Goal: Transaction & Acquisition: Purchase product/service

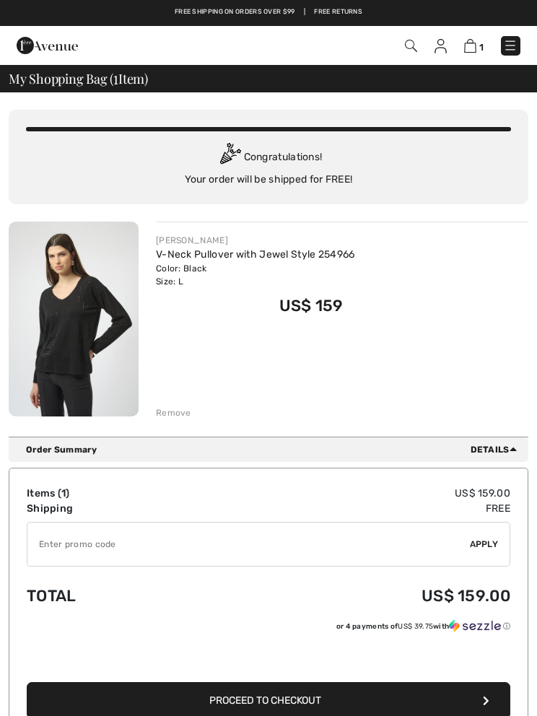
click at [78, 332] on img at bounding box center [74, 319] width 130 height 195
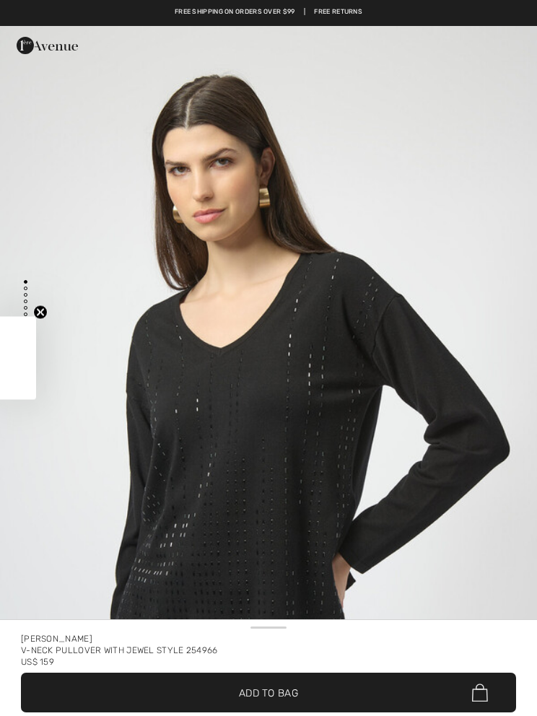
checkbox input "true"
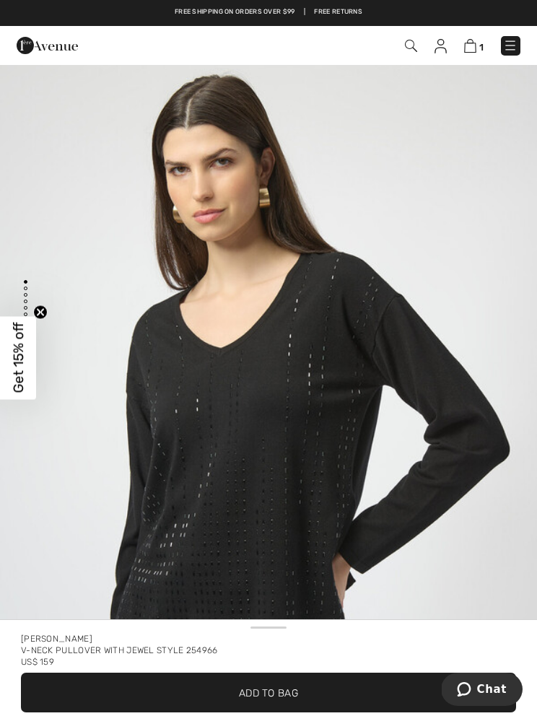
click at [512, 44] on img at bounding box center [510, 45] width 14 height 14
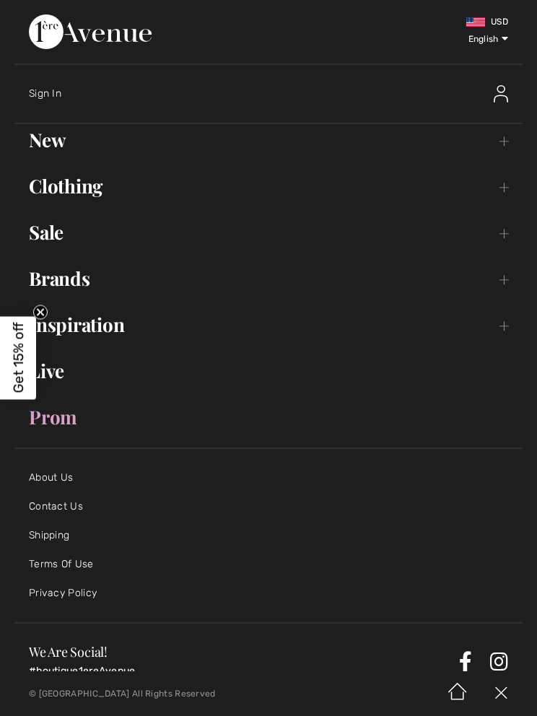
click at [504, 191] on link "Clothing Toggle submenu" at bounding box center [268, 186] width 508 height 32
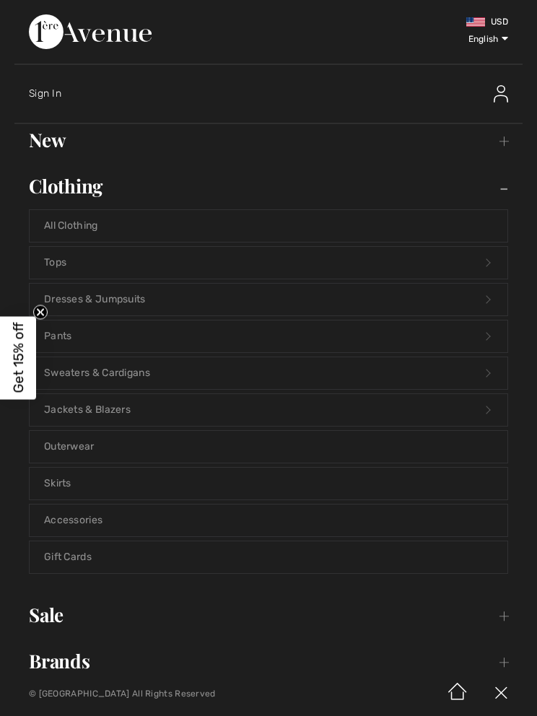
click at [455, 340] on link "Pants Open submenu" at bounding box center [269, 336] width 478 height 32
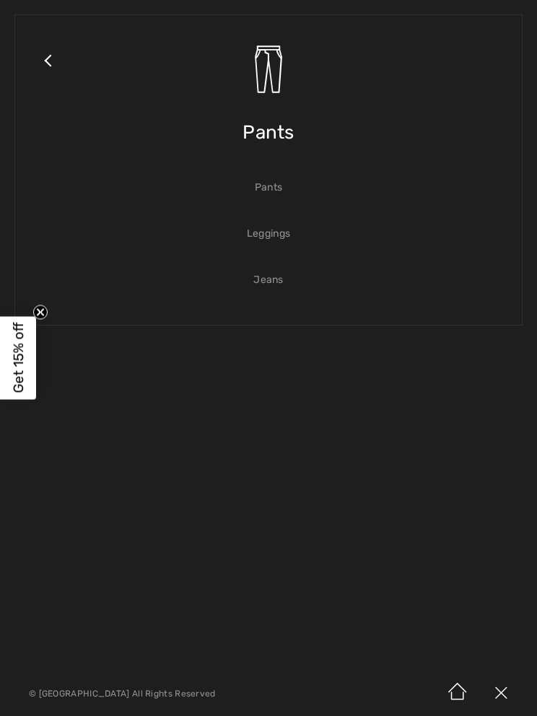
click at [274, 196] on link "Pants" at bounding box center [269, 188] width 478 height 32
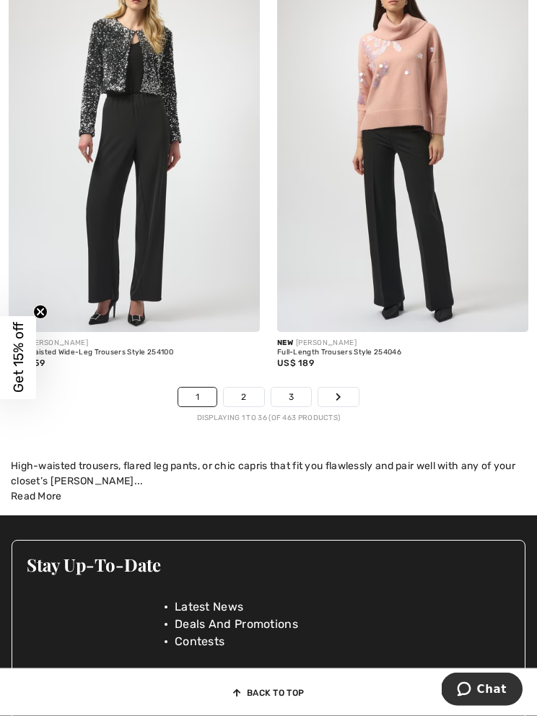
scroll to position [8006, 0]
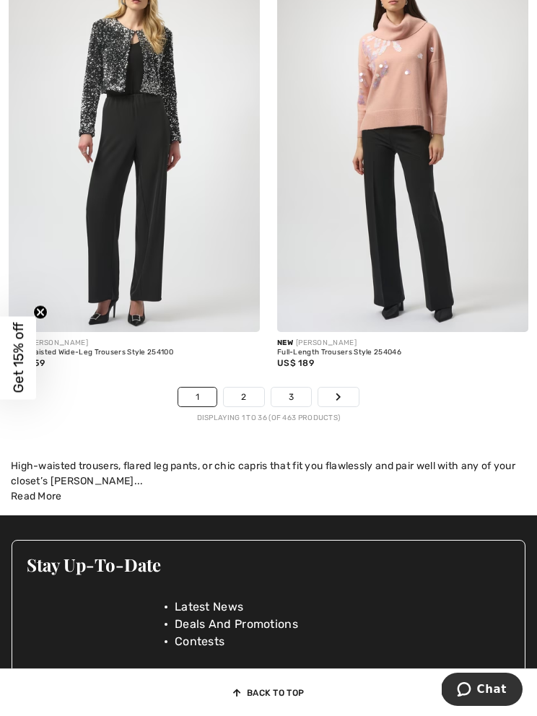
click at [345, 388] on link "Next" at bounding box center [338, 397] width 40 height 19
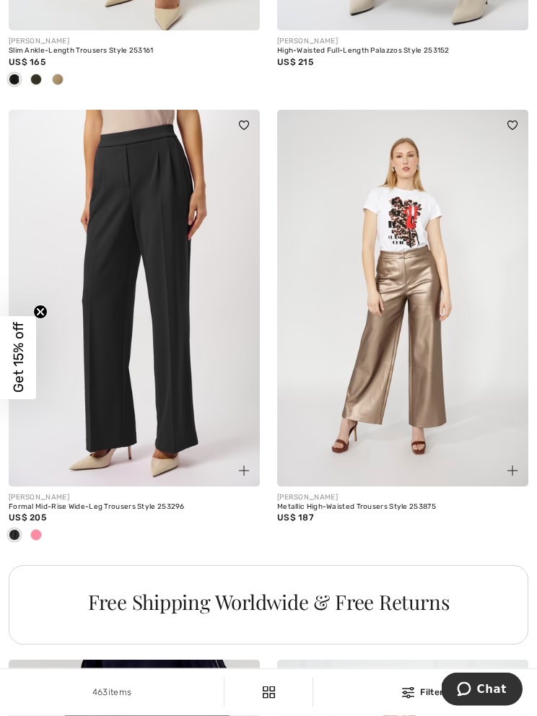
scroll to position [2267, 0]
click at [474, 482] on img at bounding box center [402, 298] width 251 height 377
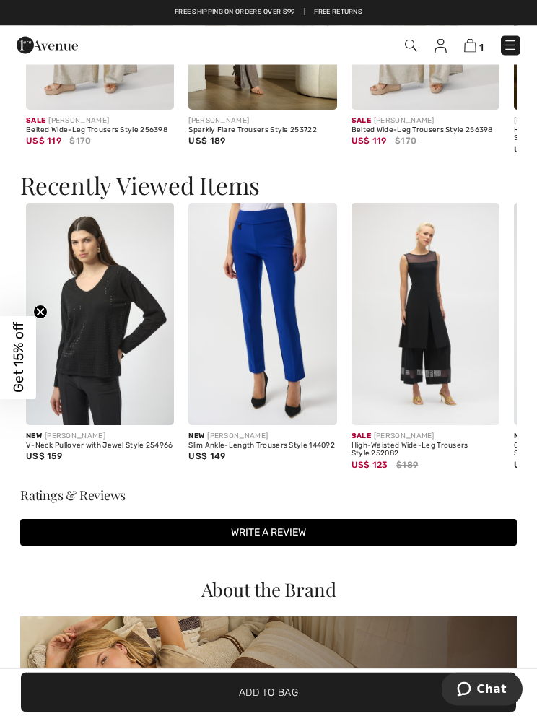
scroll to position [2293, 0]
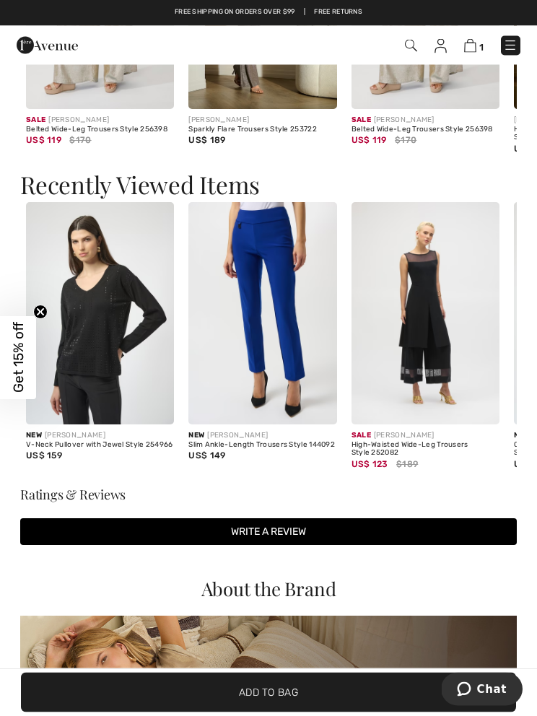
click at [255, 421] on img at bounding box center [262, 314] width 148 height 222
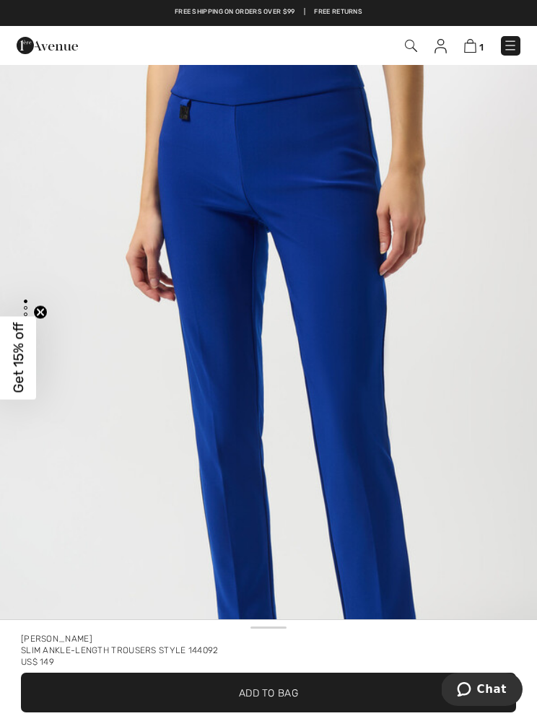
click at [518, 40] on link at bounding box center [510, 45] width 19 height 19
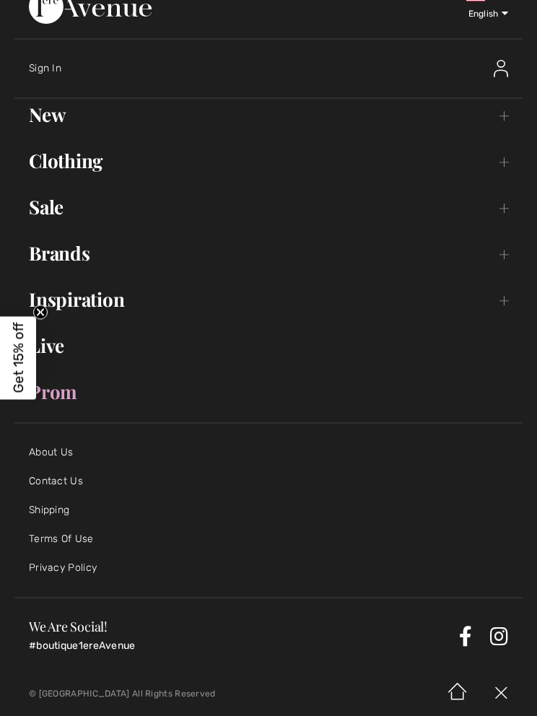
scroll to position [29, 0]
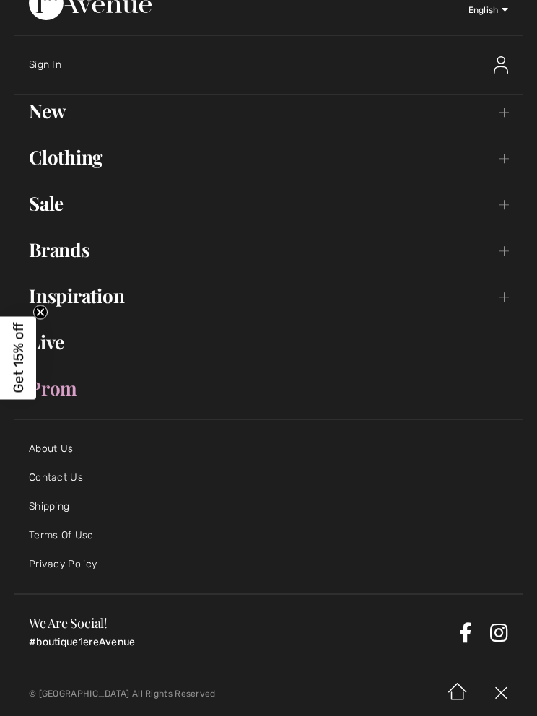
click at [504, 157] on link "Clothing Toggle submenu" at bounding box center [268, 157] width 508 height 32
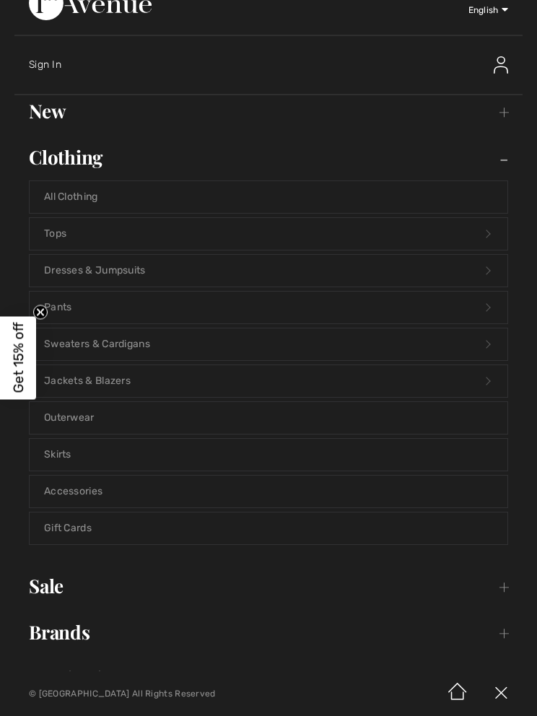
click at [90, 493] on link "Accessories" at bounding box center [269, 492] width 478 height 32
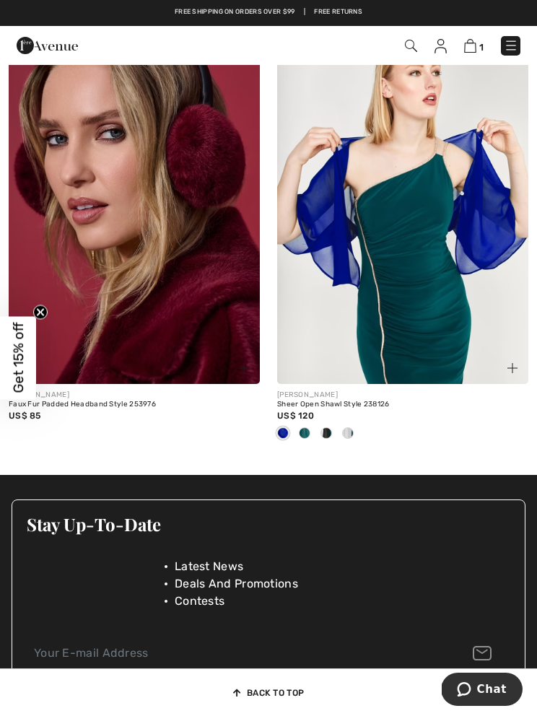
scroll to position [3737, 0]
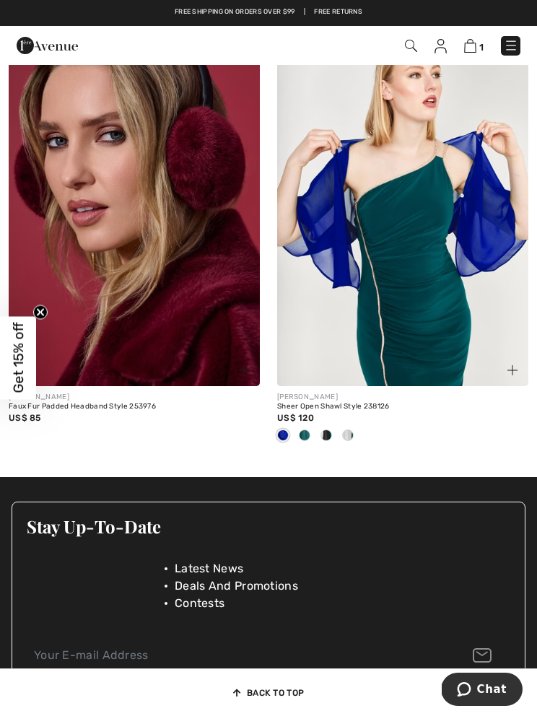
click at [351, 432] on span at bounding box center [348, 435] width 12 height 12
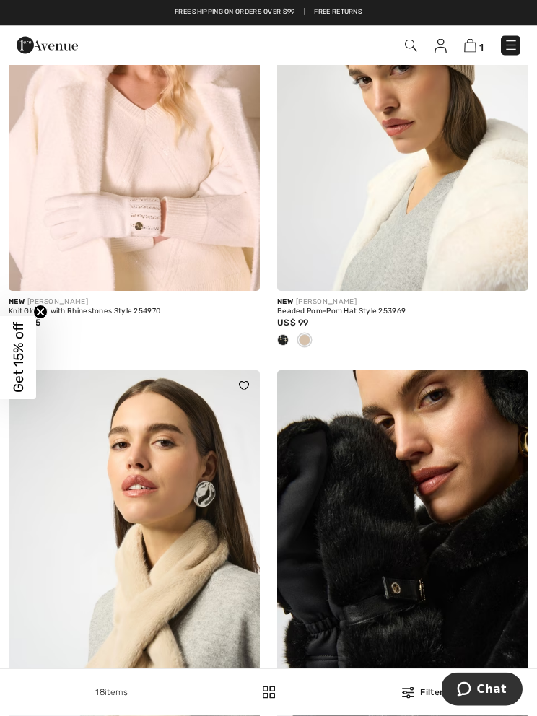
scroll to position [0, 0]
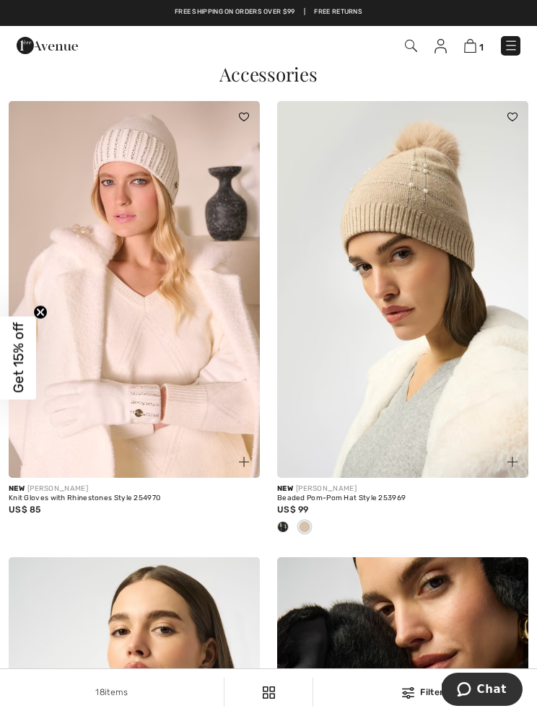
click at [409, 49] on img at bounding box center [411, 46] width 12 height 12
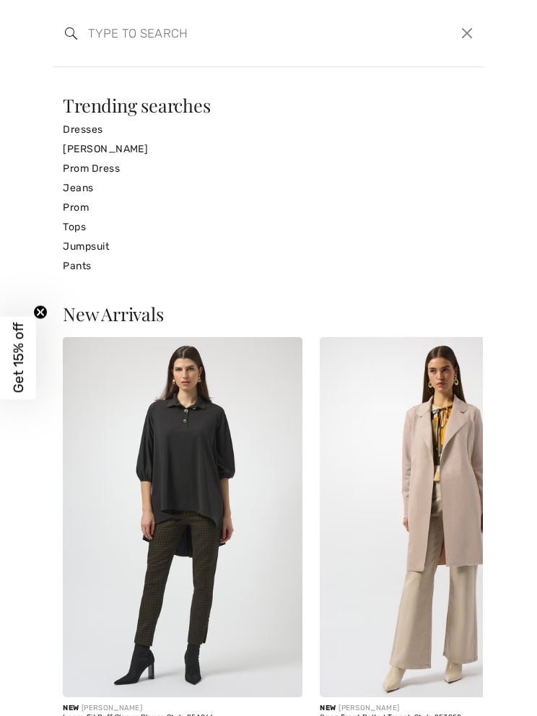
click at [130, 53] on input "search" at bounding box center [223, 33] width 293 height 43
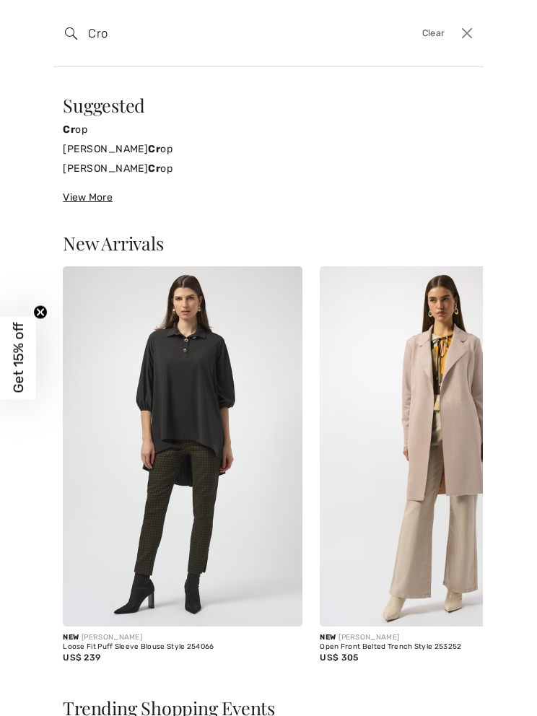
type input "Crop"
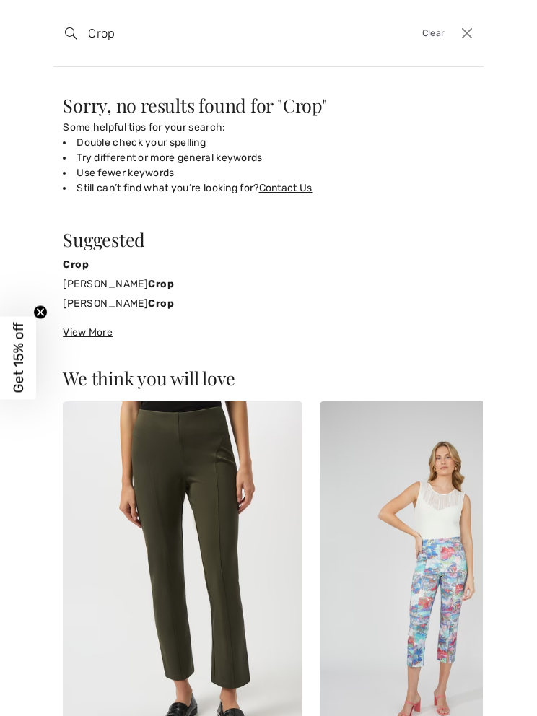
click at [167, 300] on strong "Crop" at bounding box center [161, 303] width 26 height 12
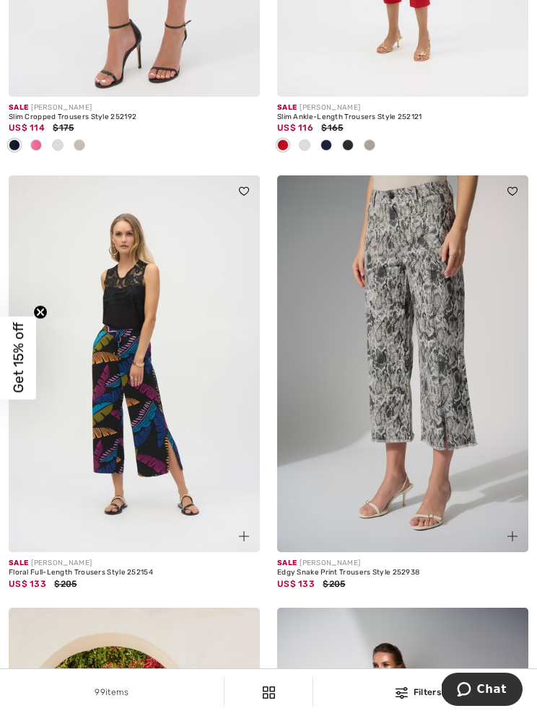
scroll to position [1776, 0]
click at [432, 372] on img at bounding box center [402, 363] width 251 height 377
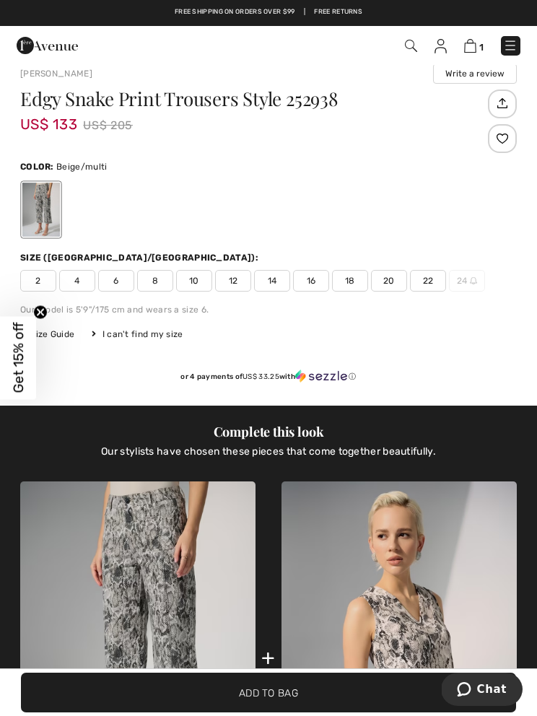
scroll to position [2546, 0]
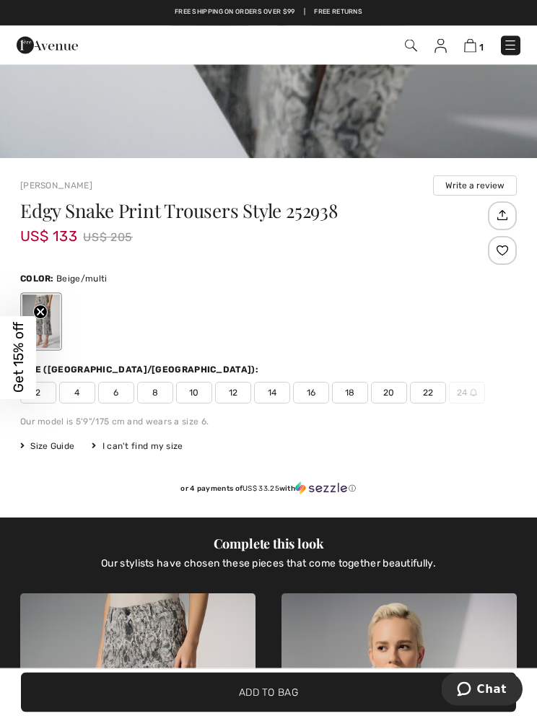
click at [230, 392] on span "12" at bounding box center [233, 394] width 36 height 22
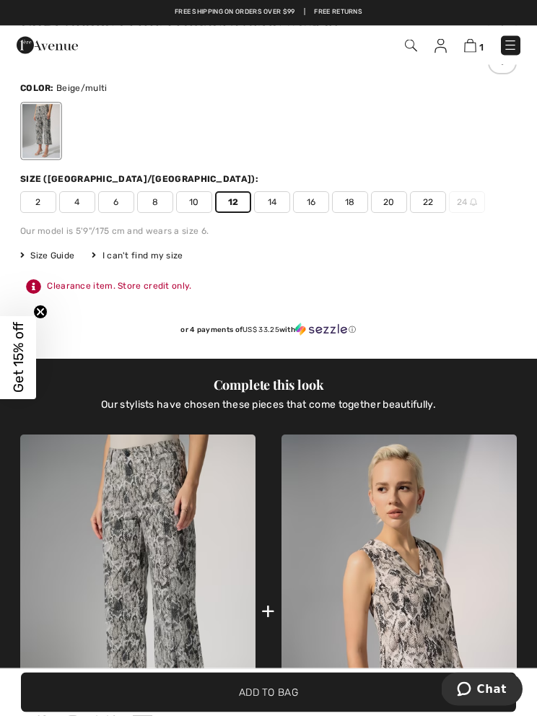
scroll to position [756, 0]
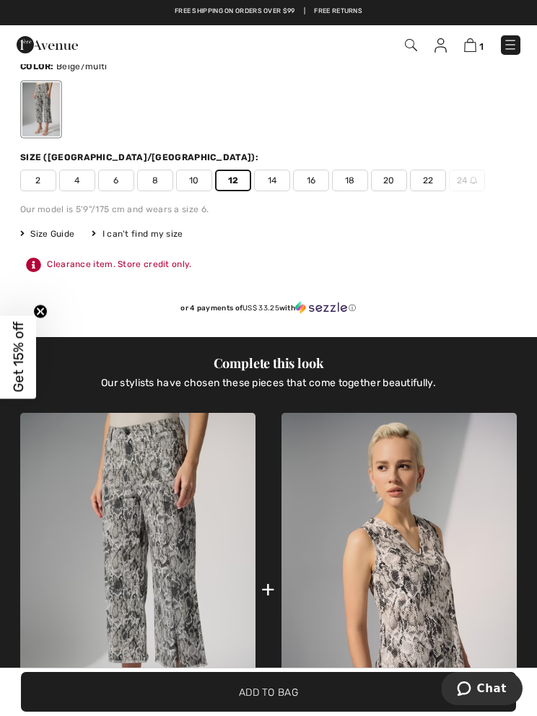
click at [281, 700] on span "Add to Bag" at bounding box center [268, 692] width 59 height 15
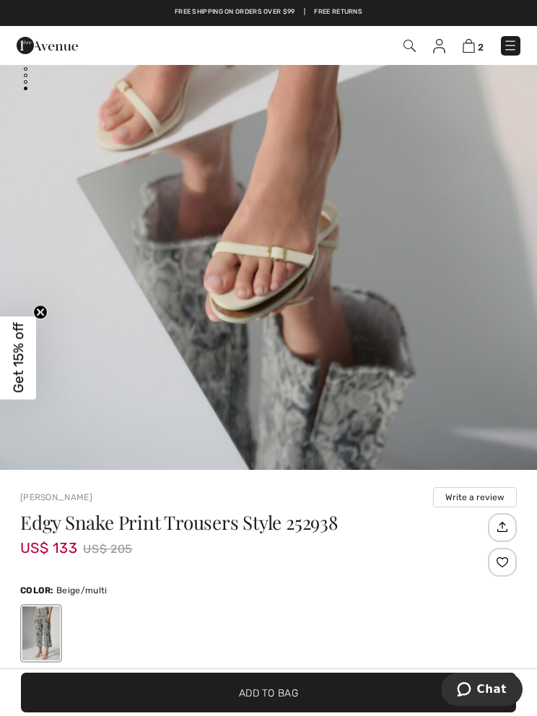
scroll to position [197, 0]
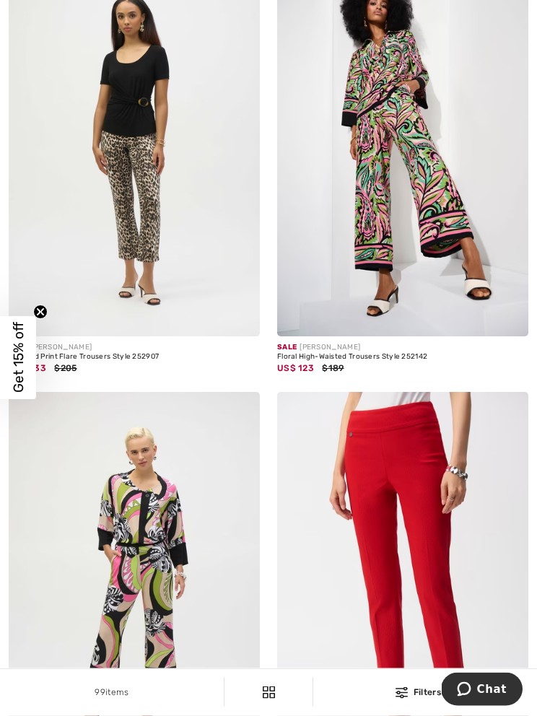
scroll to position [2974, 0]
click at [134, 286] on img at bounding box center [134, 148] width 251 height 377
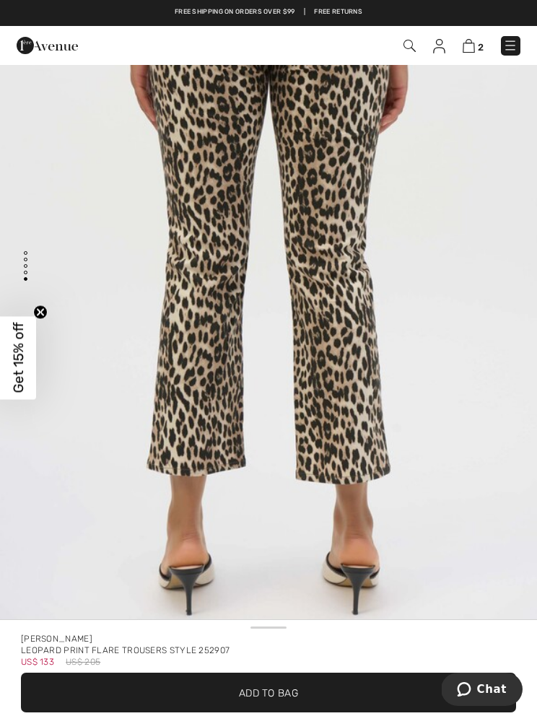
scroll to position [33, 0]
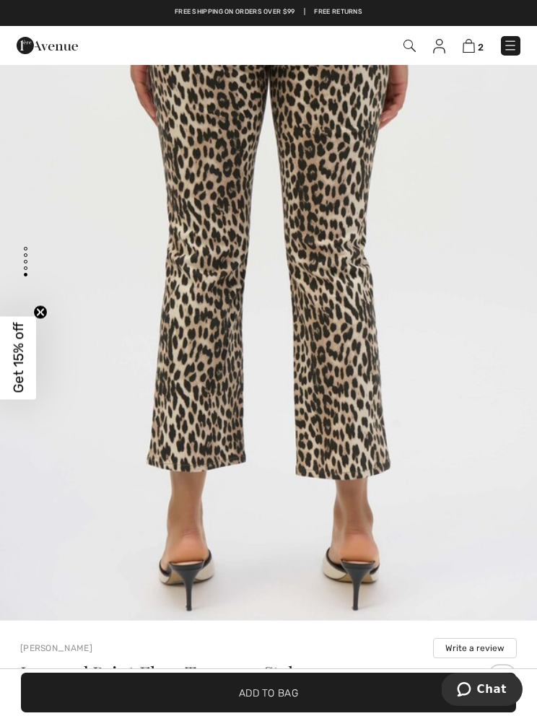
click at [307, 696] on span "✔ Added to Bag Add to Bag" at bounding box center [268, 693] width 495 height 40
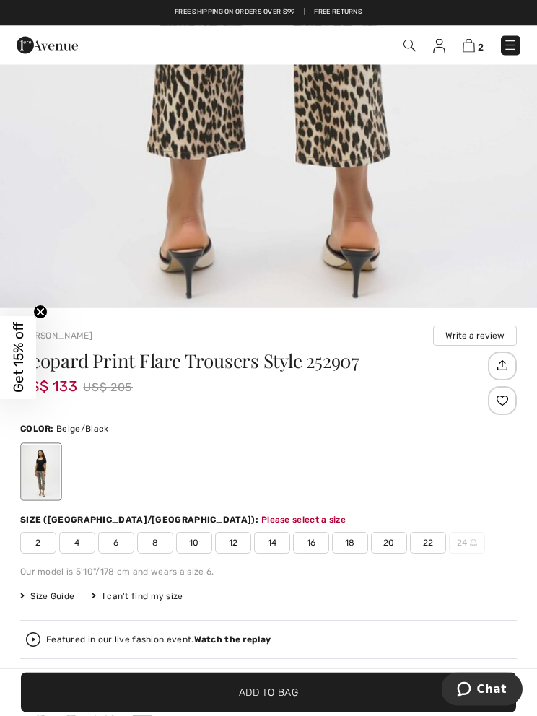
scroll to position [762, 0]
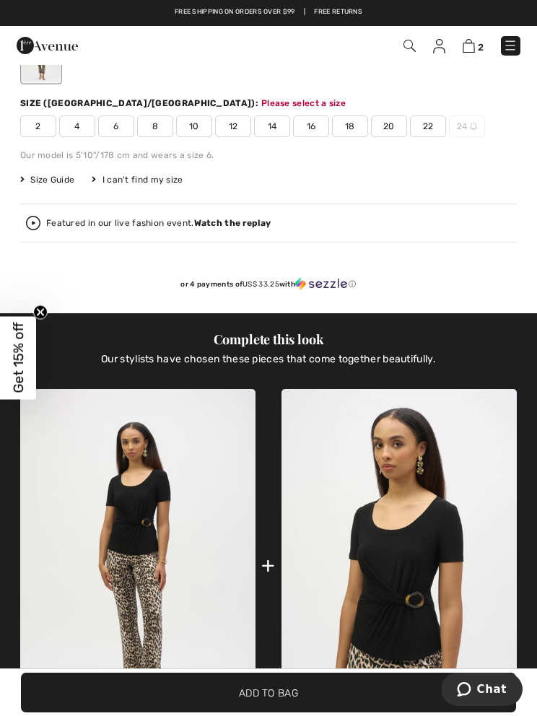
click at [237, 128] on span "12" at bounding box center [233, 126] width 36 height 22
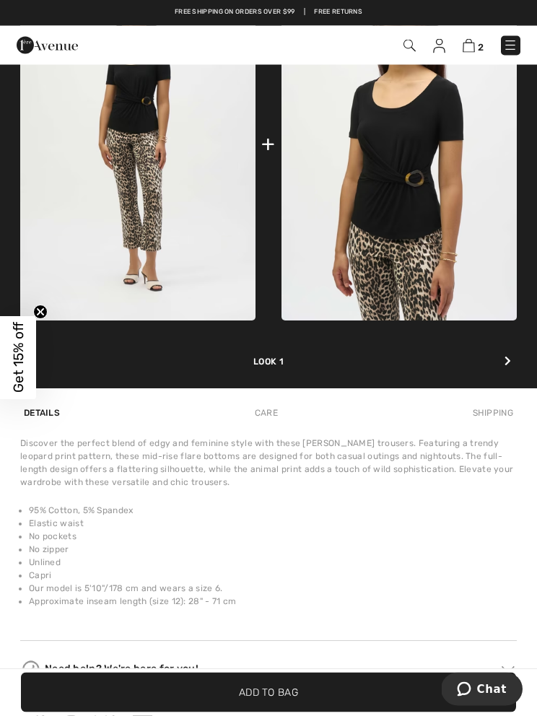
scroll to position [1260, 0]
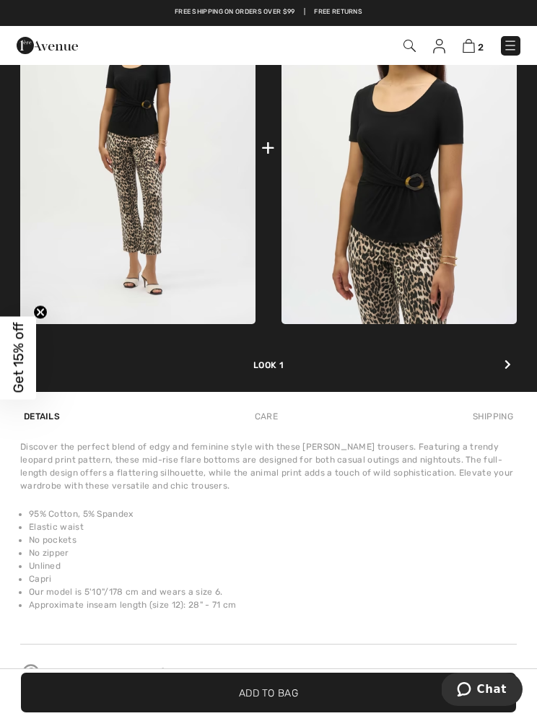
click at [261, 701] on span "✔ Added to Bag Add to Bag" at bounding box center [268, 693] width 495 height 40
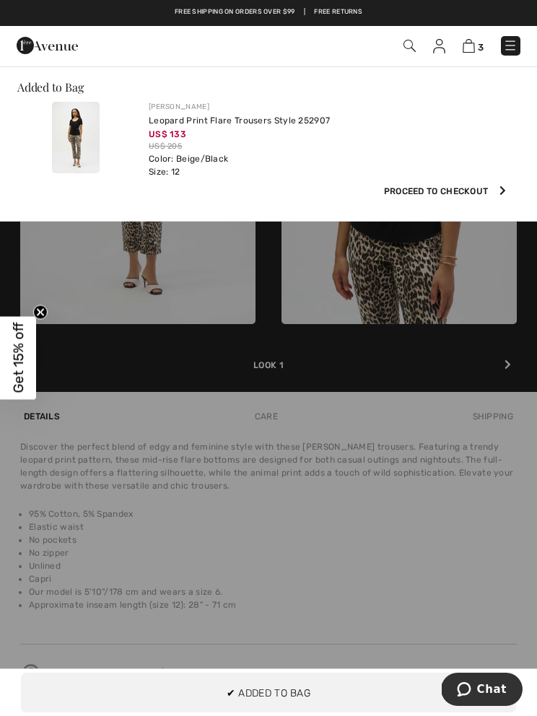
scroll to position [0, 0]
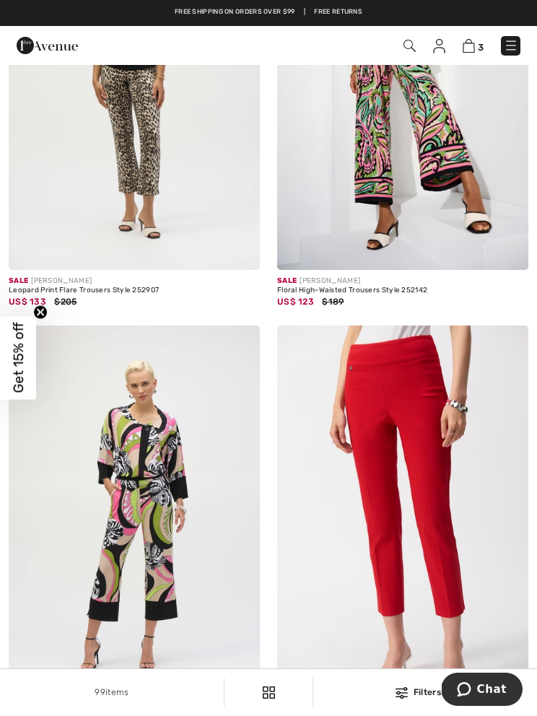
click at [440, 51] on img at bounding box center [439, 46] width 12 height 14
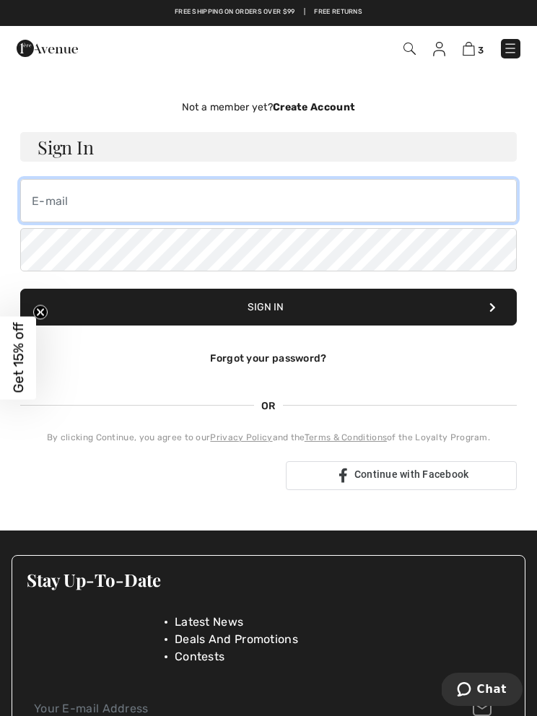
click at [102, 188] on input "email" at bounding box center [268, 200] width 497 height 43
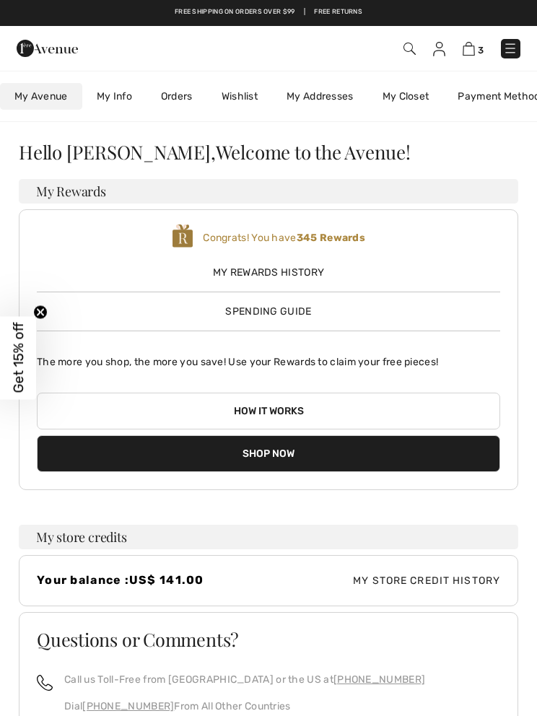
click at [438, 53] on img at bounding box center [439, 49] width 12 height 14
click at [433, 54] on img at bounding box center [439, 49] width 12 height 14
click at [401, 102] on link "My Closet" at bounding box center [406, 96] width 76 height 27
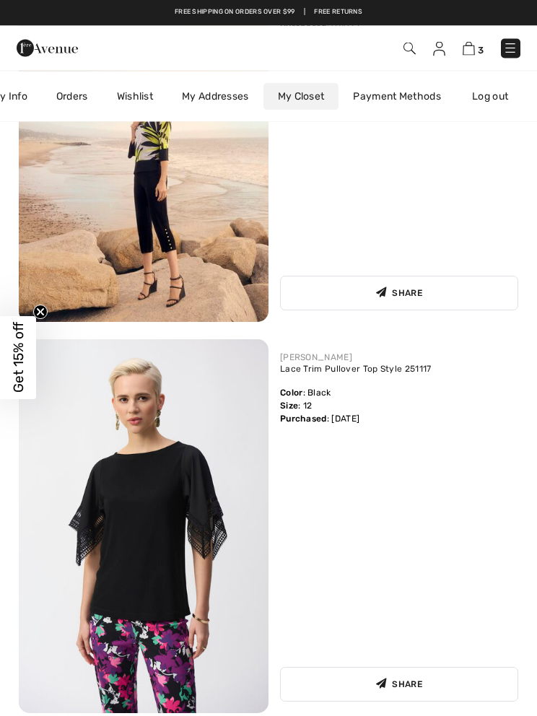
scroll to position [9326, 0]
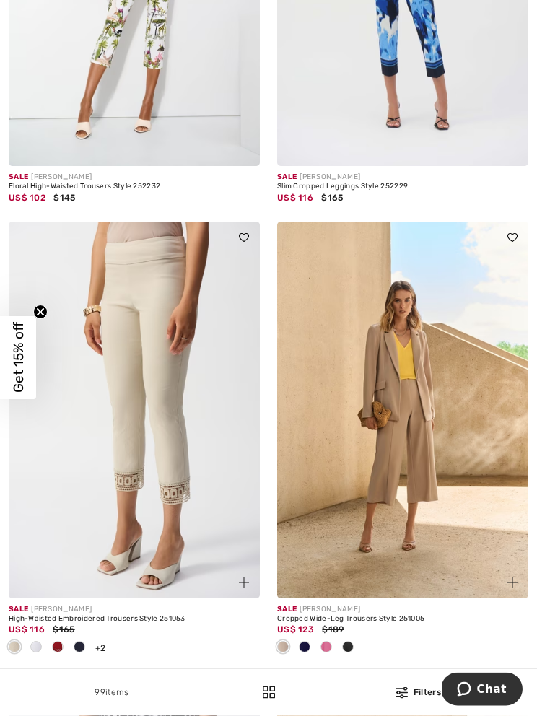
scroll to position [4089, 0]
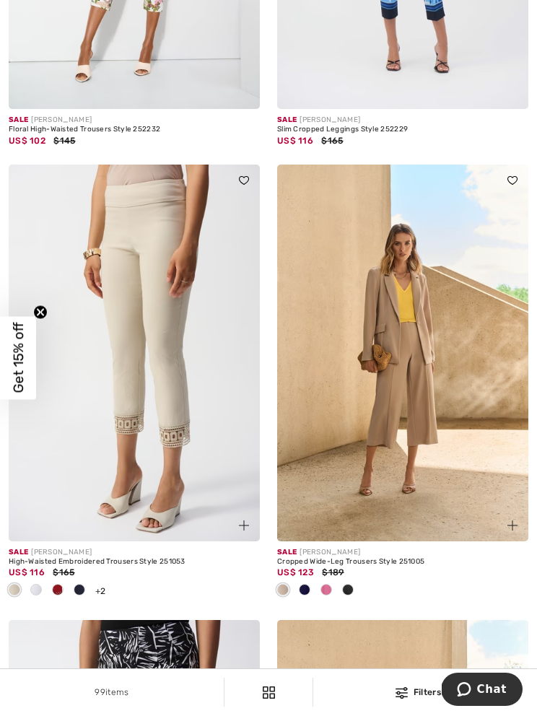
click at [140, 484] on img at bounding box center [134, 353] width 251 height 377
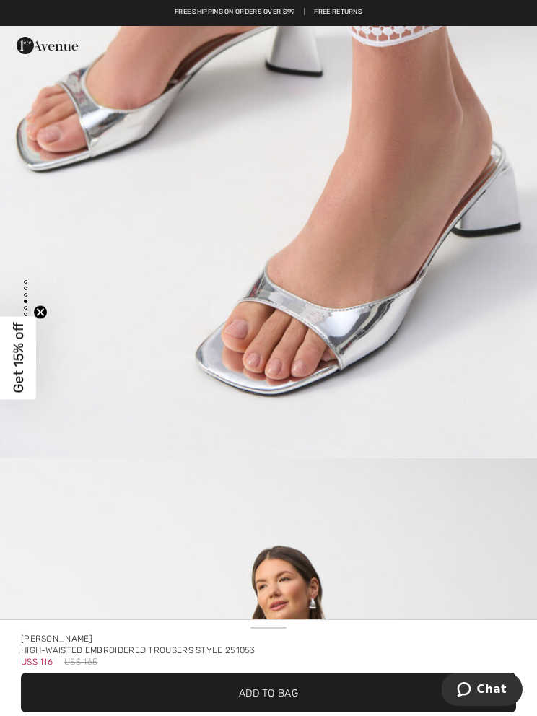
scroll to position [2789, 0]
click at [258, 686] on span "Add to Bag" at bounding box center [268, 692] width 59 height 15
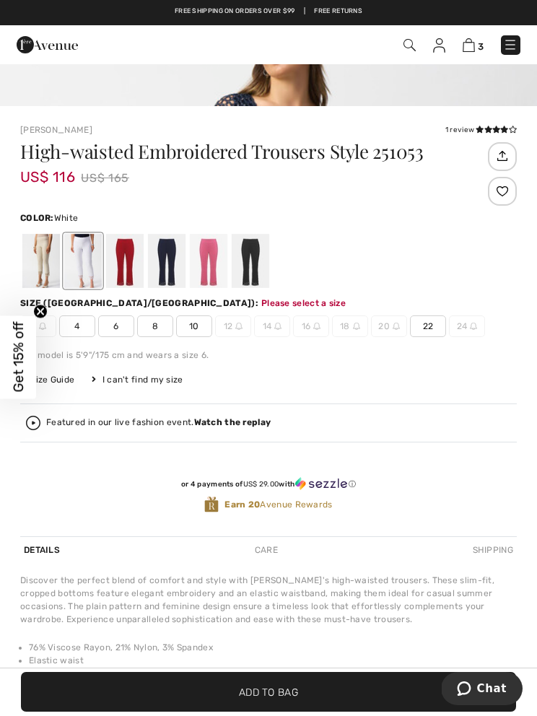
scroll to position [747, 0]
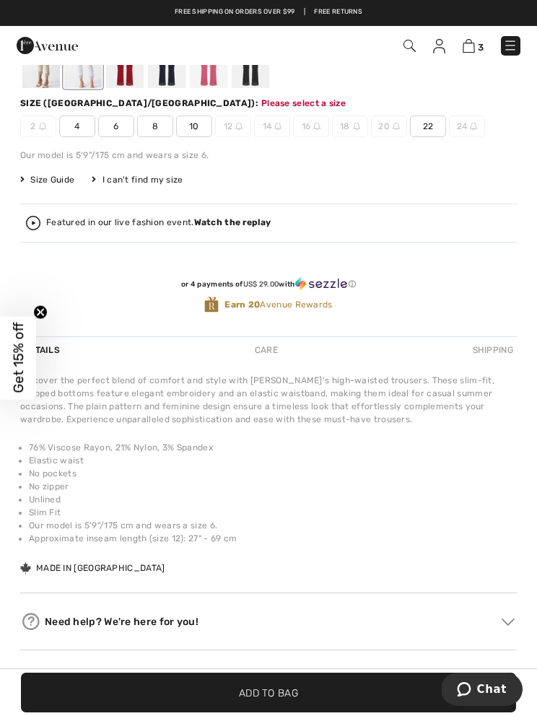
click at [166, 79] on div at bounding box center [167, 61] width 38 height 54
click at [254, 81] on div at bounding box center [251, 61] width 38 height 54
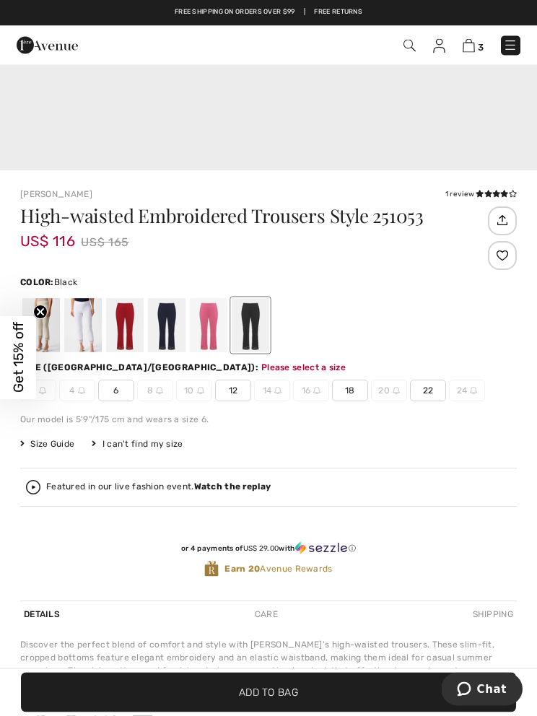
scroll to position [483, 0]
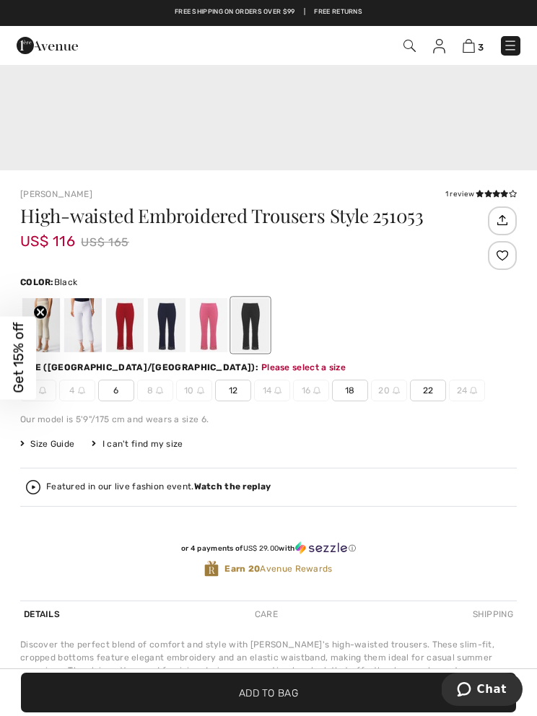
click at [237, 393] on span "12" at bounding box center [233, 391] width 36 height 22
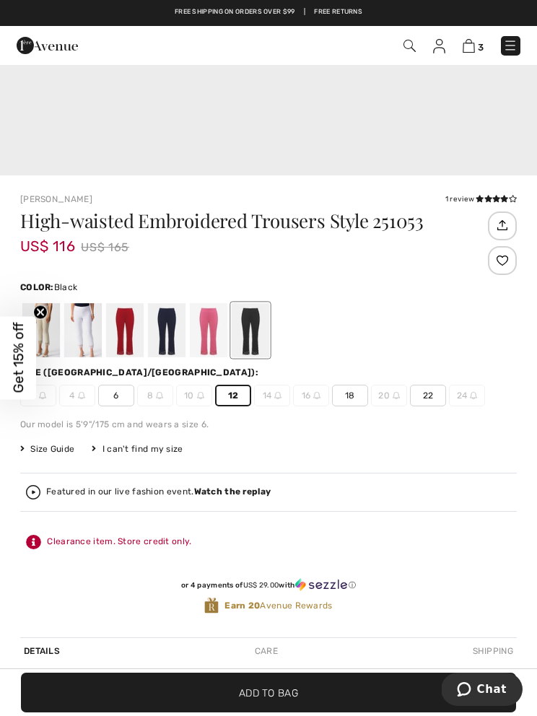
scroll to position [538, 0]
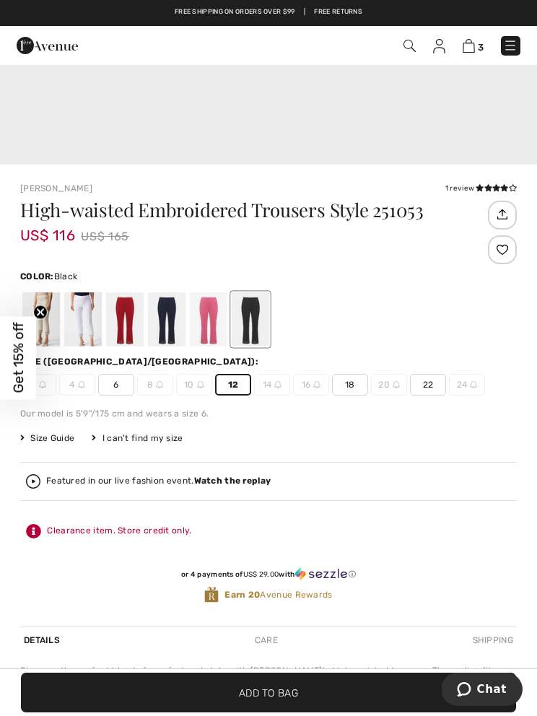
click at [258, 712] on span "✔ Added to Bag Add to Bag" at bounding box center [268, 693] width 495 height 40
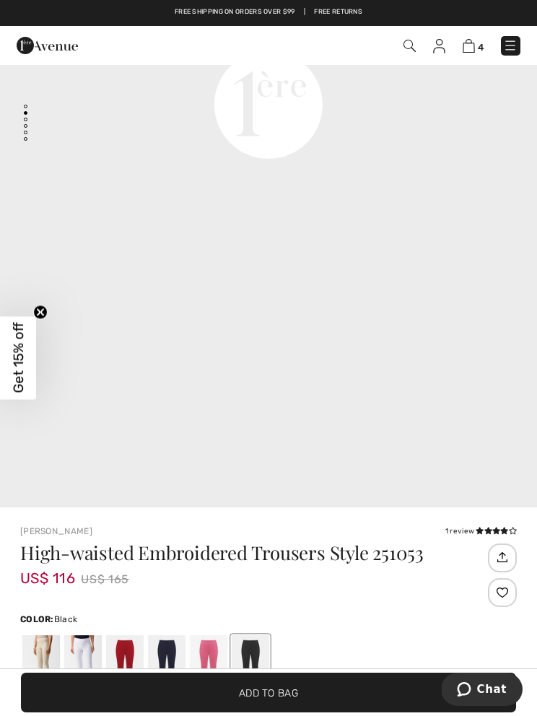
scroll to position [194, 0]
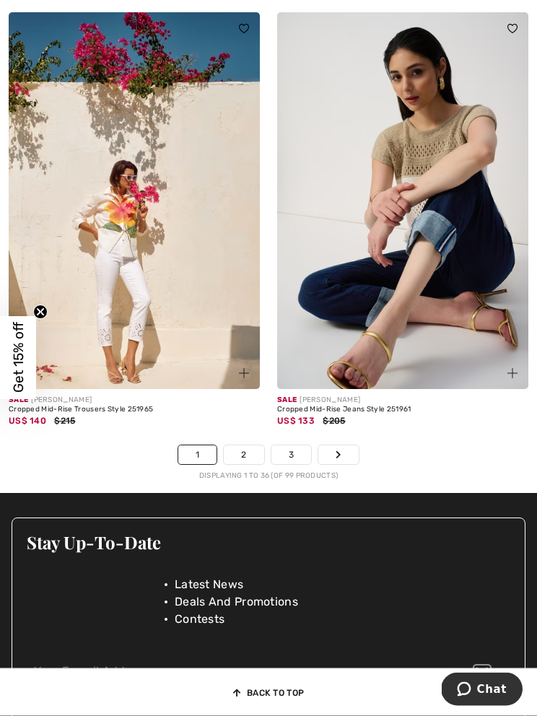
scroll to position [7886, 0]
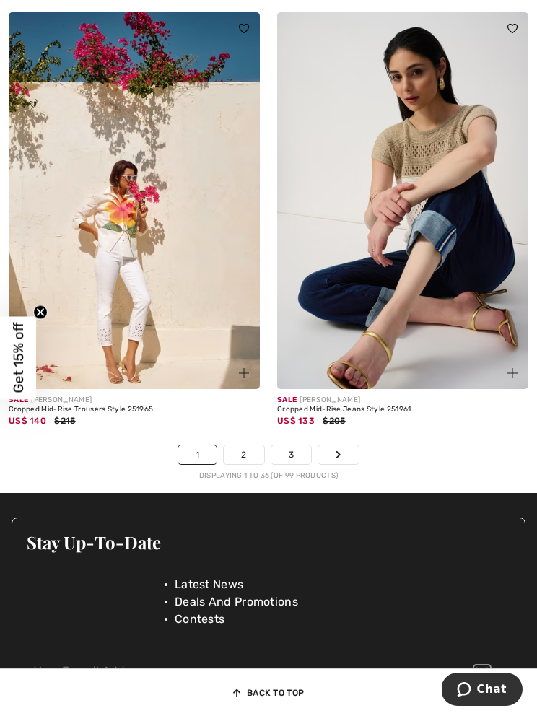
click at [348, 452] on link "Next" at bounding box center [338, 454] width 40 height 19
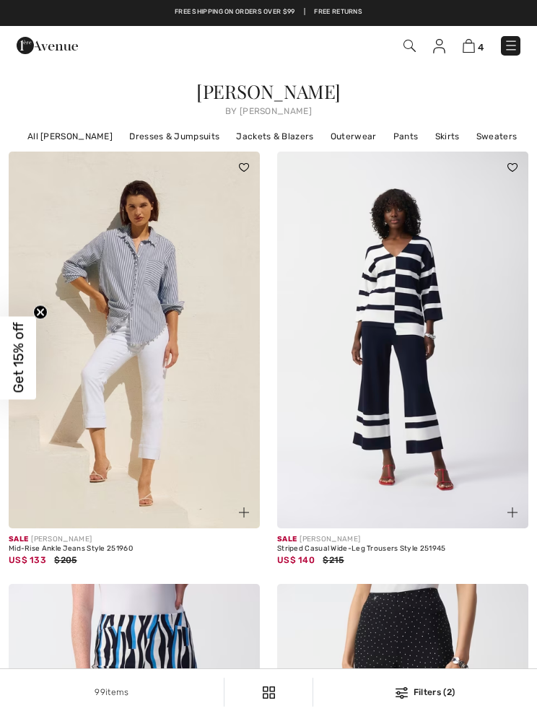
checkbox input "true"
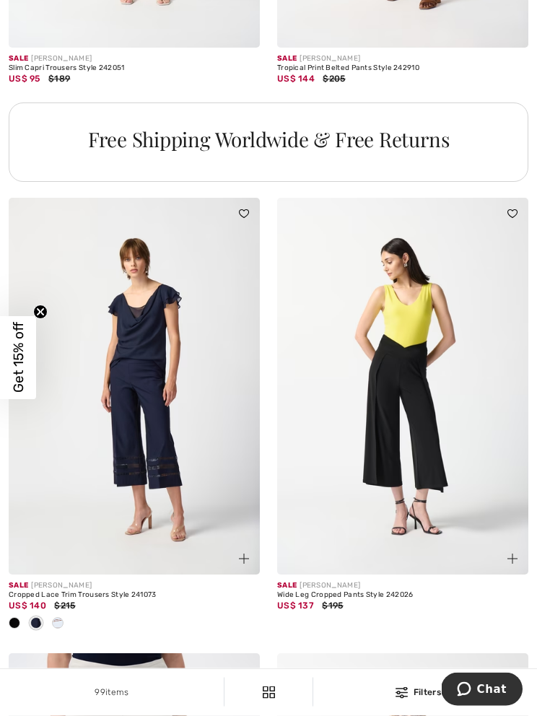
scroll to position [5422, 0]
click at [175, 466] on img at bounding box center [134, 386] width 251 height 377
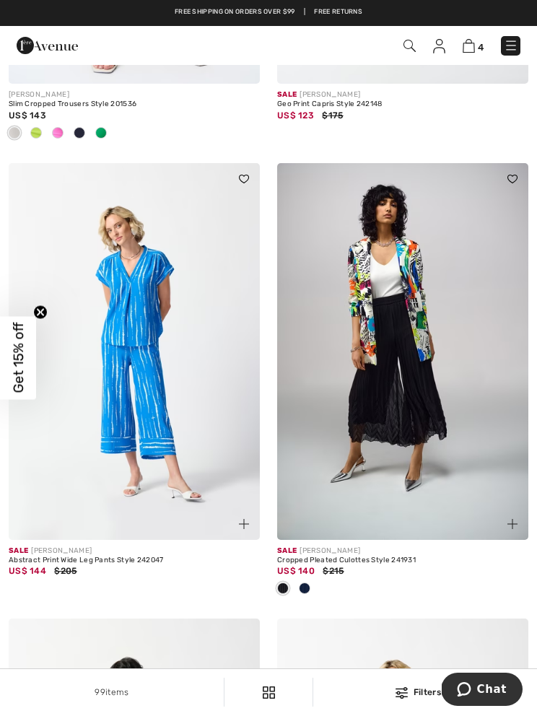
scroll to position [6368, 0]
click at [407, 407] on img at bounding box center [402, 352] width 251 height 377
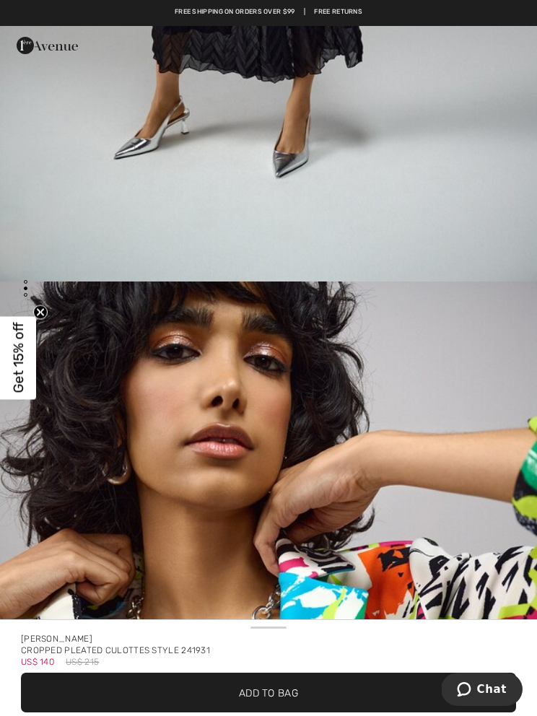
scroll to position [551, 0]
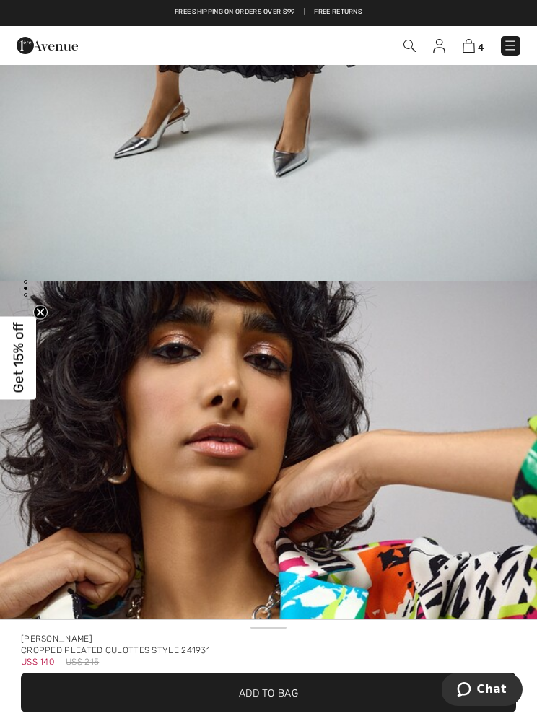
click at [266, 686] on span "Add to Bag" at bounding box center [268, 692] width 59 height 15
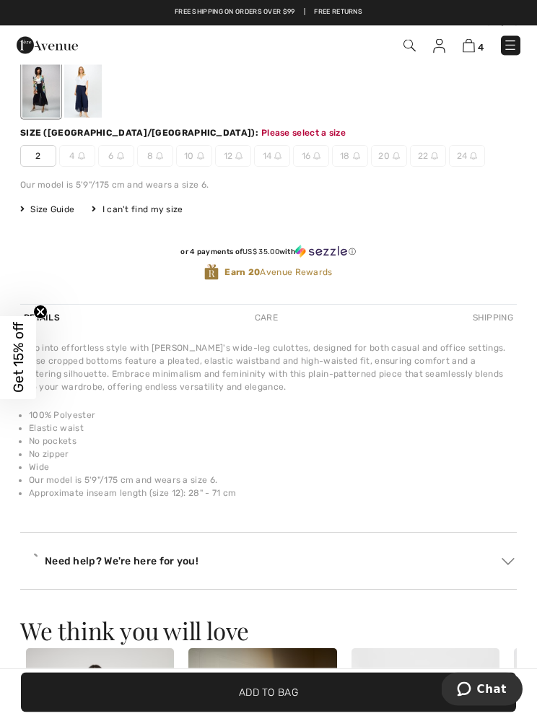
scroll to position [754, 0]
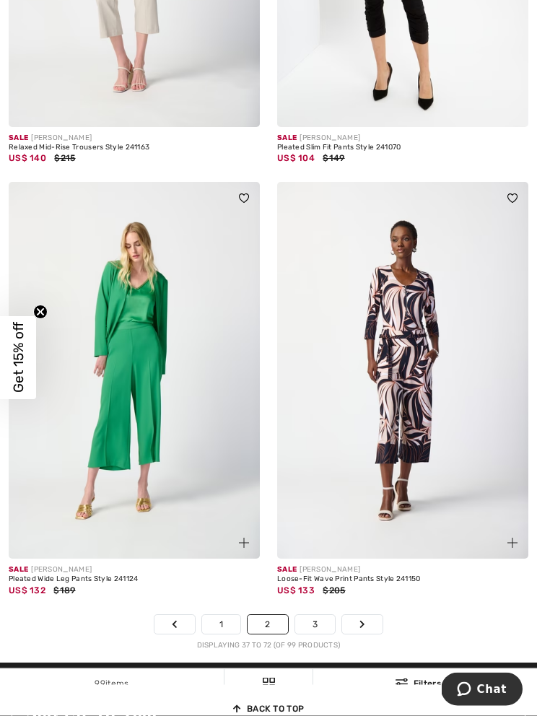
scroll to position [7671, 0]
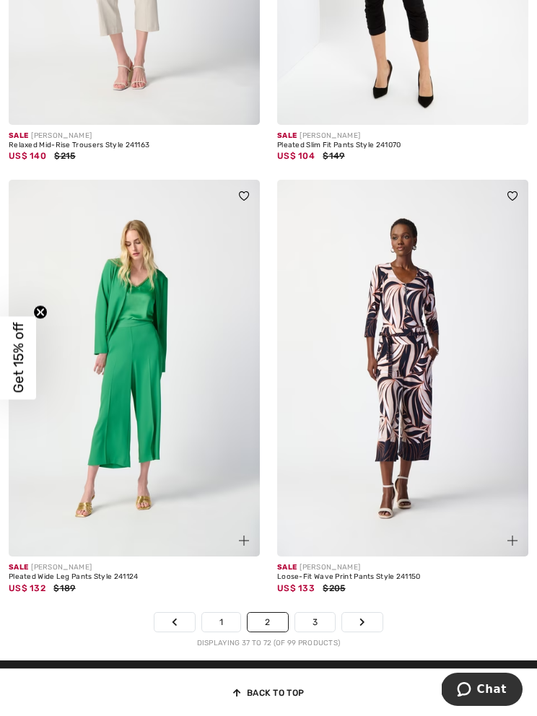
click at [362, 618] on icon "Page navigation" at bounding box center [362, 622] width 6 height 9
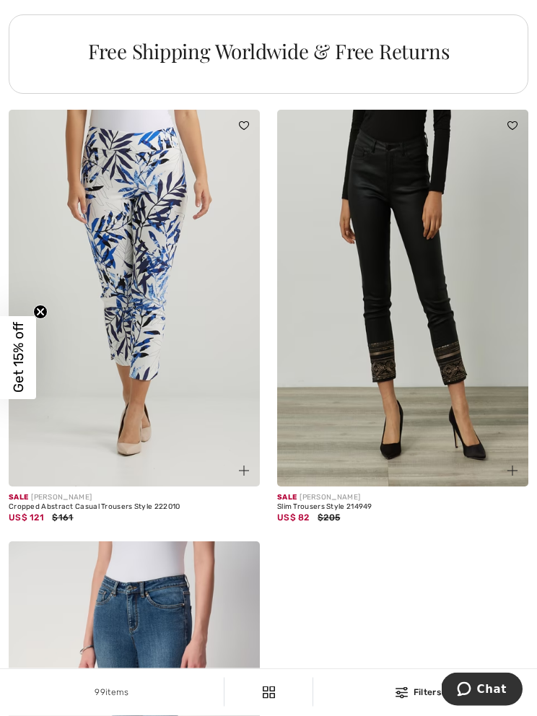
scroll to position [5463, 0]
click at [447, 401] on img at bounding box center [402, 298] width 251 height 377
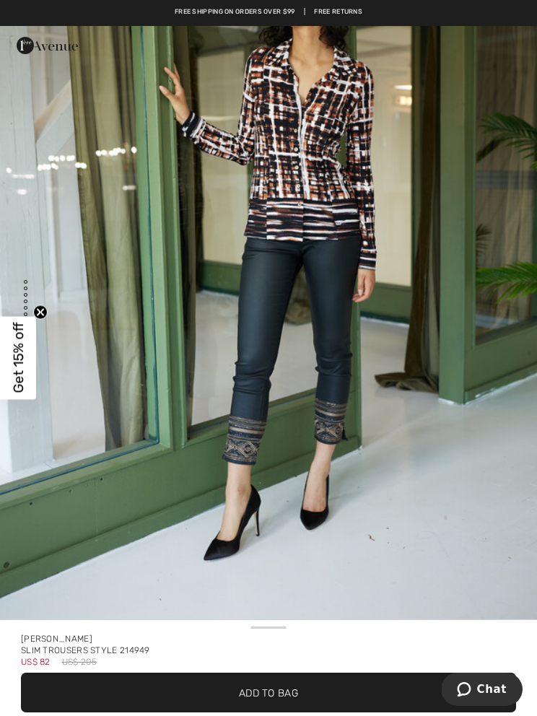
scroll to position [9038, 0]
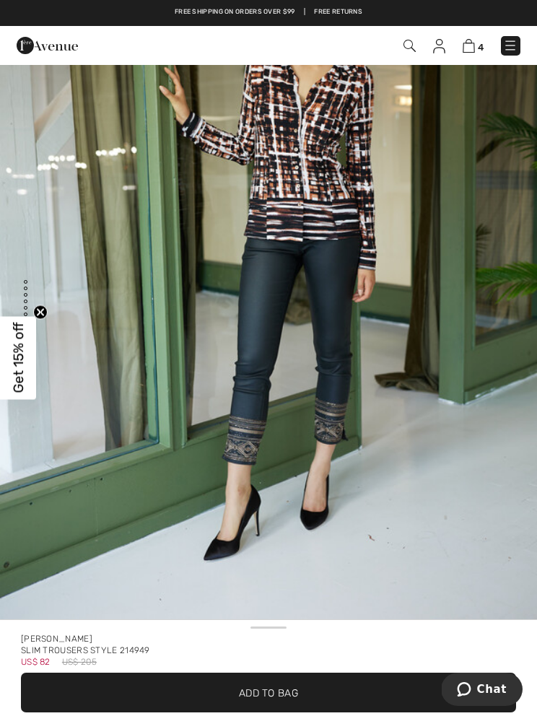
click at [269, 682] on span "✔ Added to Bag Add to Bag" at bounding box center [268, 693] width 495 height 40
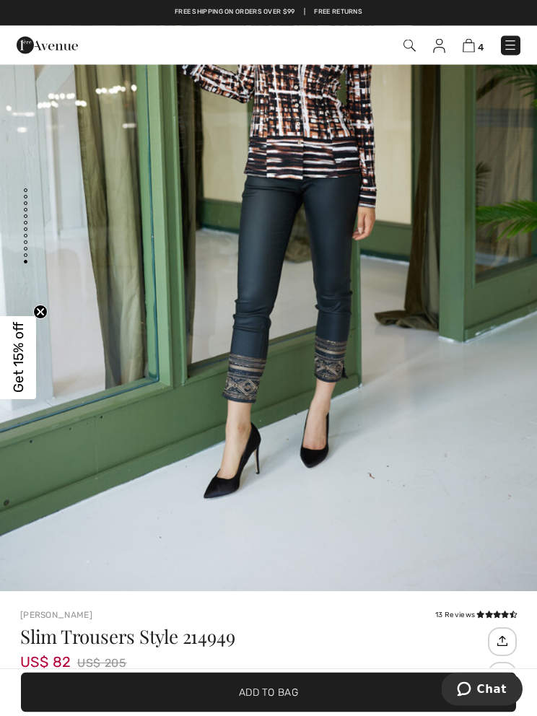
scroll to position [93, 0]
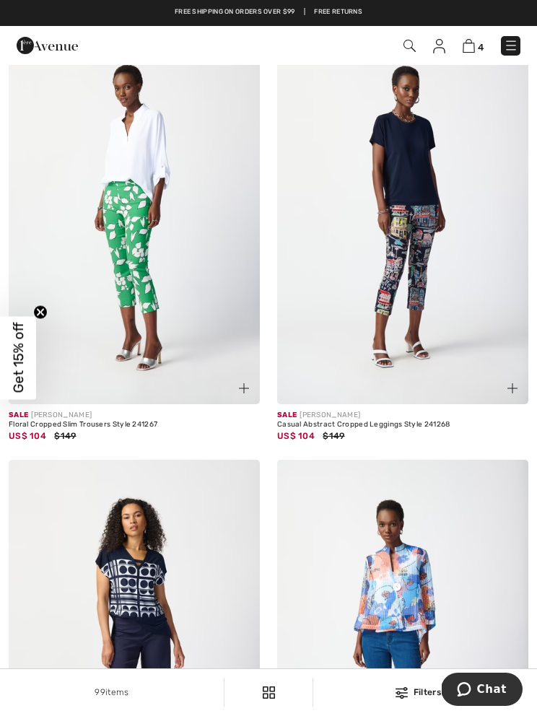
scroll to position [116, 0]
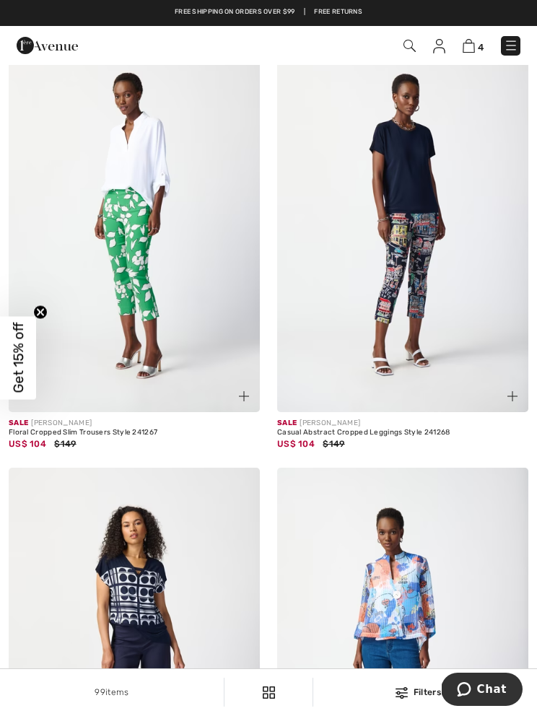
click at [415, 287] on img at bounding box center [402, 223] width 251 height 377
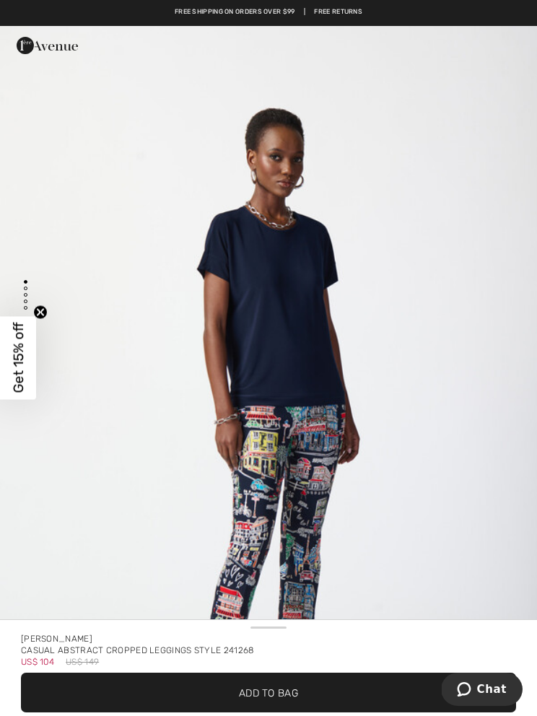
click at [44, 48] on img at bounding box center [47, 45] width 61 height 29
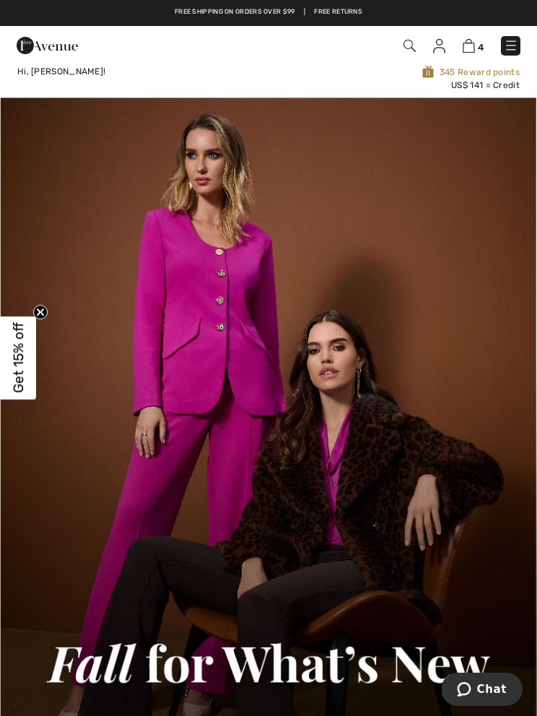
click at [413, 45] on img at bounding box center [409, 46] width 12 height 12
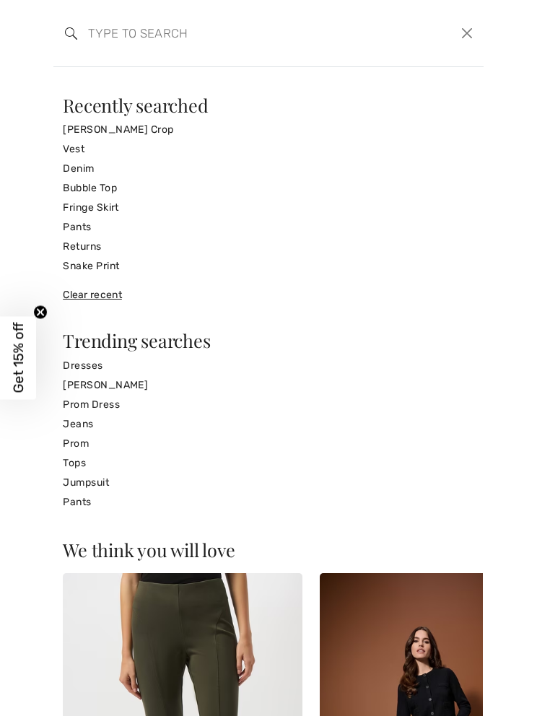
click at [106, 39] on input "search" at bounding box center [223, 33] width 293 height 43
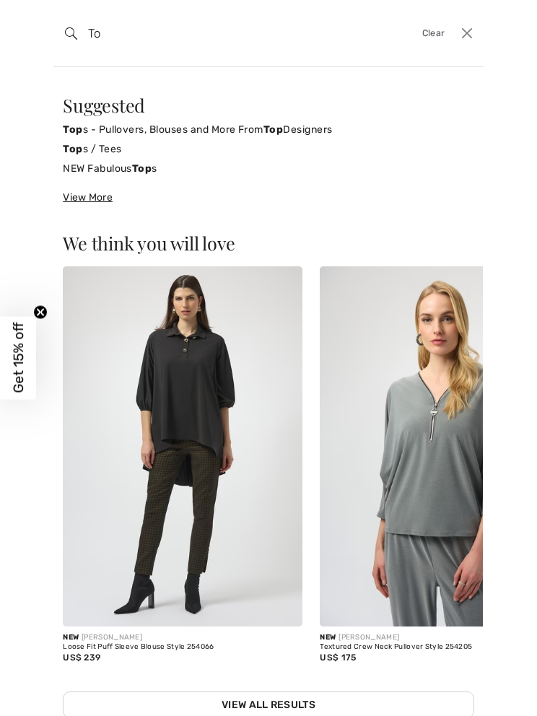
type input "T"
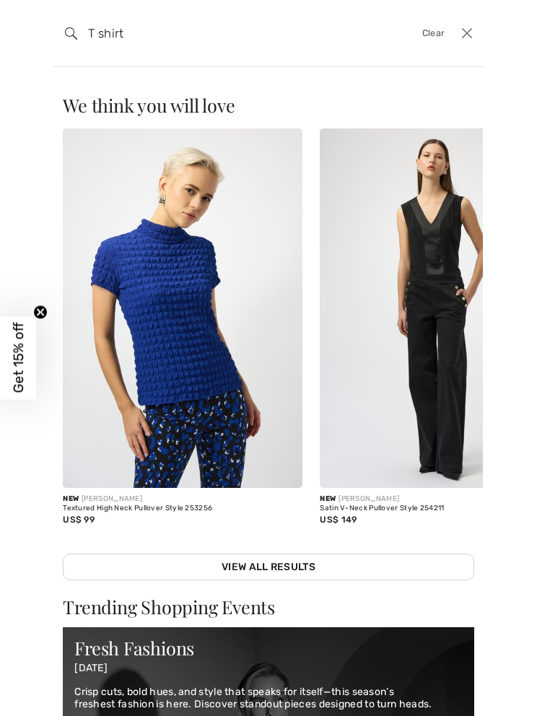
type input "T shirt"
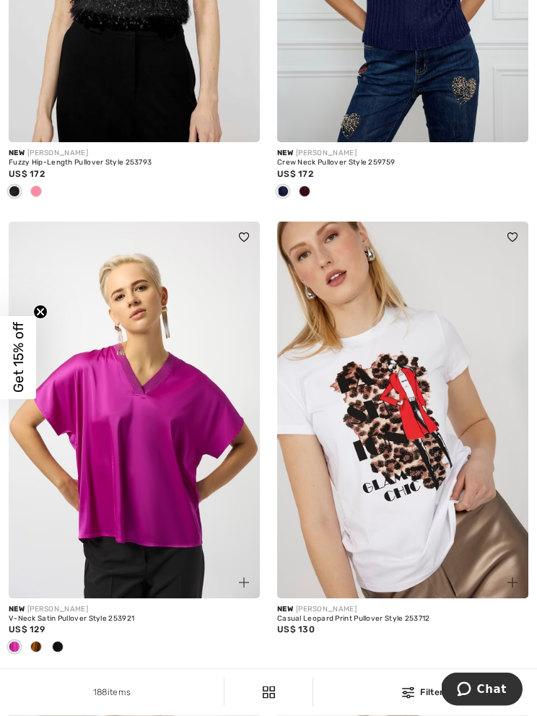
scroll to position [1267, 0]
click at [139, 464] on img at bounding box center [134, 410] width 251 height 377
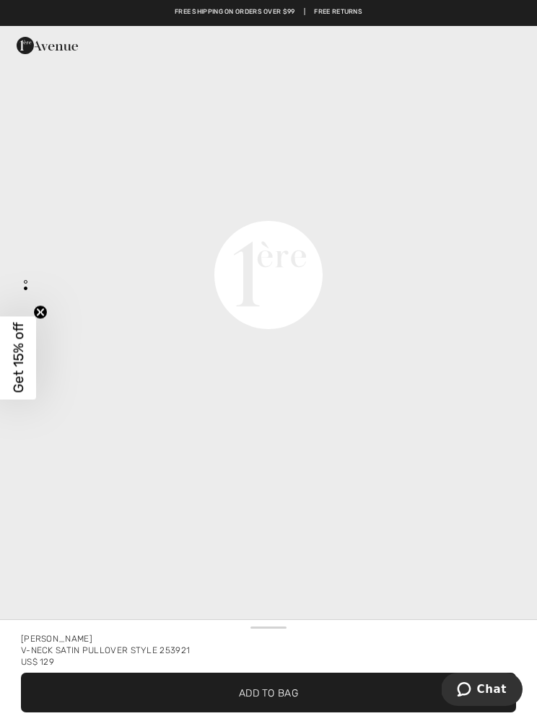
scroll to position [960, 0]
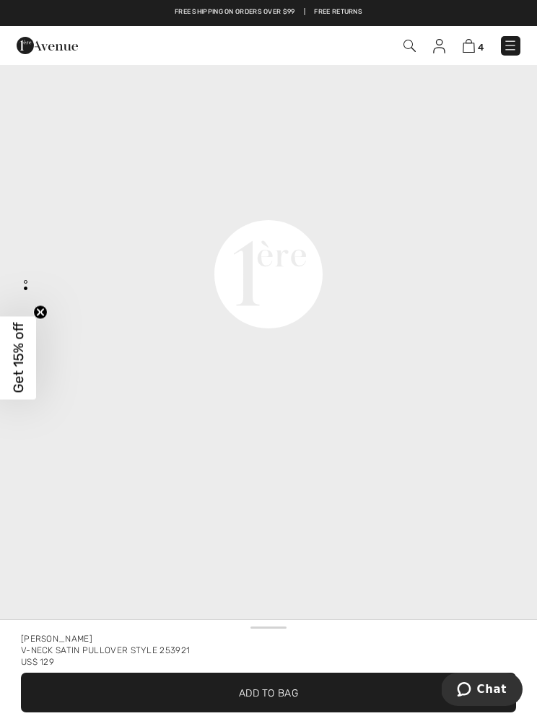
click at [530, 701] on div "Joseph Ribkoff V-neck Satin Pullover Style 253921 US$ 129 ✔ Added to Bag Add to…" at bounding box center [269, 668] width 530 height 89
click at [32, 140] on video "Your browser does not support the video tag." at bounding box center [268, 6] width 537 height 268
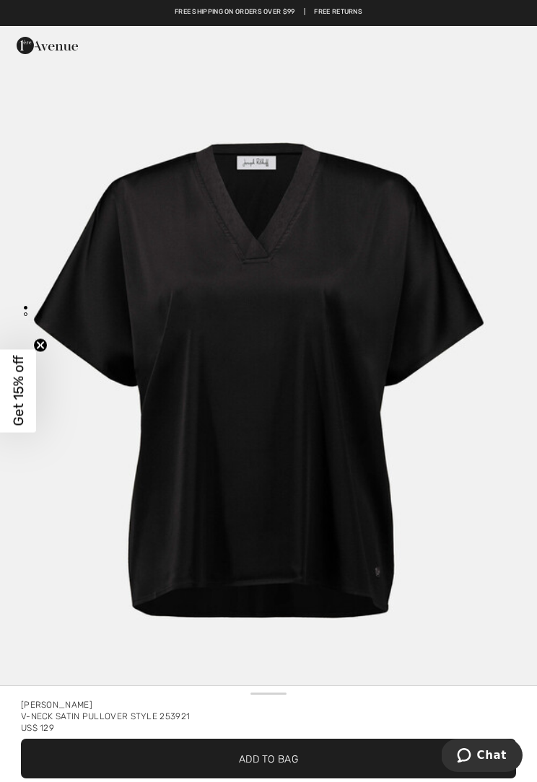
scroll to position [0, 0]
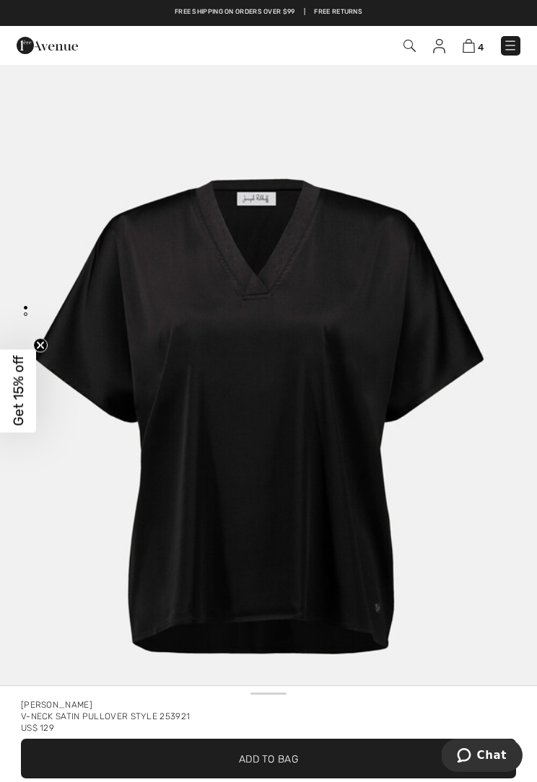
click at [468, 48] on img at bounding box center [469, 46] width 12 height 14
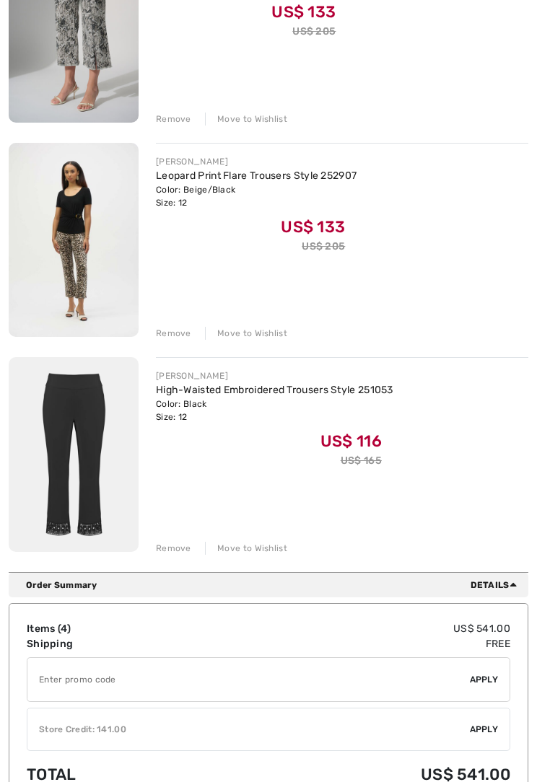
scroll to position [549, 0]
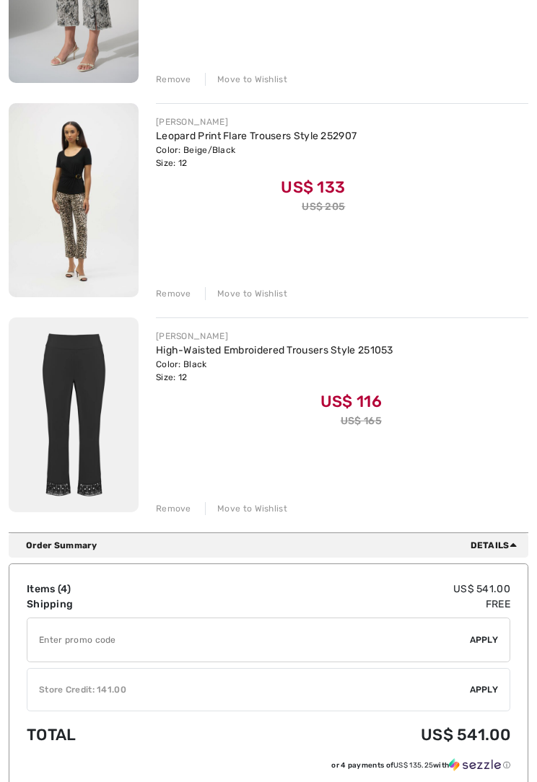
click at [79, 428] on img at bounding box center [74, 415] width 130 height 195
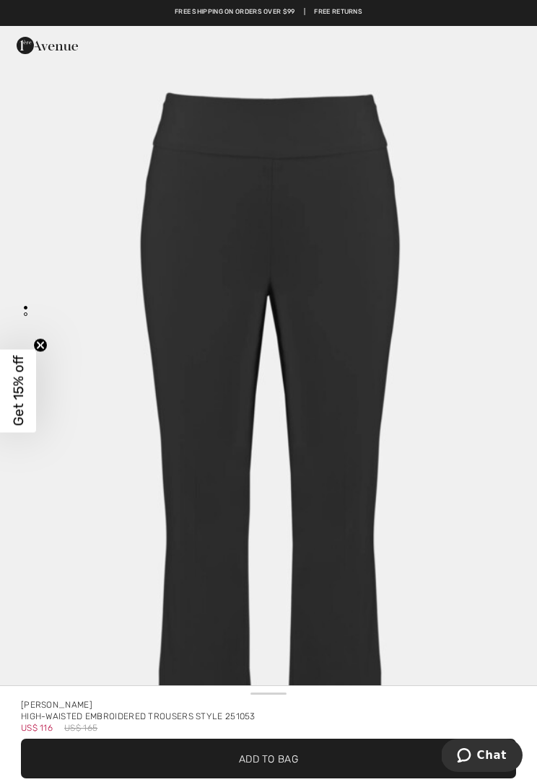
click at [262, 747] on span "✔ Added to Bag Add to Bag" at bounding box center [268, 759] width 495 height 40
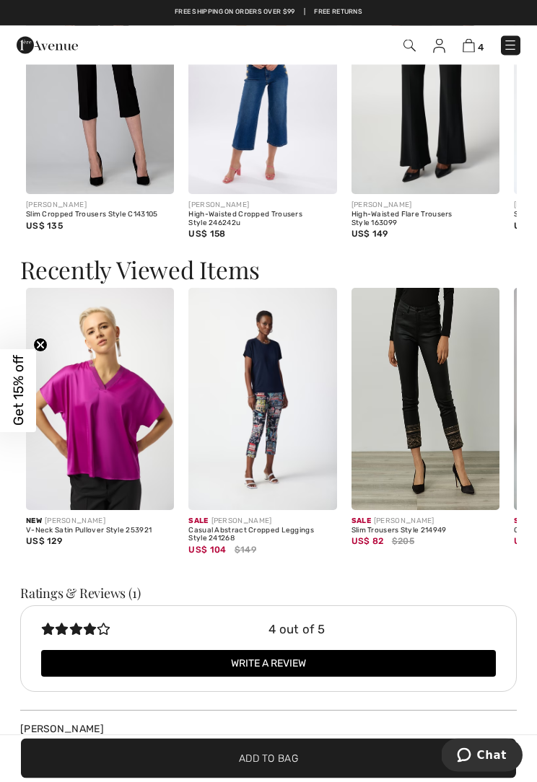
scroll to position [1873, 0]
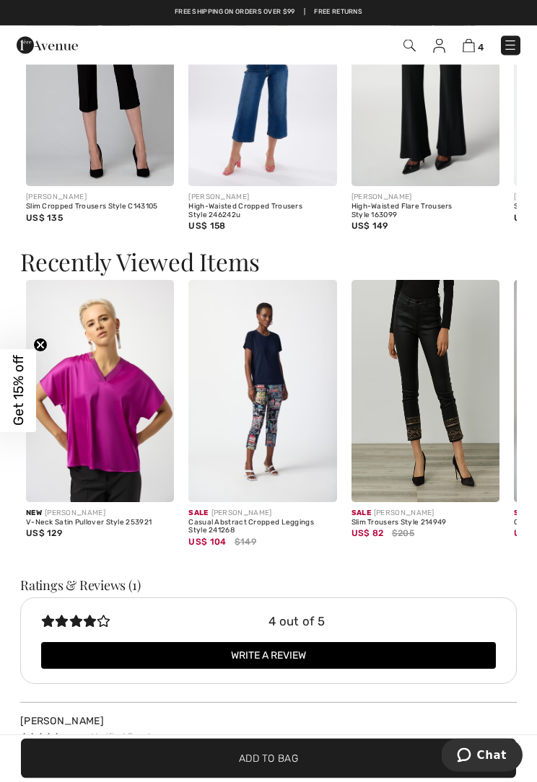
click at [437, 434] on img at bounding box center [425, 392] width 148 height 222
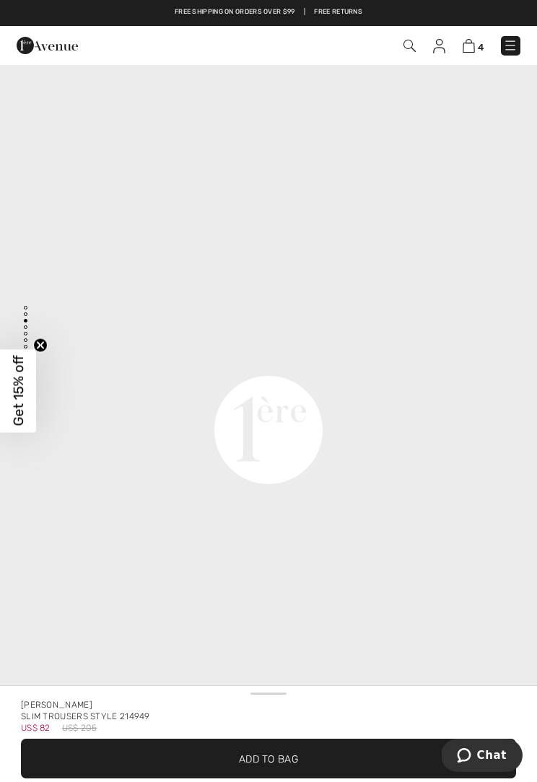
scroll to position [1627, 0]
click at [254, 764] on span "Add to Bag" at bounding box center [268, 758] width 59 height 15
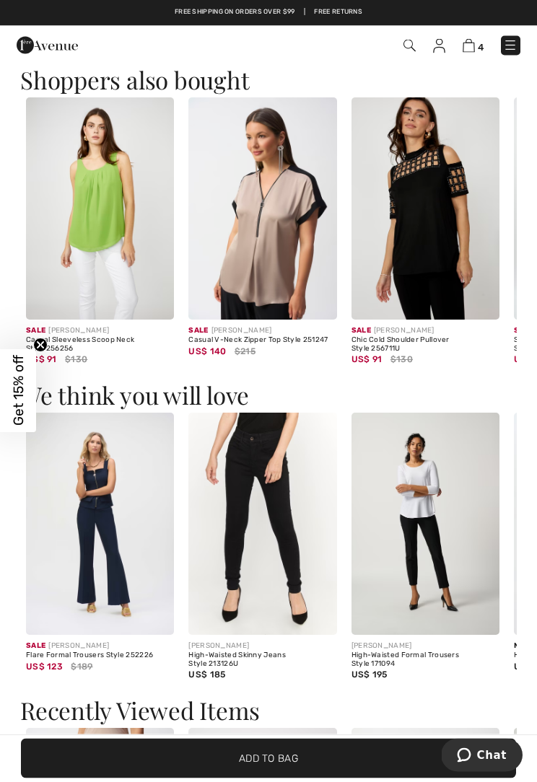
scroll to position [1327, 0]
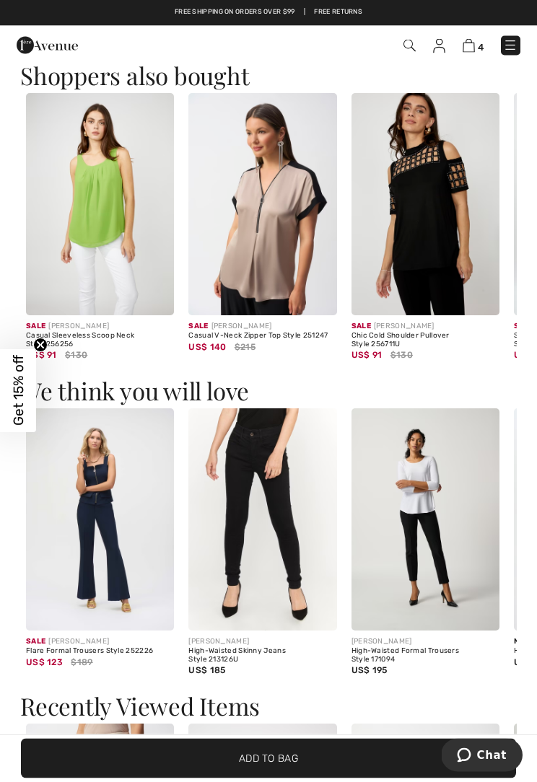
click at [277, 261] on img at bounding box center [262, 205] width 148 height 222
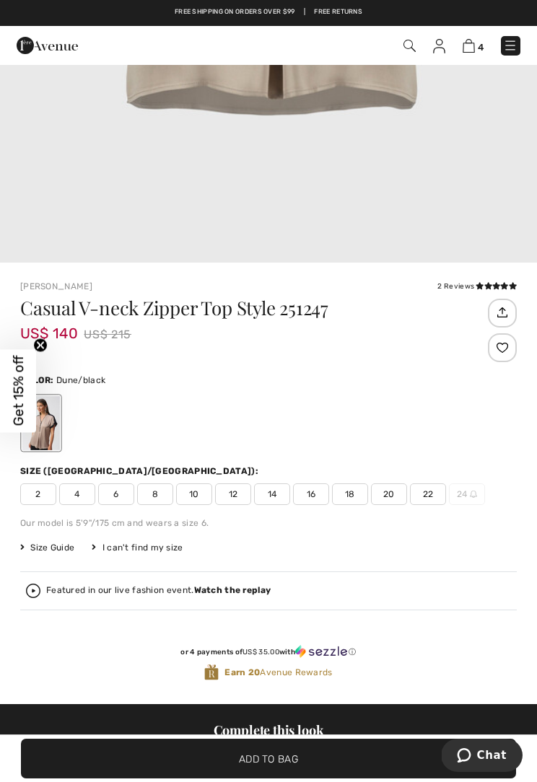
scroll to position [458, 0]
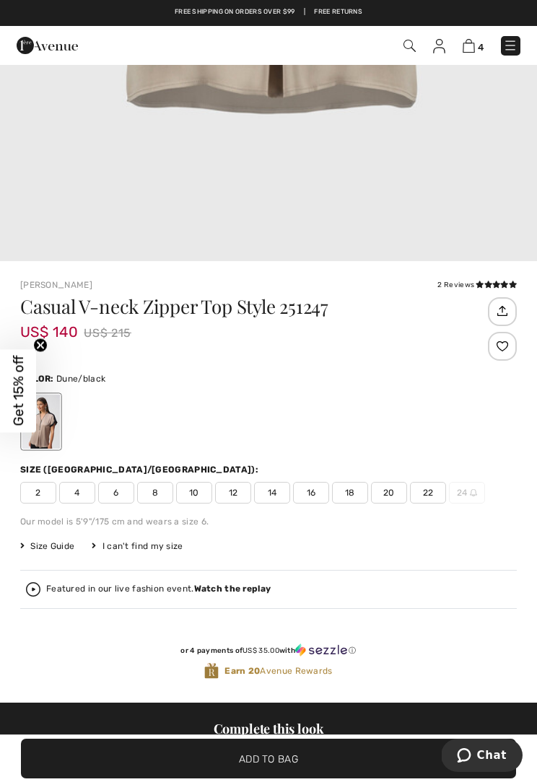
click at [241, 491] on span "12" at bounding box center [233, 493] width 36 height 22
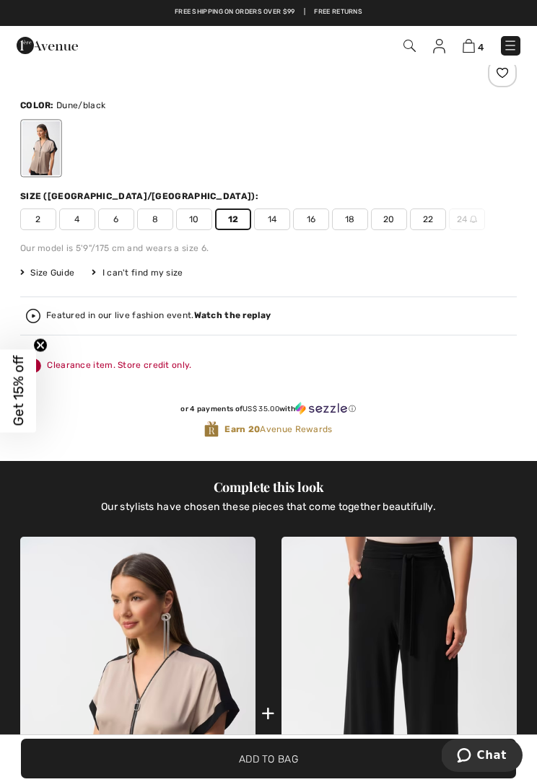
scroll to position [719, 0]
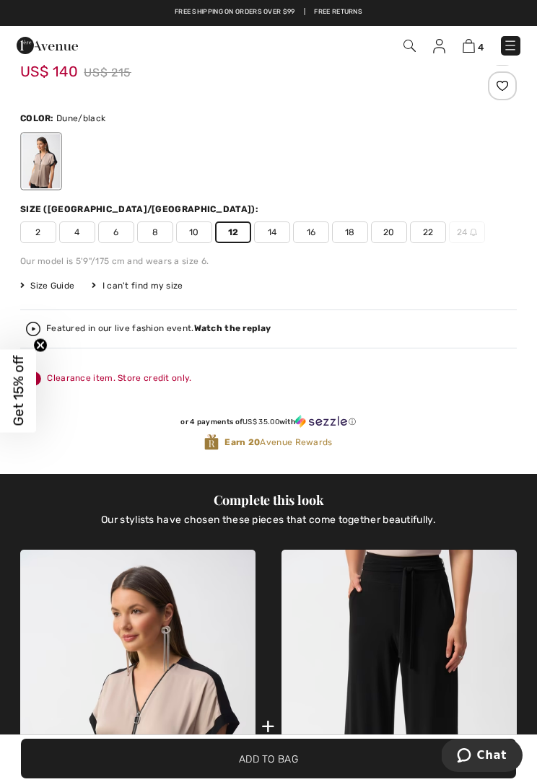
click at [53, 291] on span "Size Guide" at bounding box center [47, 285] width 54 height 13
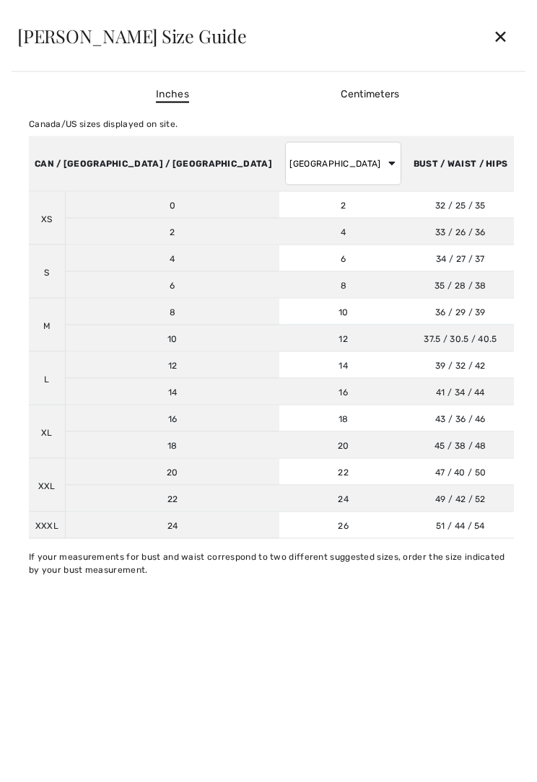
scroll to position [0, 0]
click at [497, 36] on div "✕" at bounding box center [500, 36] width 38 height 30
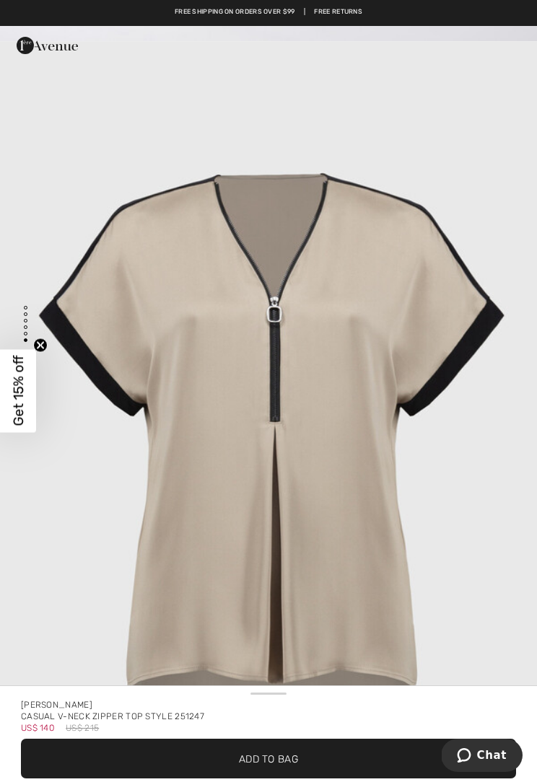
scroll to position [3993, 0]
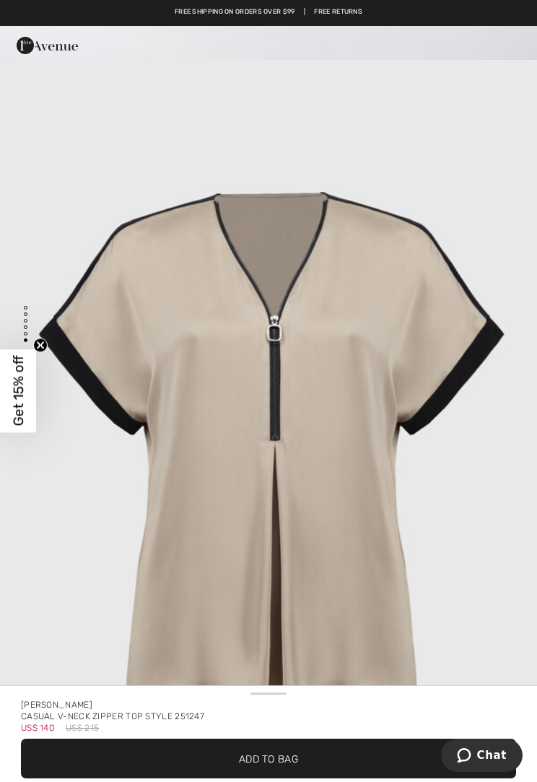
click at [245, 753] on span "Add to Bag" at bounding box center [268, 758] width 59 height 15
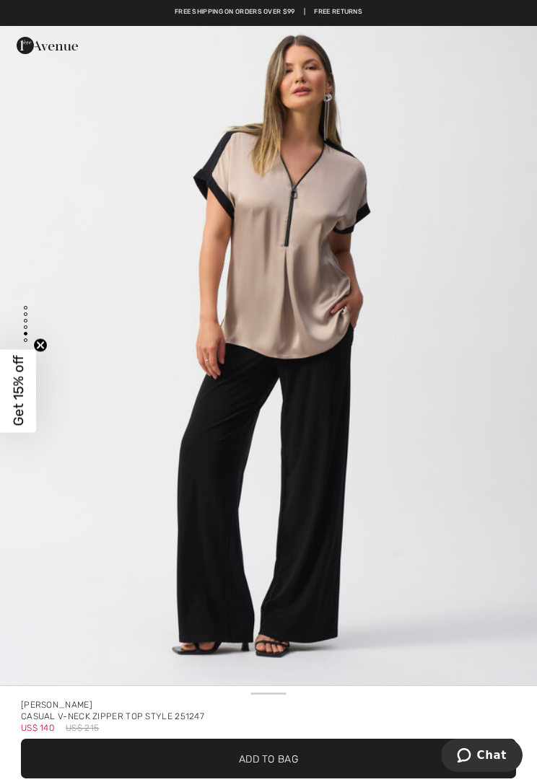
scroll to position [3272, 0]
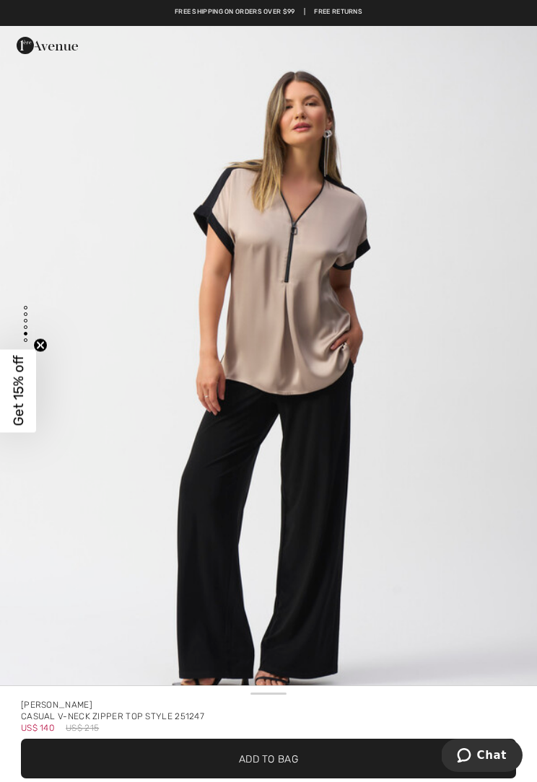
click at [260, 756] on span "Add to Bag" at bounding box center [268, 758] width 59 height 15
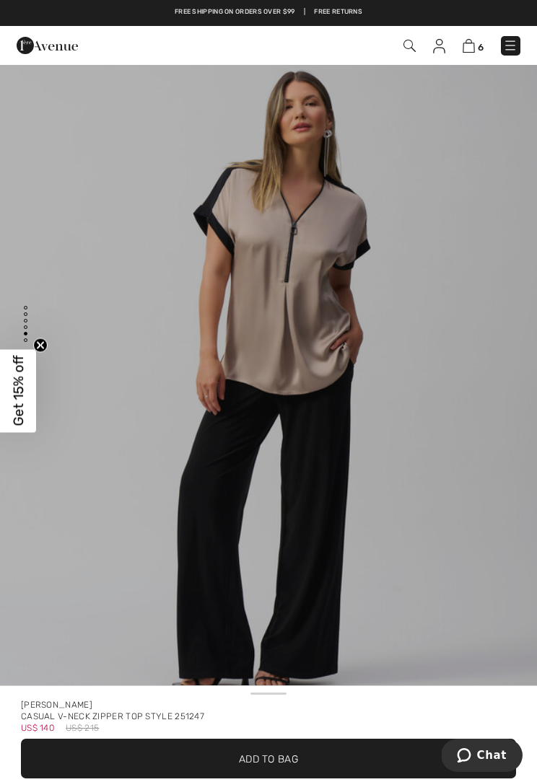
click at [473, 41] on img at bounding box center [469, 46] width 12 height 14
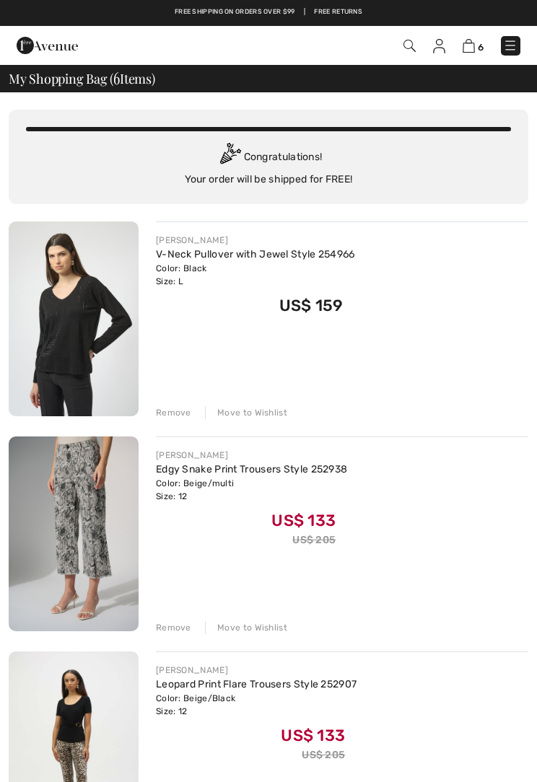
checkbox input "true"
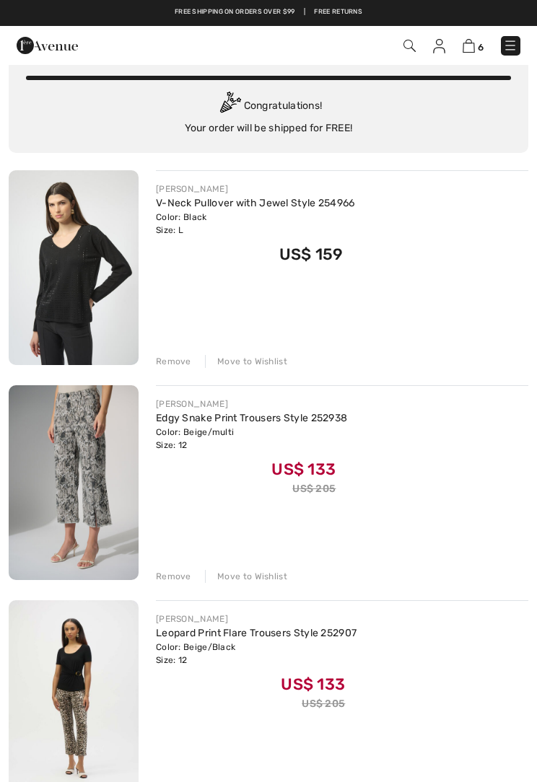
scroll to position [50, 0]
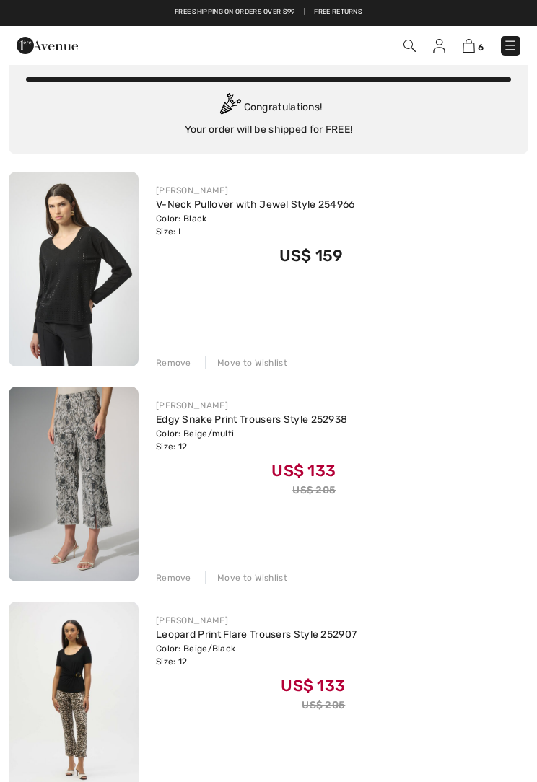
click at [181, 357] on div "Remove" at bounding box center [173, 363] width 35 height 13
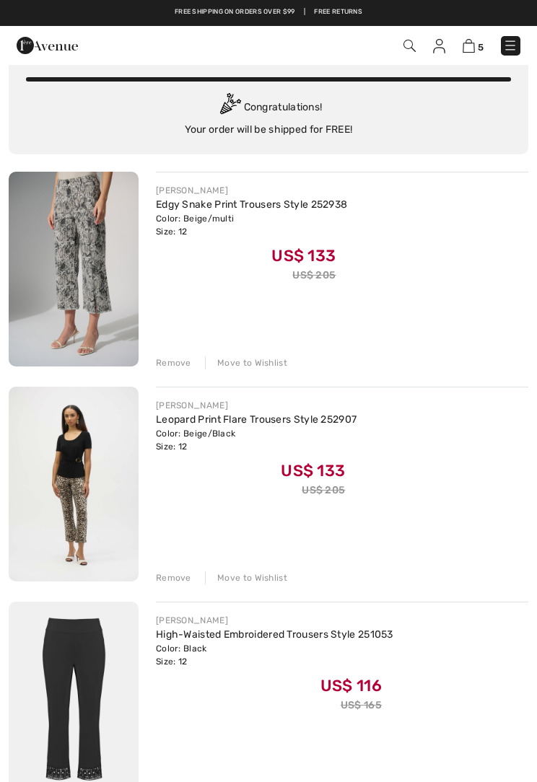
click at [178, 364] on div "Remove" at bounding box center [173, 363] width 35 height 13
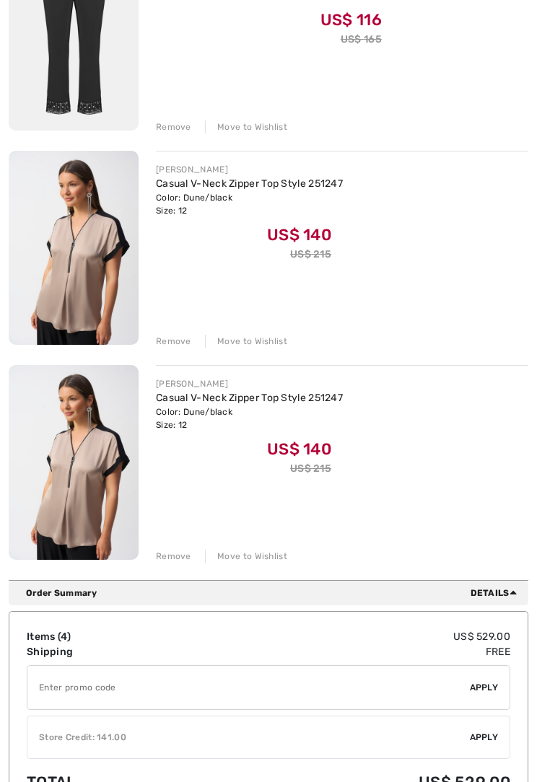
scroll to position [501, 0]
click at [178, 341] on div "Remove" at bounding box center [173, 341] width 35 height 13
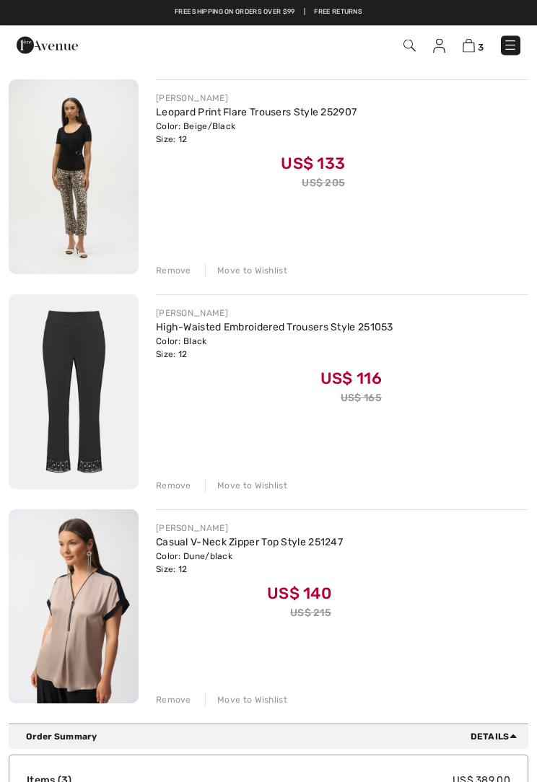
scroll to position [0, 0]
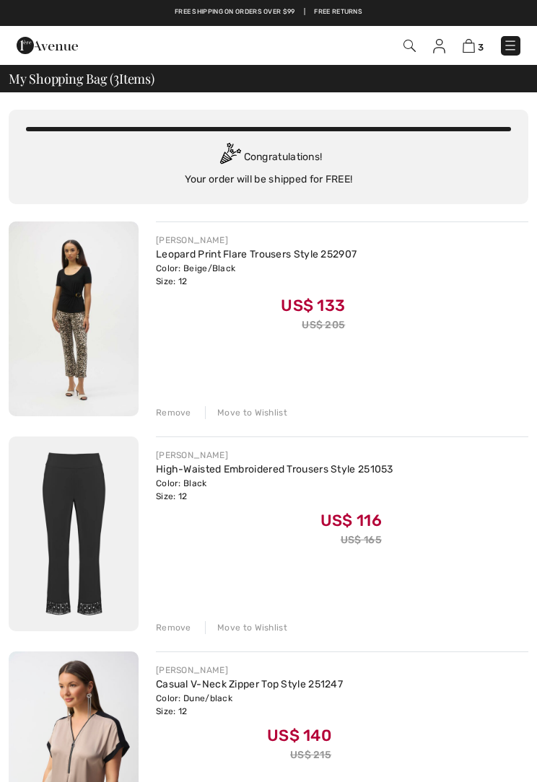
click at [158, 616] on div "JOSEPH RIBKOFF High-Waisted Embroidered Trousers Style 251053 Color: Black Size…" at bounding box center [342, 536] width 372 height 198
click at [171, 624] on div "Remove" at bounding box center [173, 627] width 35 height 13
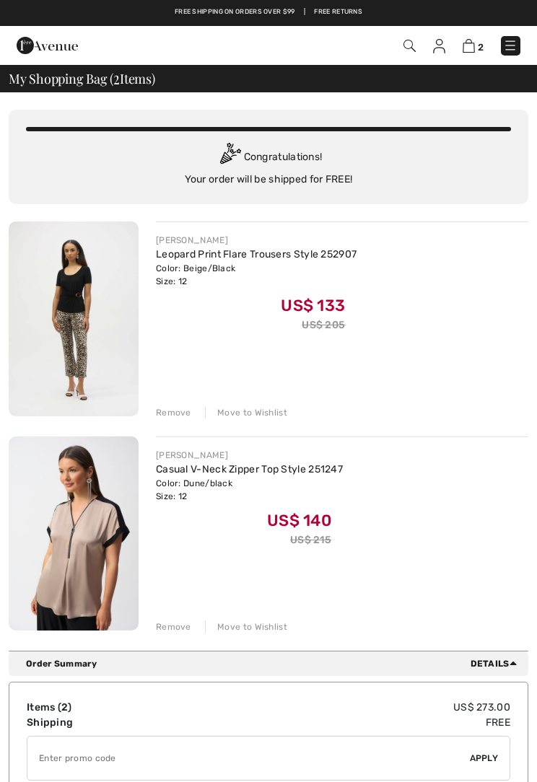
click at [102, 351] on img at bounding box center [74, 319] width 130 height 195
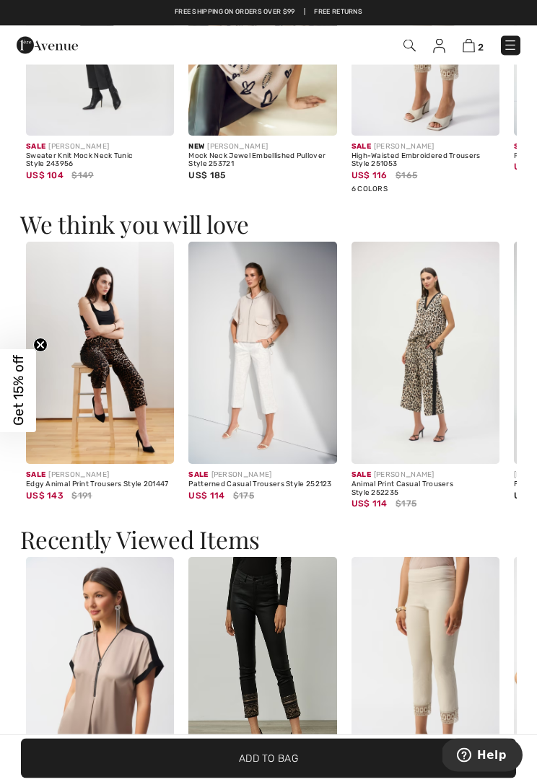
scroll to position [2136, 0]
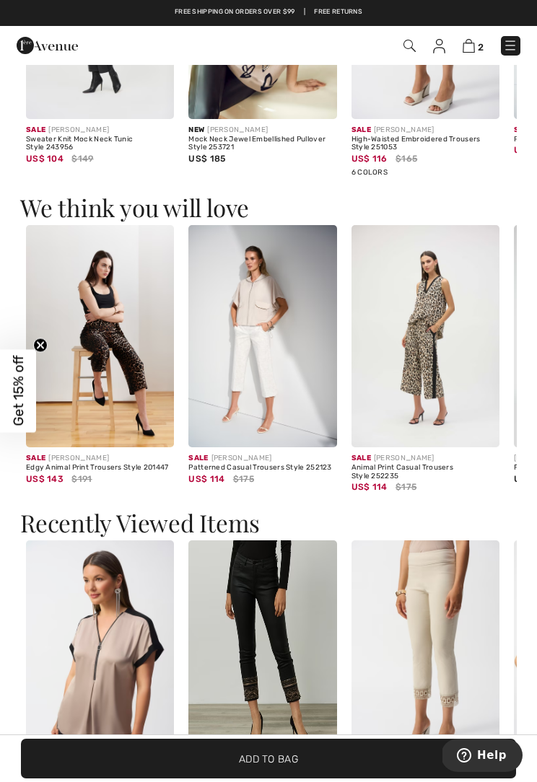
click at [444, 375] on img at bounding box center [425, 336] width 148 height 222
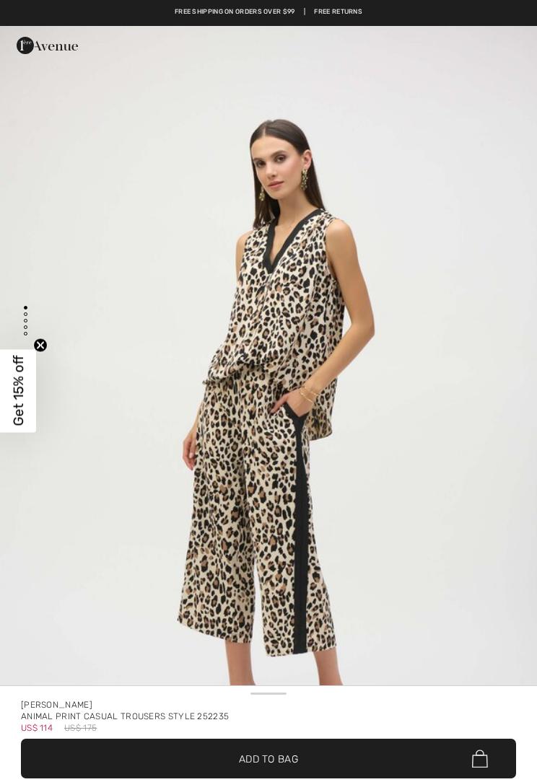
checkbox input "true"
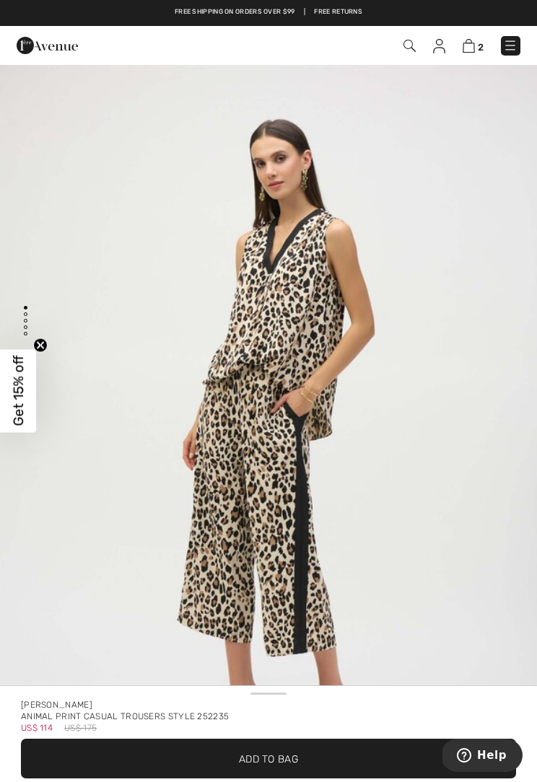
click at [534, 490] on img "1 / 4" at bounding box center [268, 428] width 537 height 805
click at [468, 48] on img at bounding box center [469, 46] width 12 height 14
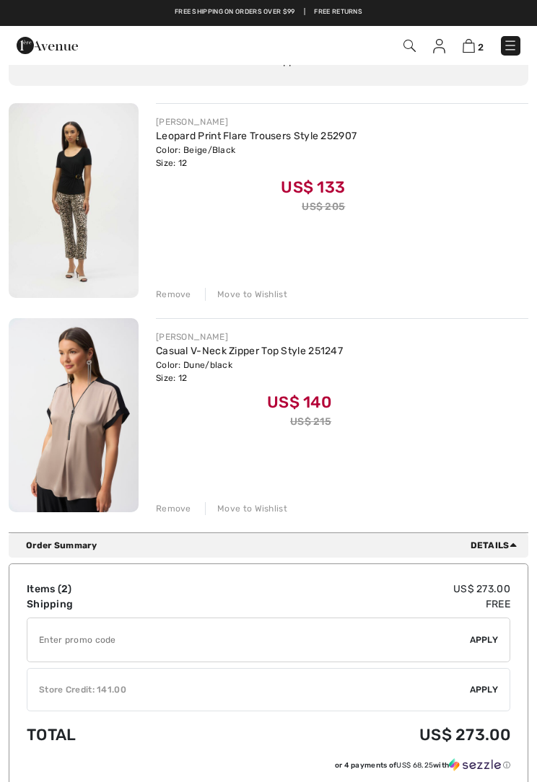
scroll to position [116, 0]
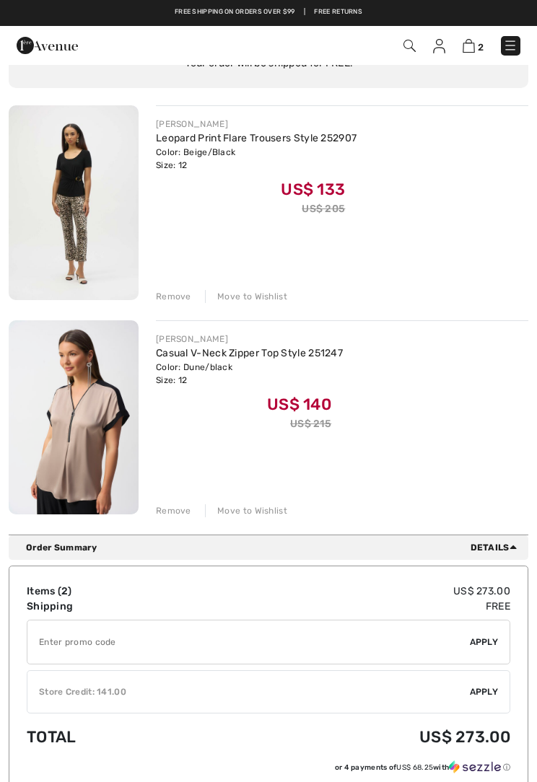
click at [183, 297] on div "Remove" at bounding box center [173, 296] width 35 height 13
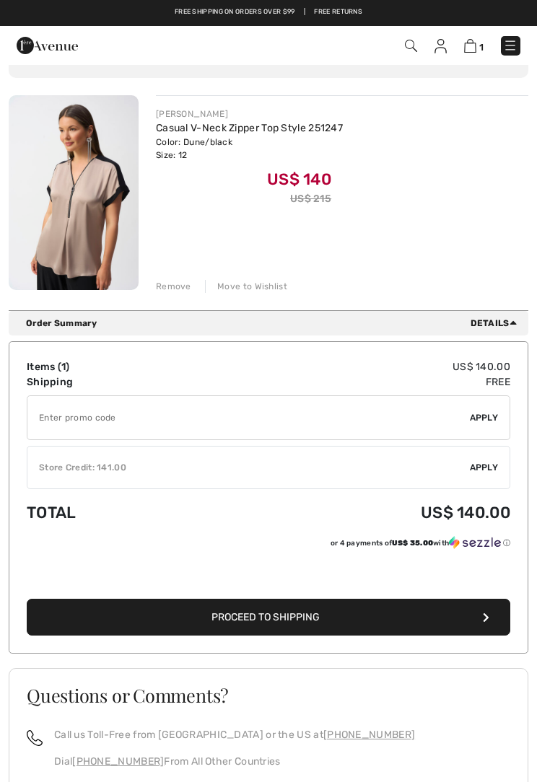
scroll to position [124, 0]
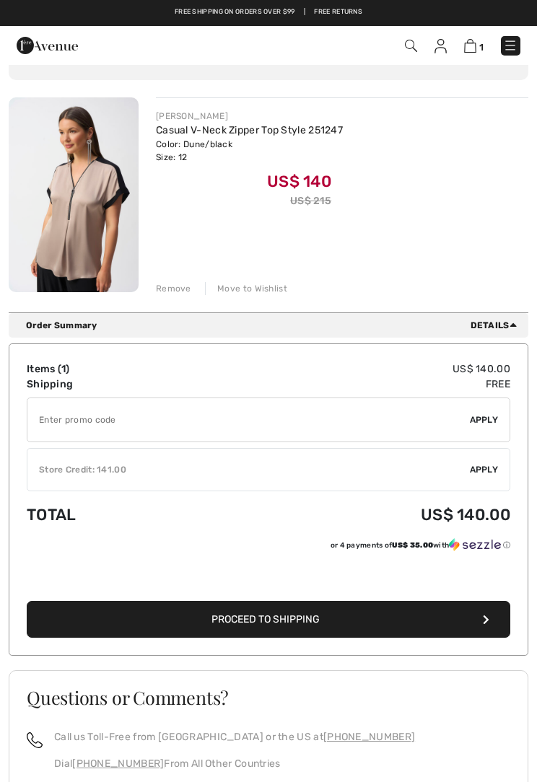
click at [70, 253] on img at bounding box center [74, 194] width 130 height 195
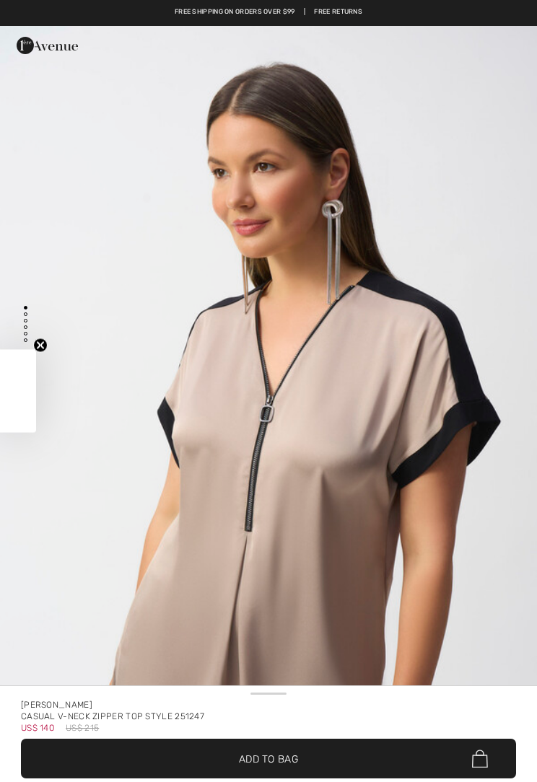
checkbox input "true"
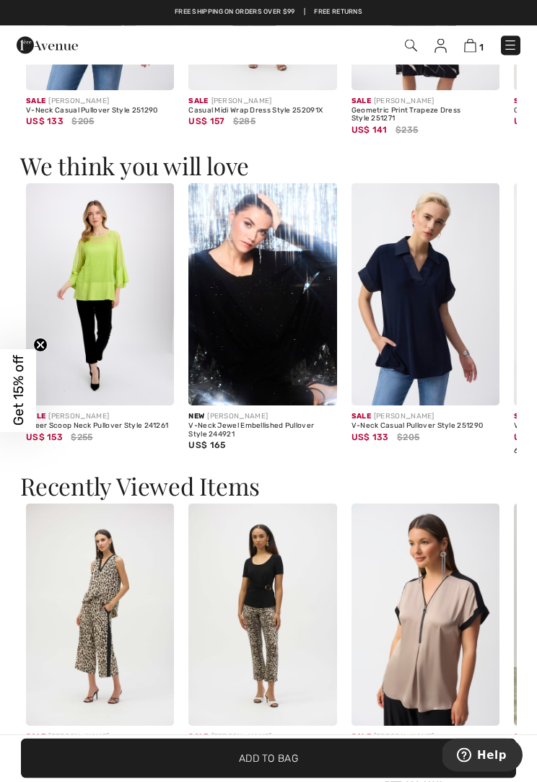
scroll to position [2100, 0]
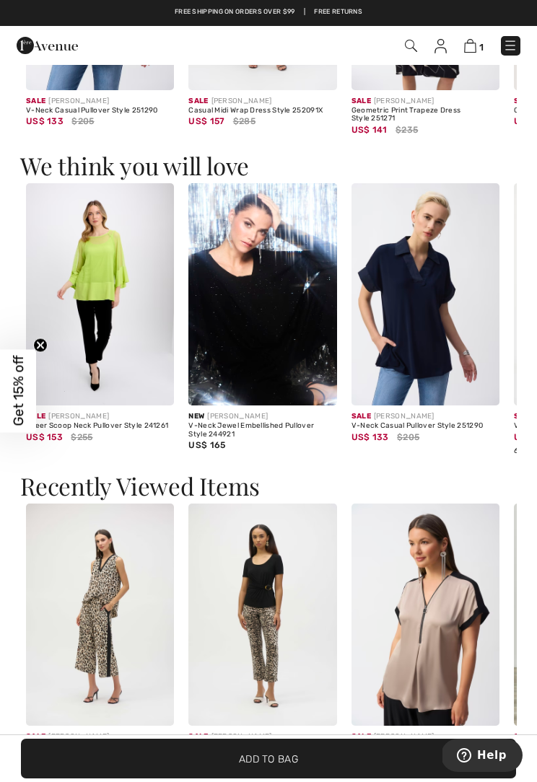
click at [432, 356] on img at bounding box center [425, 294] width 148 height 222
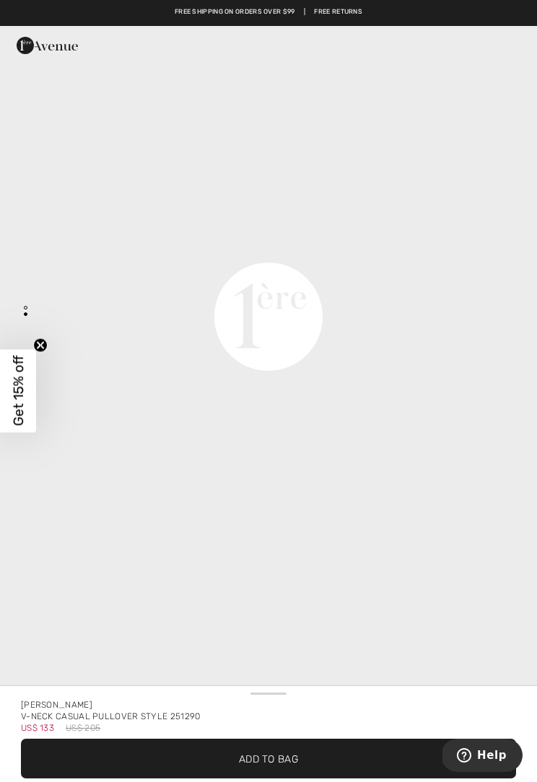
scroll to position [1071, 0]
click at [280, 759] on span "Add to Bag" at bounding box center [268, 758] width 59 height 15
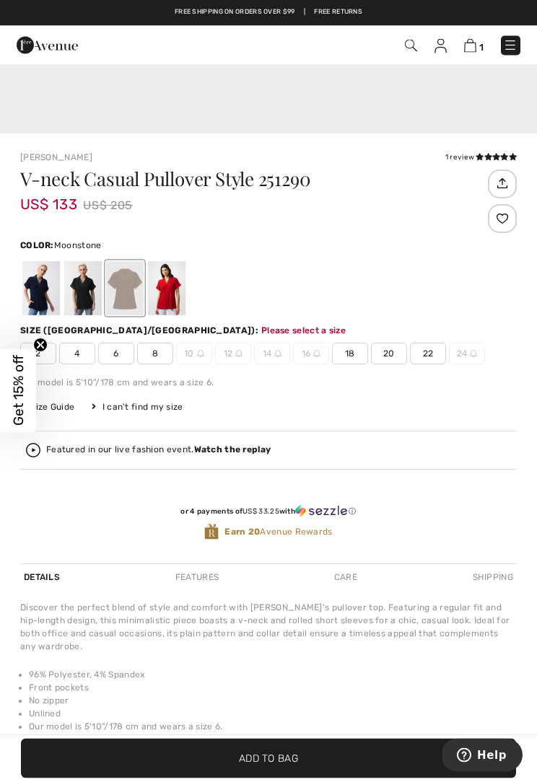
scroll to position [583, 0]
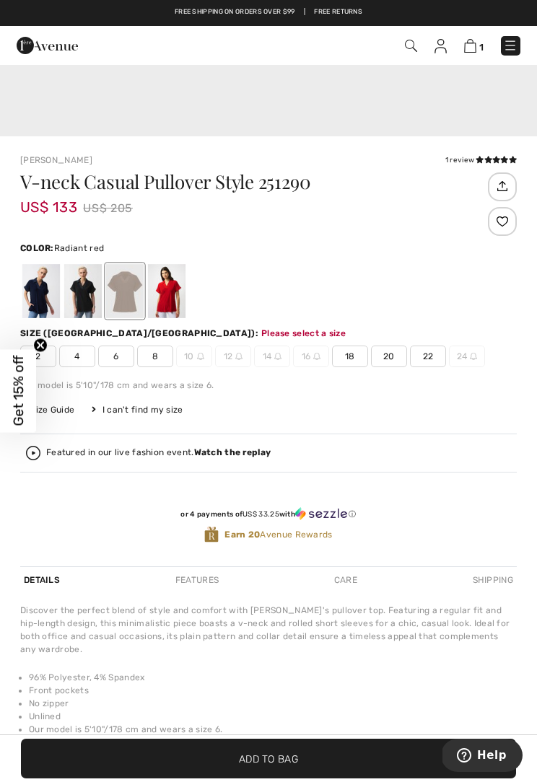
click at [174, 302] on div at bounding box center [167, 291] width 38 height 54
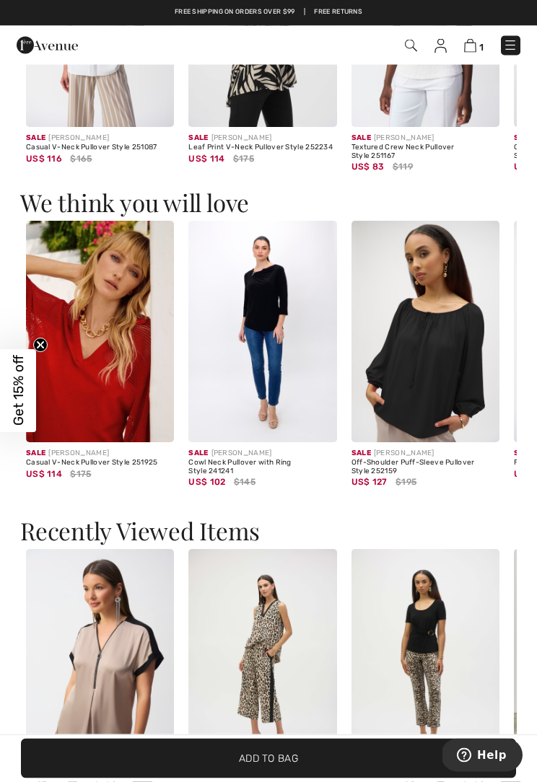
scroll to position [1591, 0]
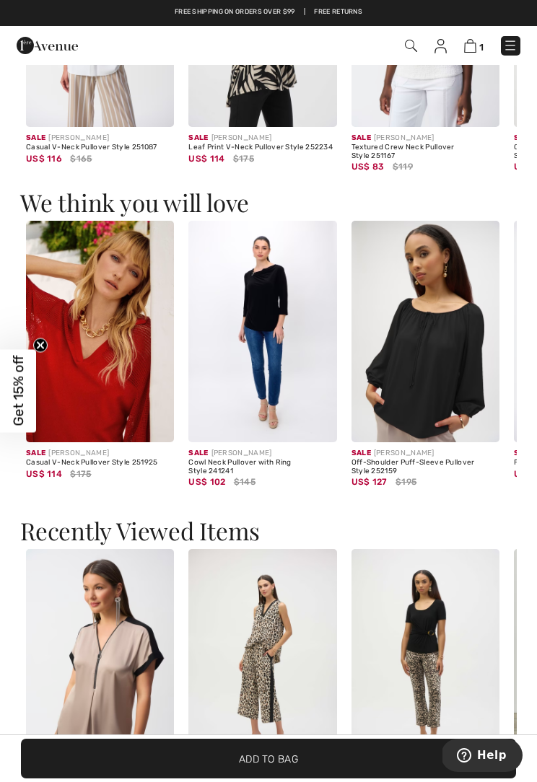
click at [101, 383] on img at bounding box center [100, 332] width 148 height 222
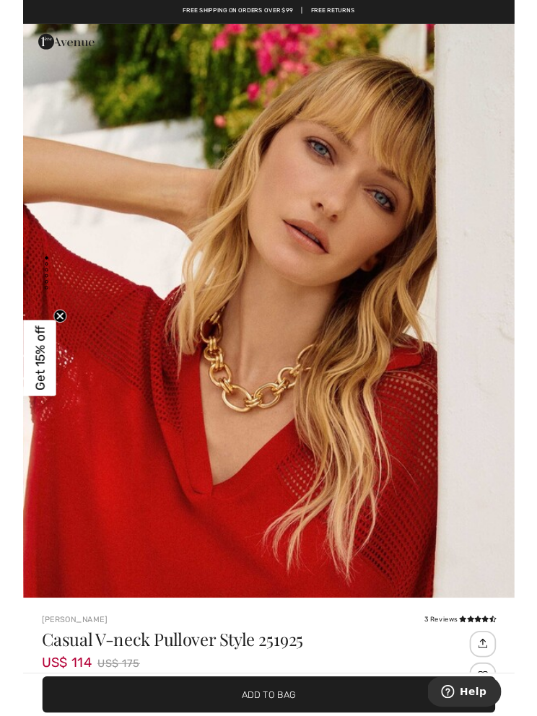
scroll to position [67, 0]
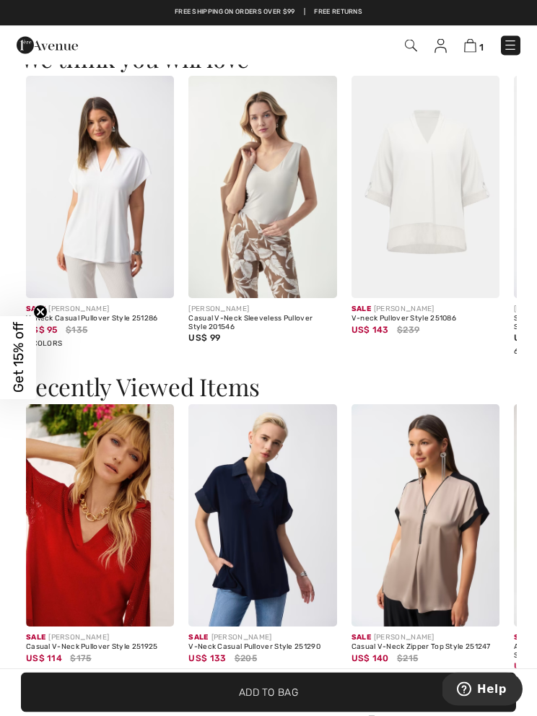
scroll to position [1700, 0]
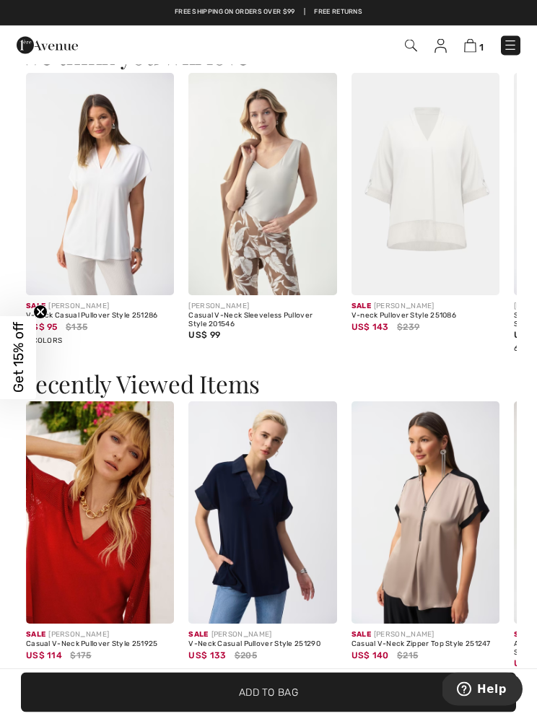
click at [109, 266] on img at bounding box center [100, 185] width 148 height 222
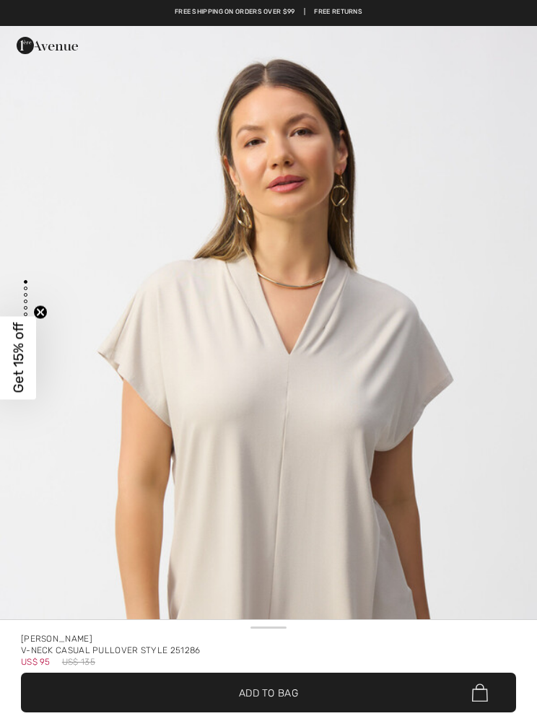
checkbox input "true"
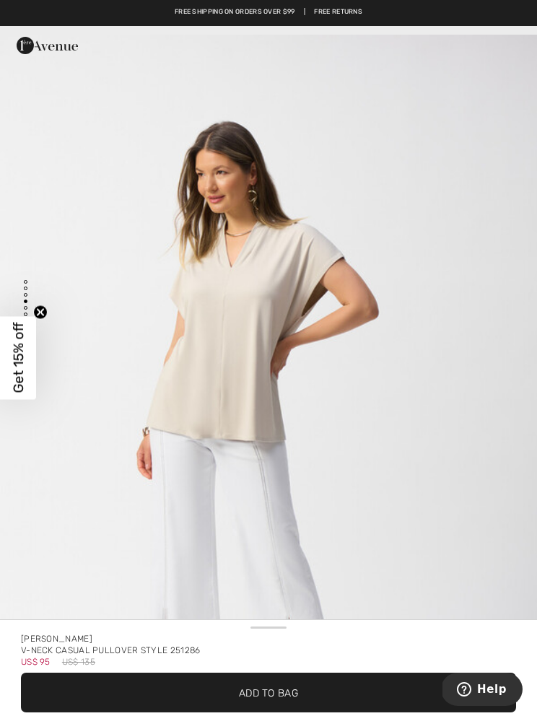
scroll to position [2359, 0]
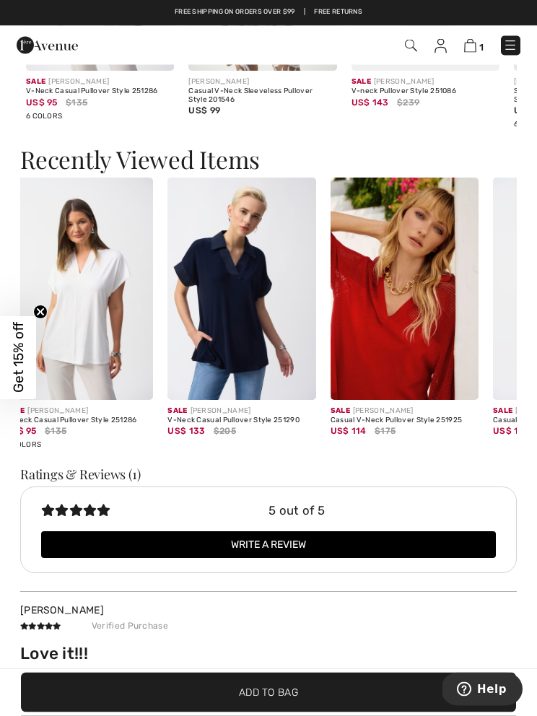
scroll to position [1946, 0]
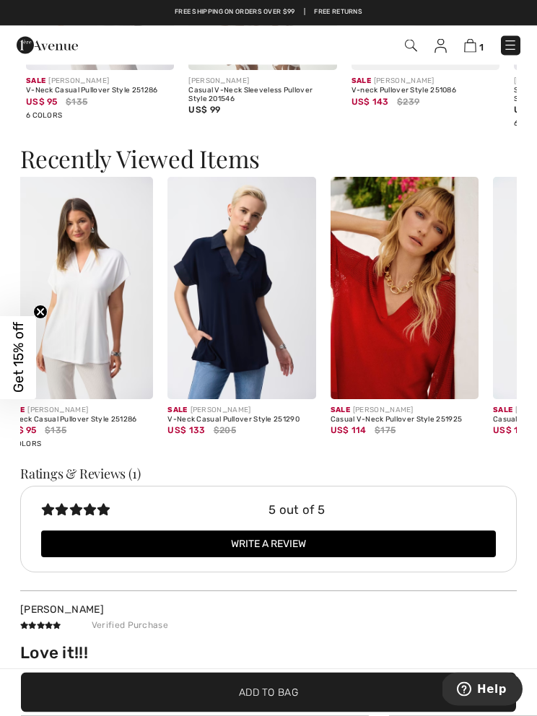
click at [232, 359] on img at bounding box center [241, 289] width 148 height 222
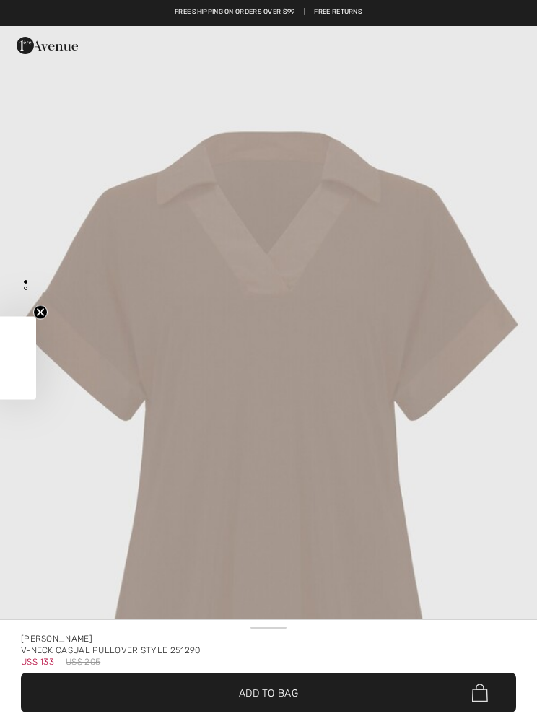
checkbox input "true"
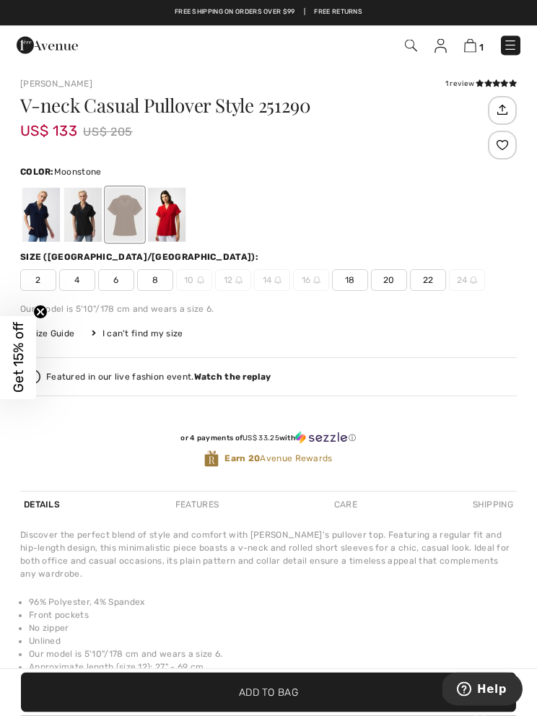
scroll to position [702, 0]
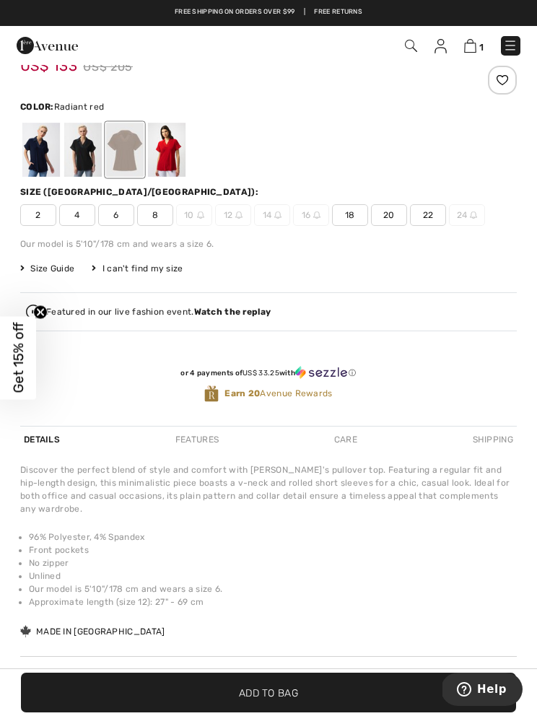
click at [175, 153] on div at bounding box center [167, 150] width 38 height 54
click at [170, 154] on div at bounding box center [167, 150] width 38 height 54
click at [165, 165] on div at bounding box center [167, 150] width 38 height 54
click at [170, 158] on div at bounding box center [167, 150] width 38 height 54
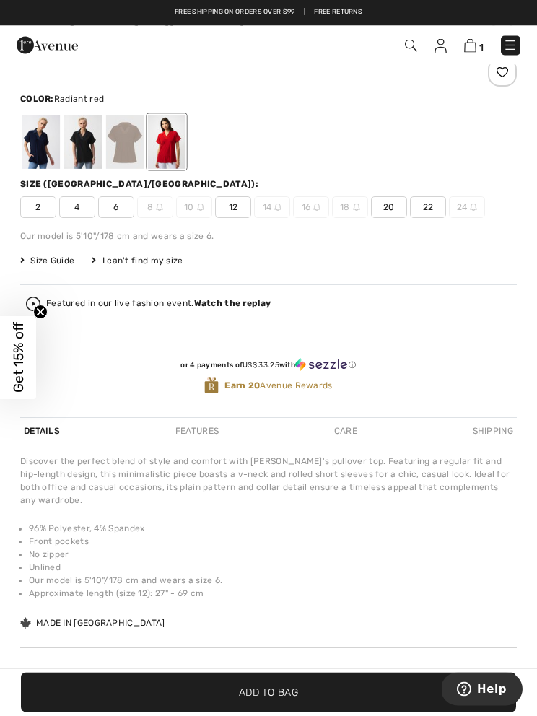
scroll to position [715, 0]
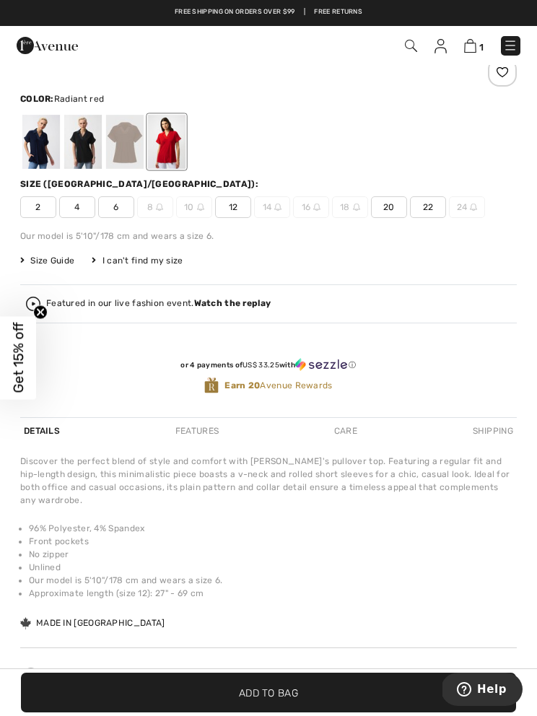
click at [241, 305] on strong "Watch the replay" at bounding box center [232, 303] width 77 height 10
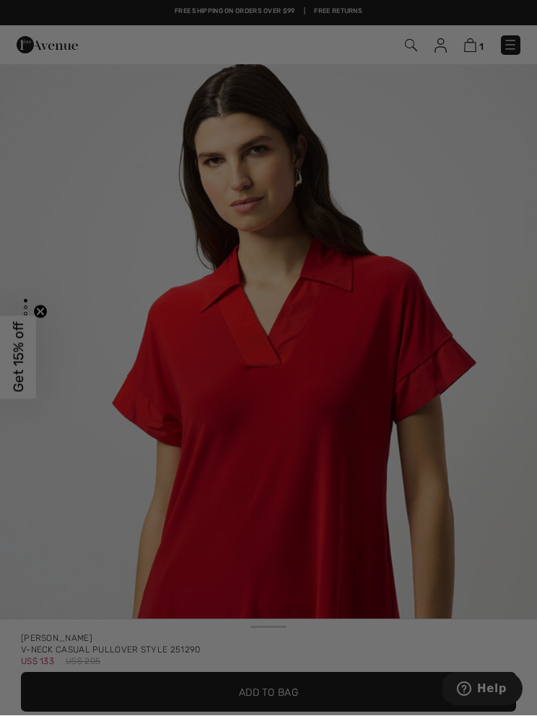
scroll to position [0, 0]
checkbox input "true"
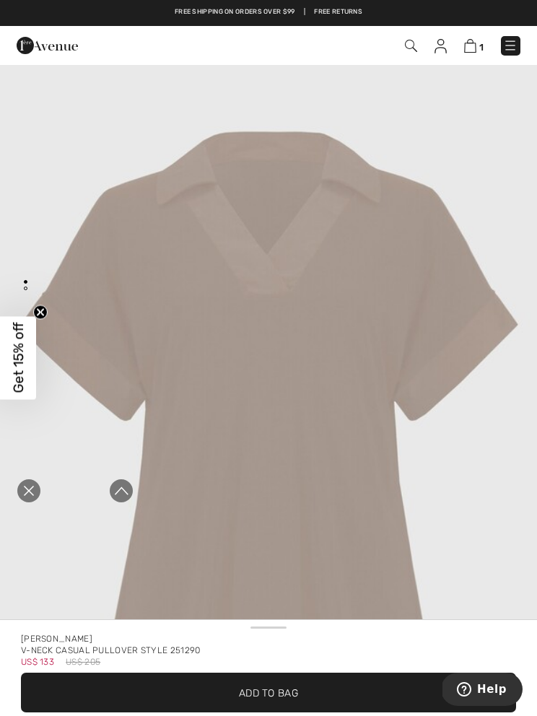
click at [465, 50] on img at bounding box center [470, 46] width 12 height 14
click at [473, 44] on img at bounding box center [470, 46] width 12 height 14
click at [473, 48] on img at bounding box center [470, 46] width 12 height 14
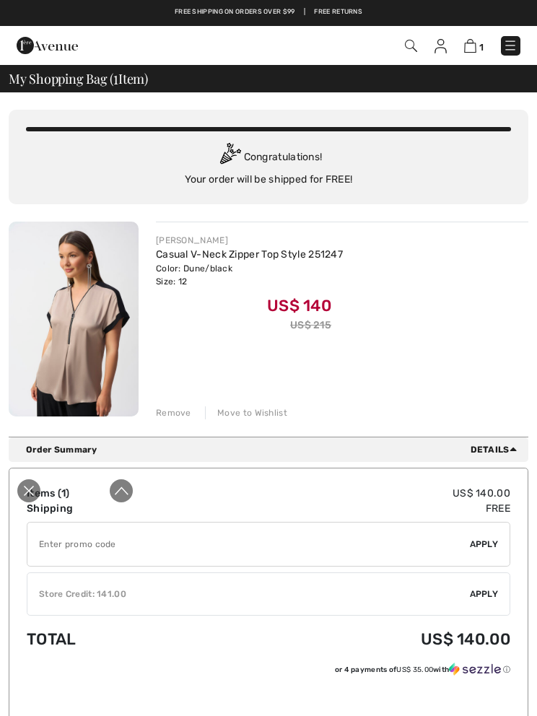
click at [396, 242] on div "JOSEPH RIBKOFF Casual V-Neck Zipper Top Style 251247 Color: Dune/black Size: 12…" at bounding box center [342, 283] width 372 height 99
click at [364, 172] on div "Congratulations! Your order will be shipped for FREE!" at bounding box center [268, 165] width 485 height 44
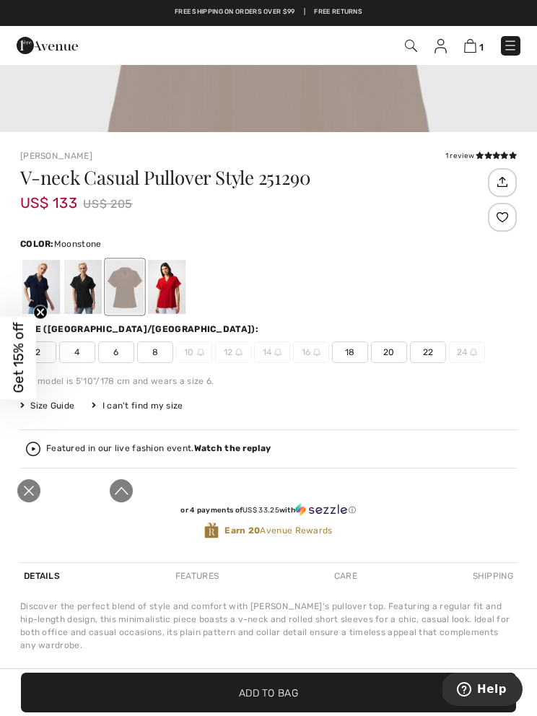
scroll to position [534, 0]
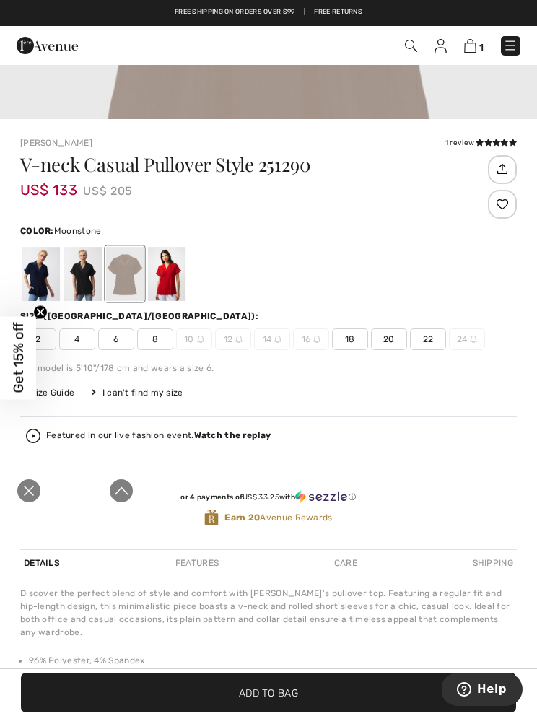
click at [161, 271] on div at bounding box center [167, 274] width 38 height 54
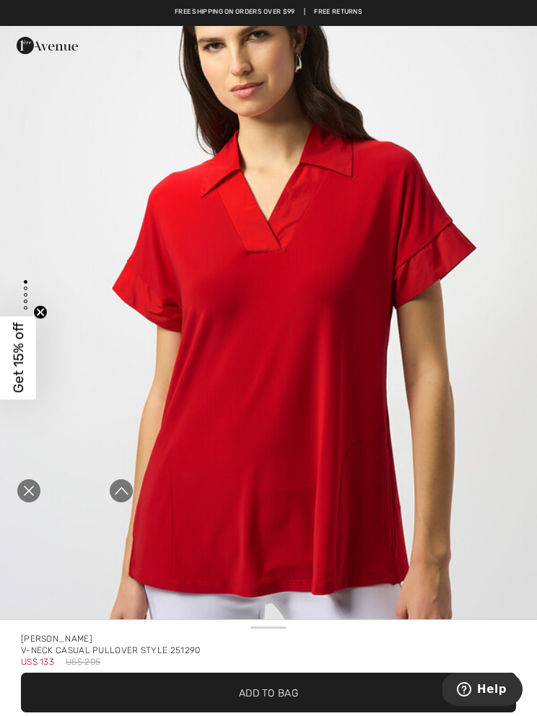
scroll to position [114, 0]
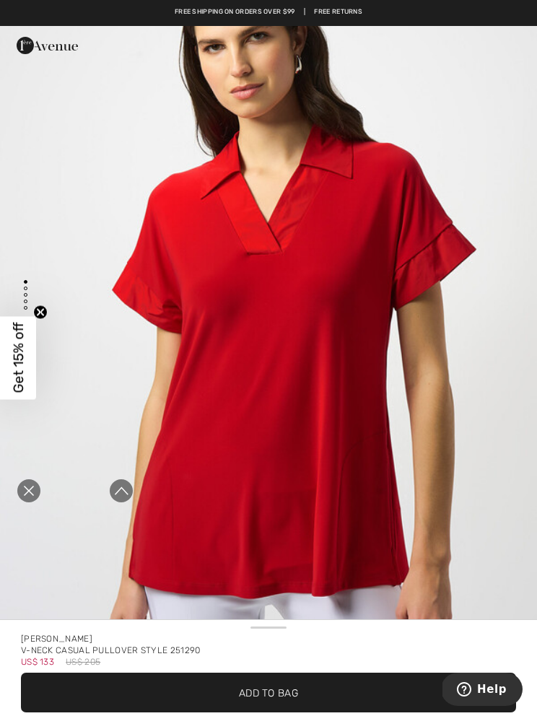
click at [440, 15] on div "Free shipping on orders over $99 | Free Returns" at bounding box center [268, 19] width 523 height 25
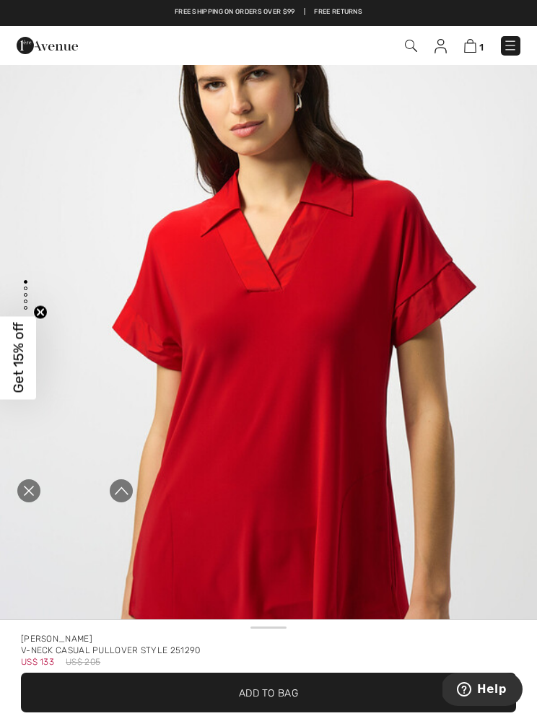
scroll to position [69, 0]
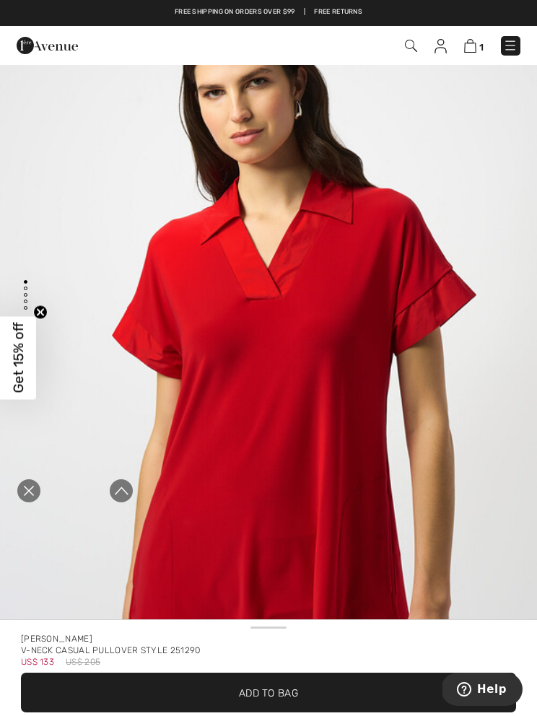
click at [450, 35] on div "1 Checkout" at bounding box center [377, 46] width 307 height 30
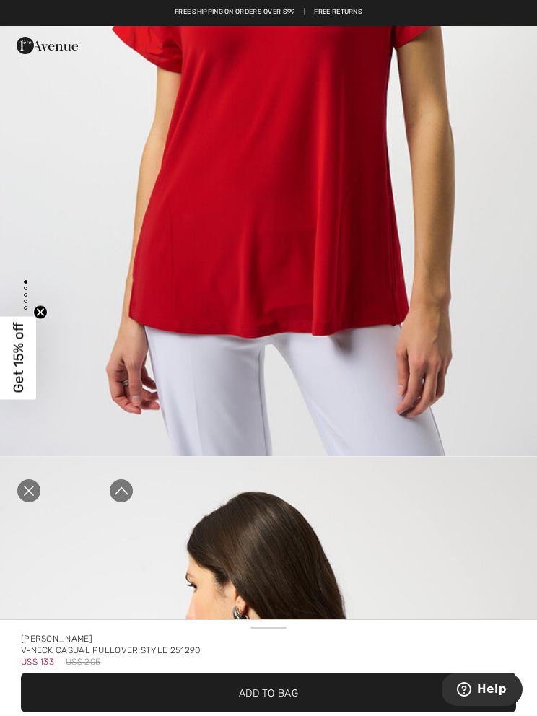
scroll to position [0, 0]
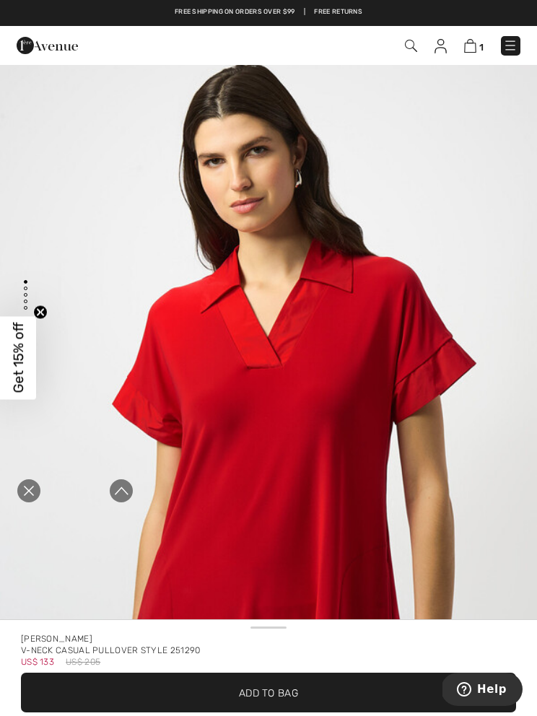
click at [436, 44] on img at bounding box center [440, 46] width 12 height 14
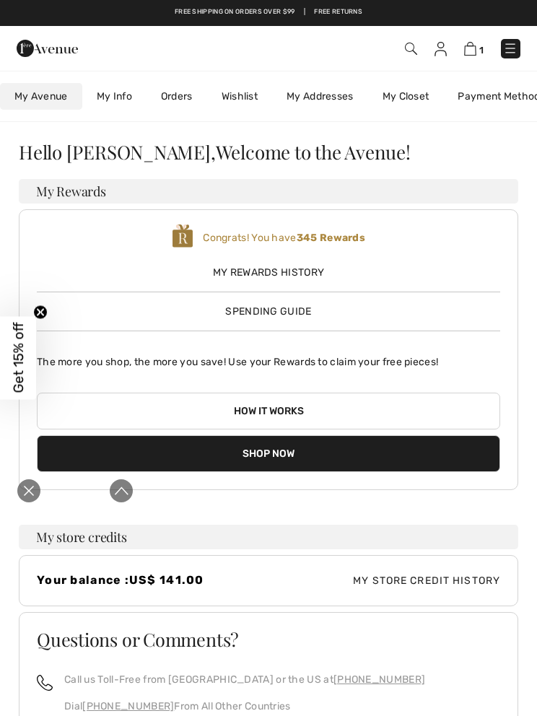
click at [409, 98] on link "My Closet" at bounding box center [406, 96] width 76 height 27
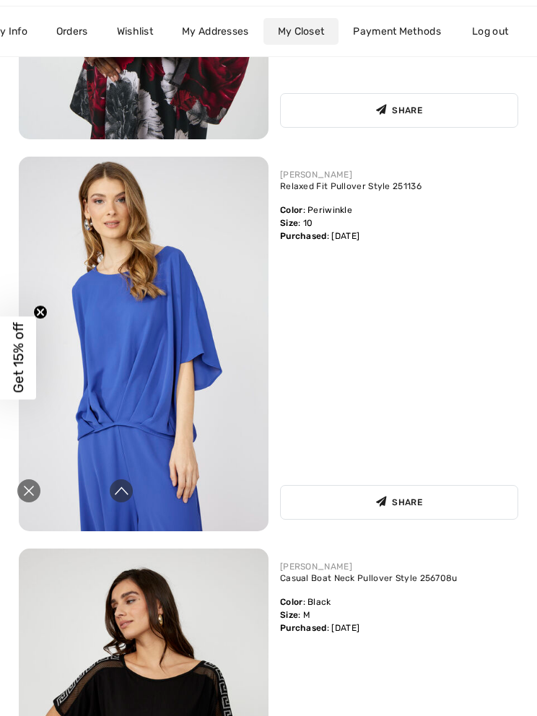
scroll to position [1684, 0]
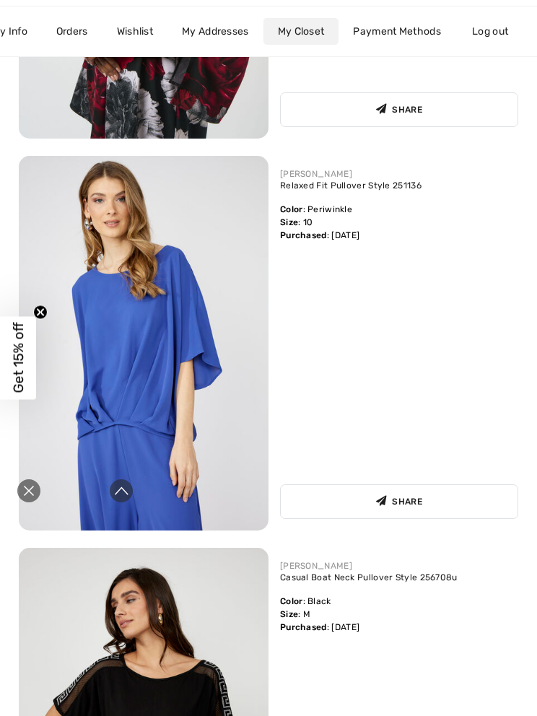
click at [383, 190] on link "Relaxed Fit Pullover Style 251136" at bounding box center [350, 185] width 141 height 10
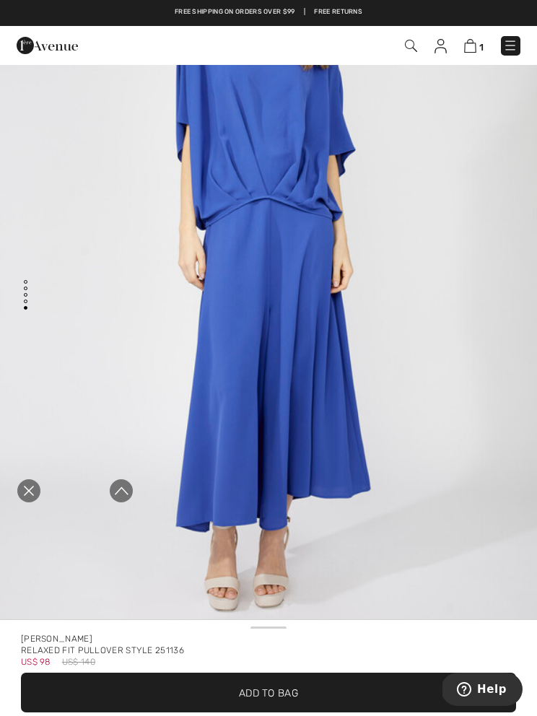
click at [277, 429] on img "4 / 4" at bounding box center [268, 250] width 537 height 805
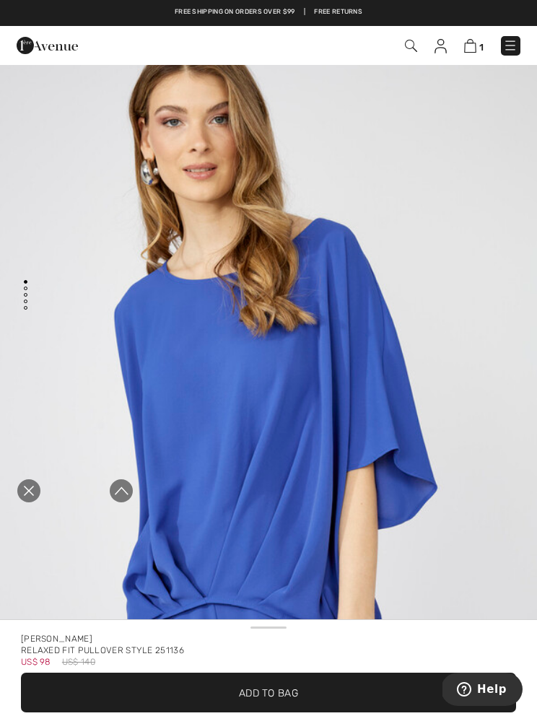
click at [442, 67] on img "1 / 4" at bounding box center [268, 428] width 537 height 805
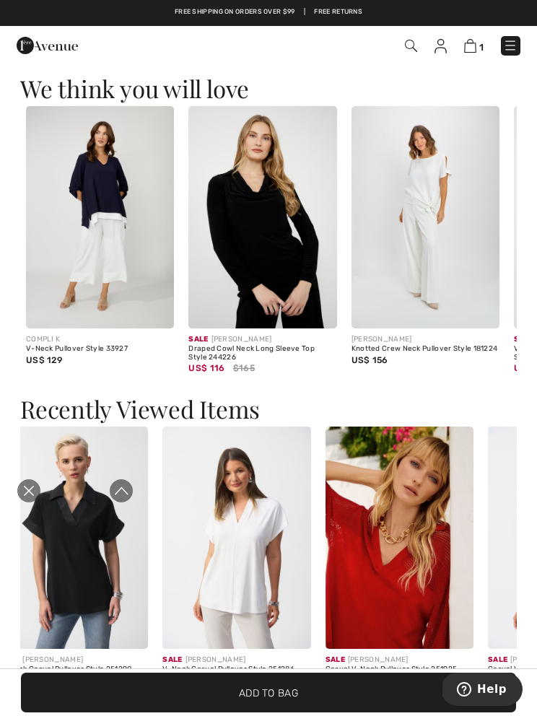
scroll to position [1700, 0]
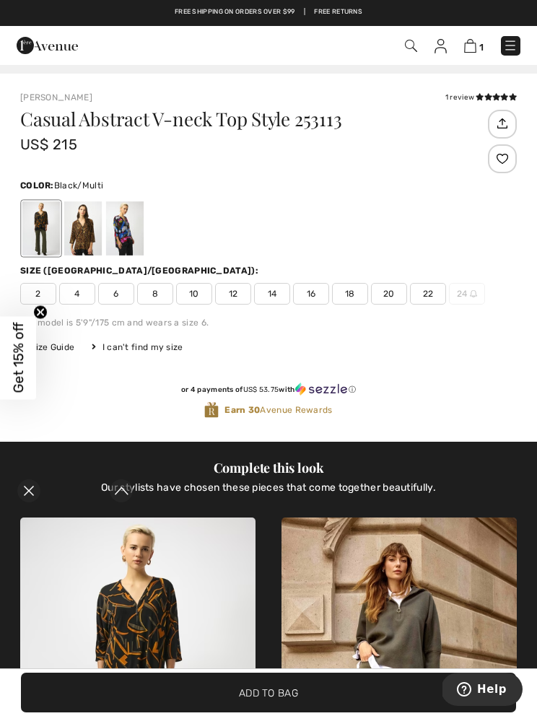
scroll to position [582, 0]
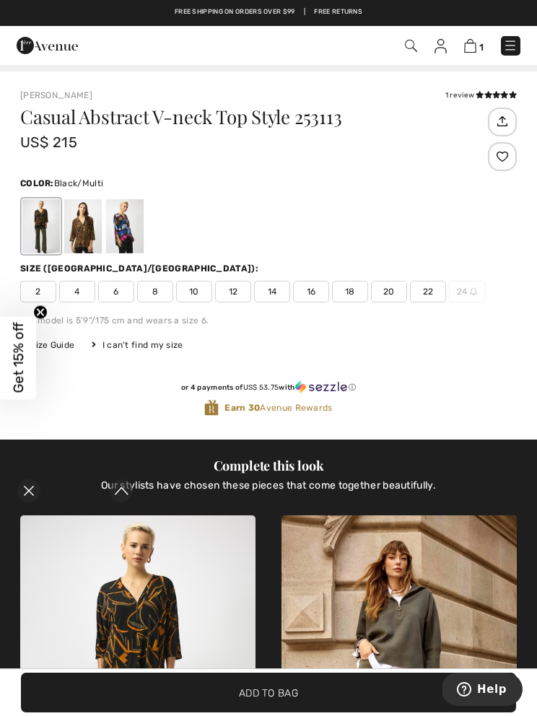
click at [127, 227] on div at bounding box center [125, 226] width 38 height 54
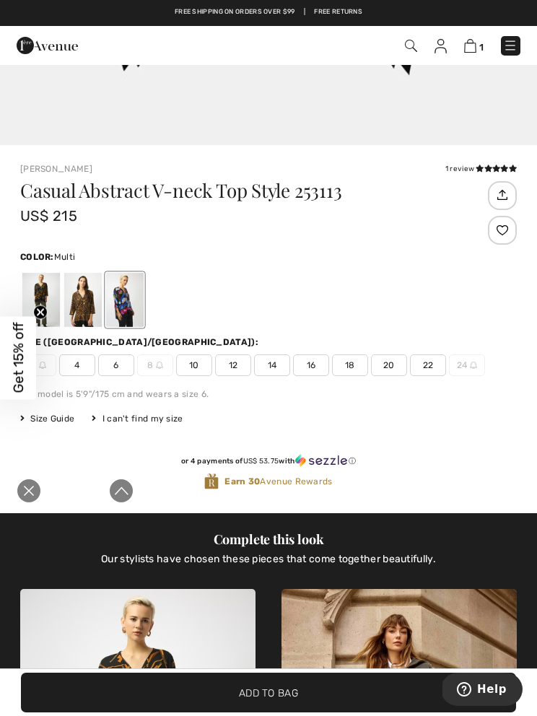
scroll to position [510, 0]
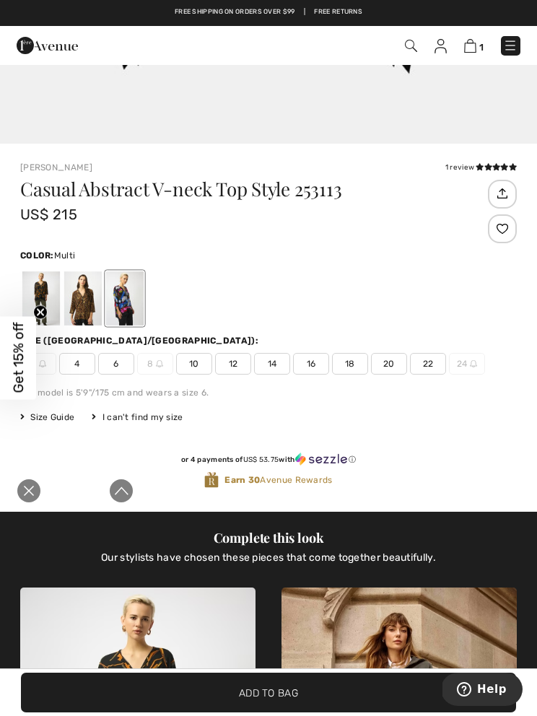
click at [81, 298] on div at bounding box center [83, 298] width 38 height 54
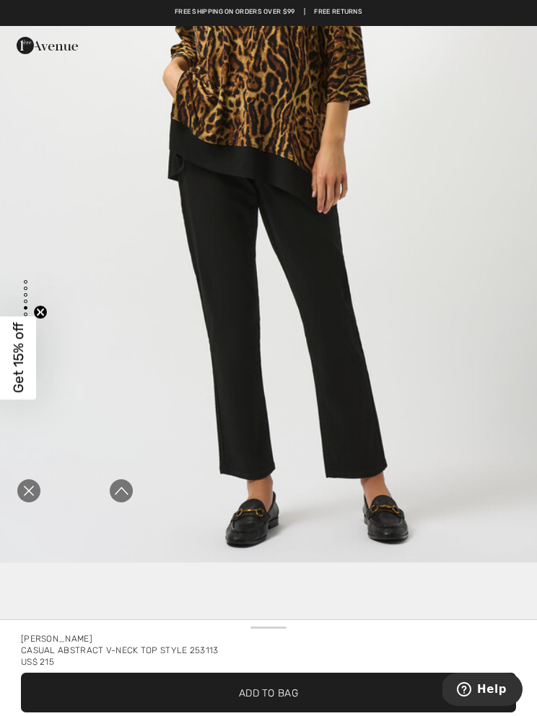
scroll to position [3409, 0]
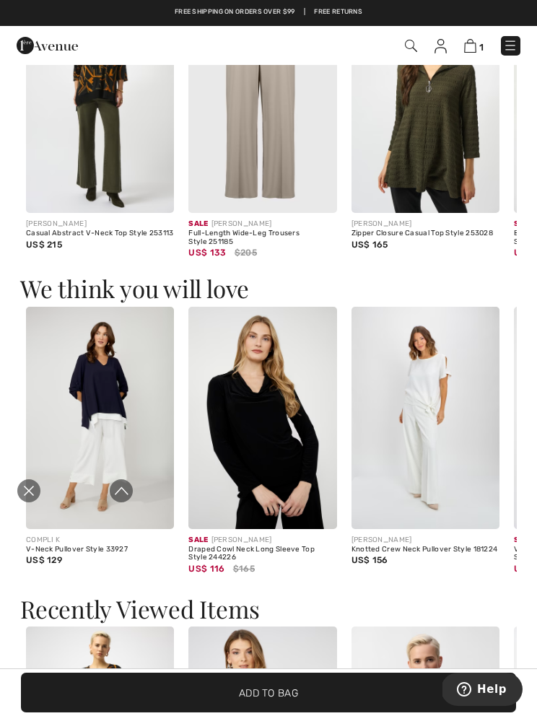
scroll to position [1838, 0]
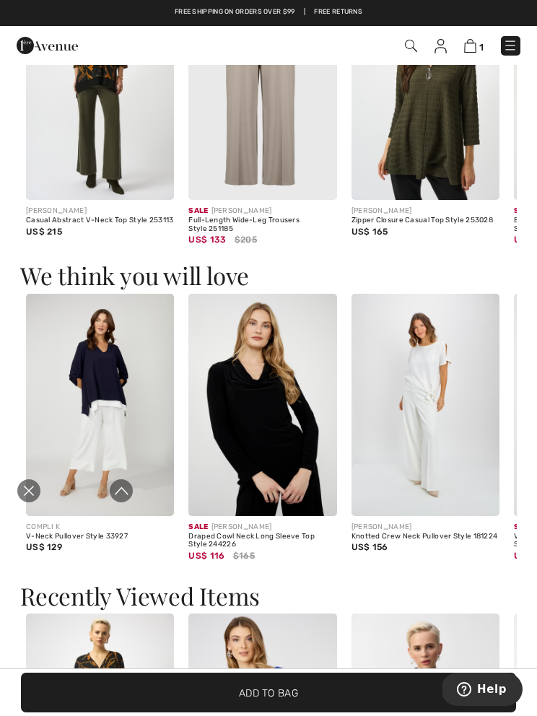
click at [442, 390] on img at bounding box center [425, 405] width 148 height 222
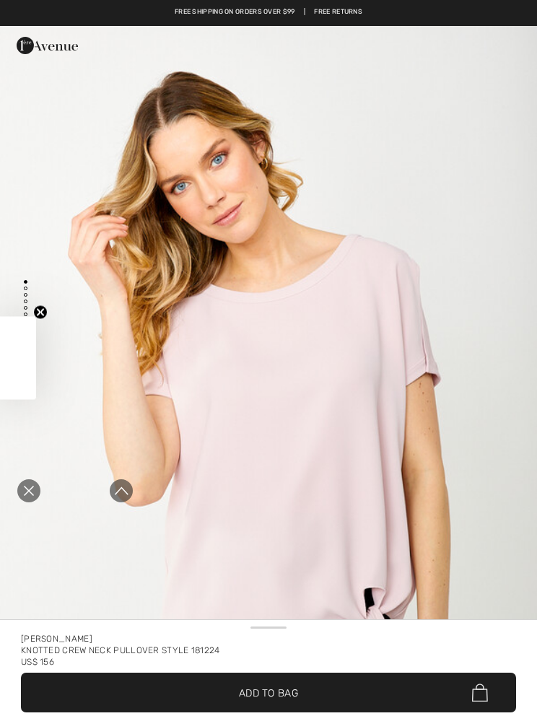
checkbox input "true"
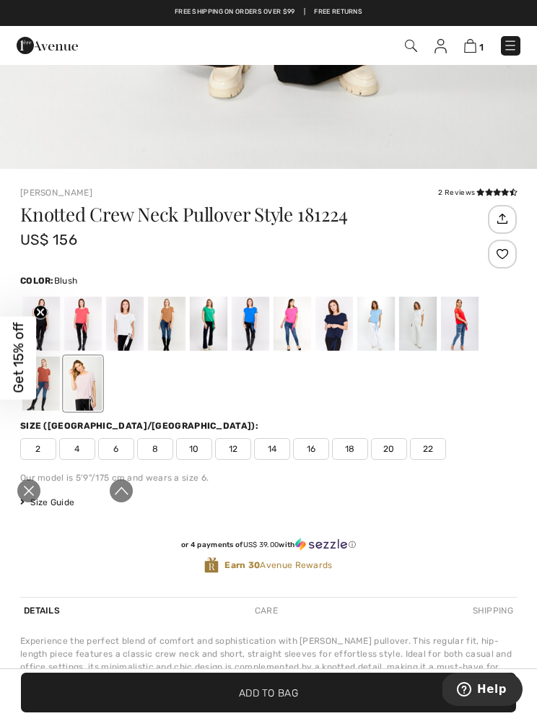
scroll to position [485, 0]
click at [252, 324] on div at bounding box center [251, 323] width 38 height 54
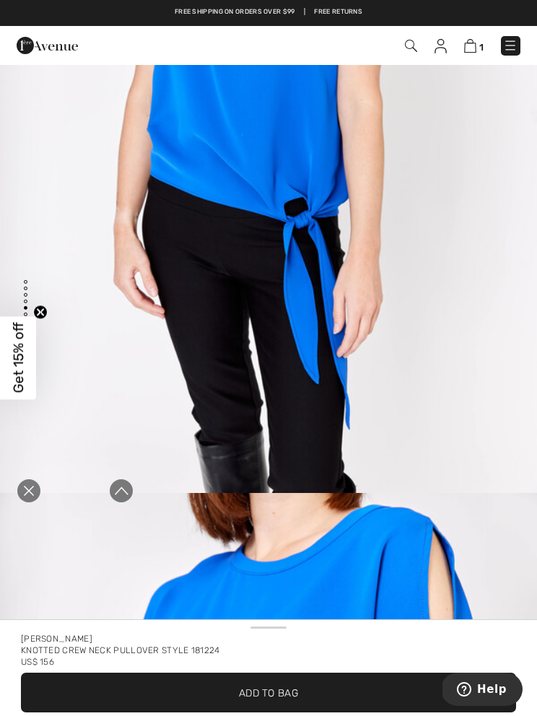
scroll to position [3710, 0]
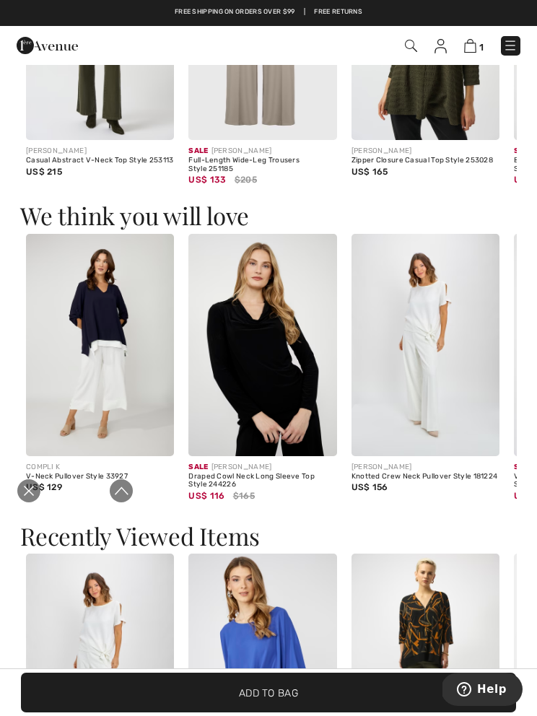
scroll to position [1903, 0]
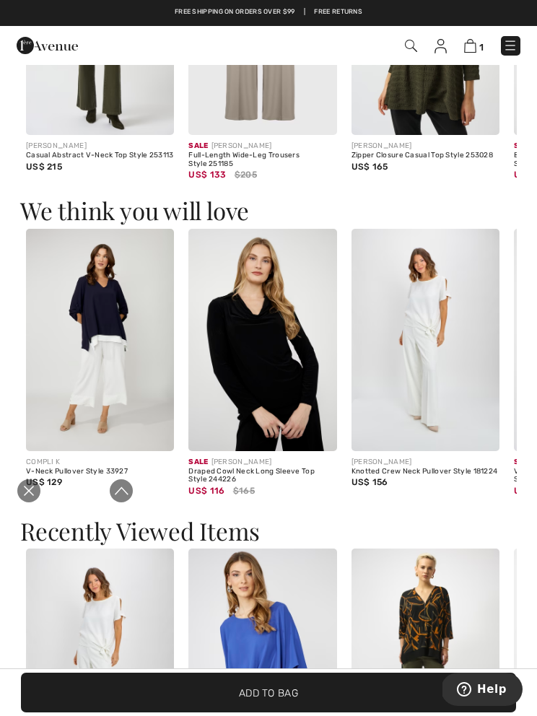
click at [117, 346] on img at bounding box center [100, 340] width 148 height 222
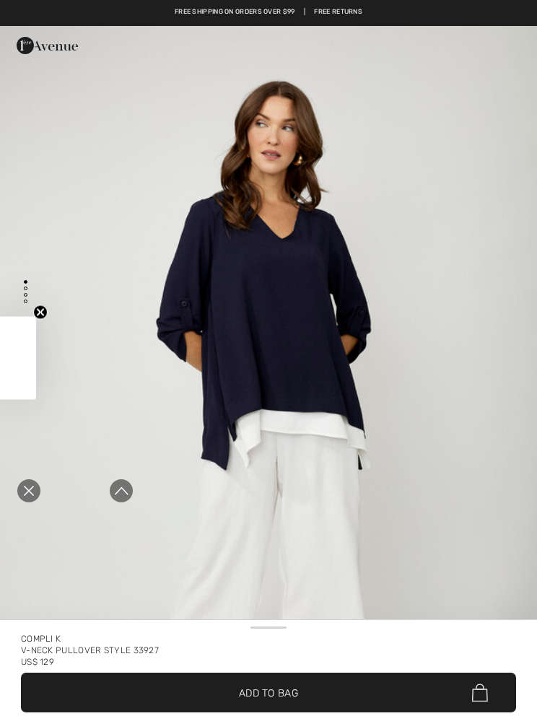
checkbox input "true"
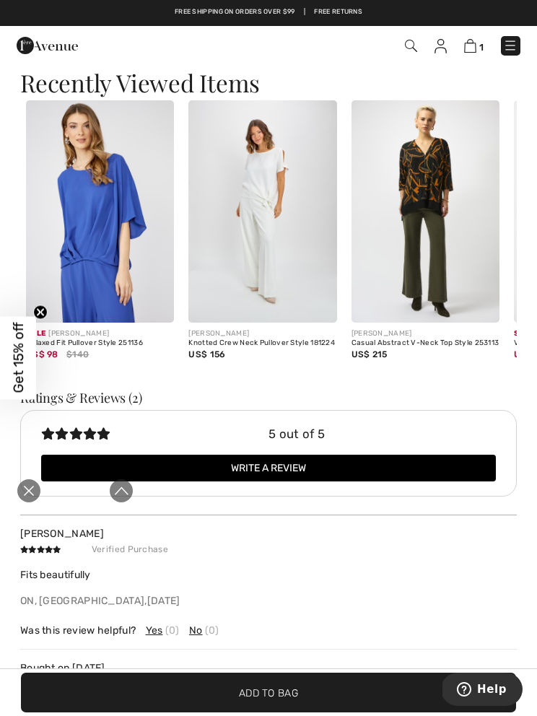
scroll to position [1891, 0]
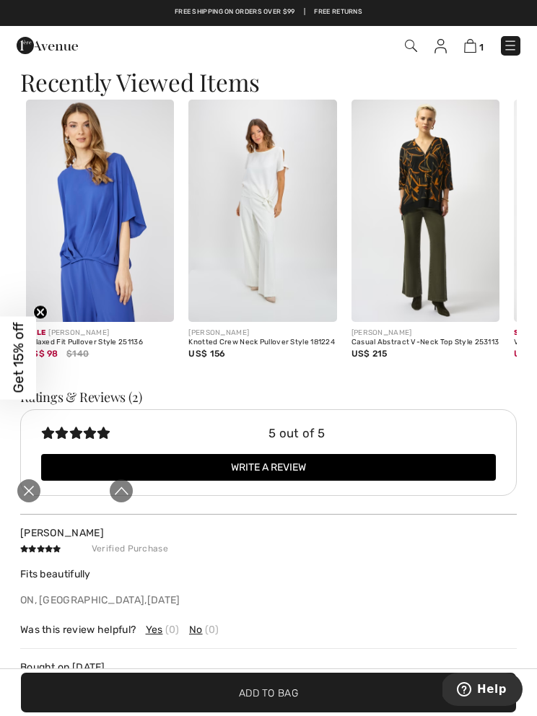
click at [271, 243] on img at bounding box center [262, 211] width 148 height 222
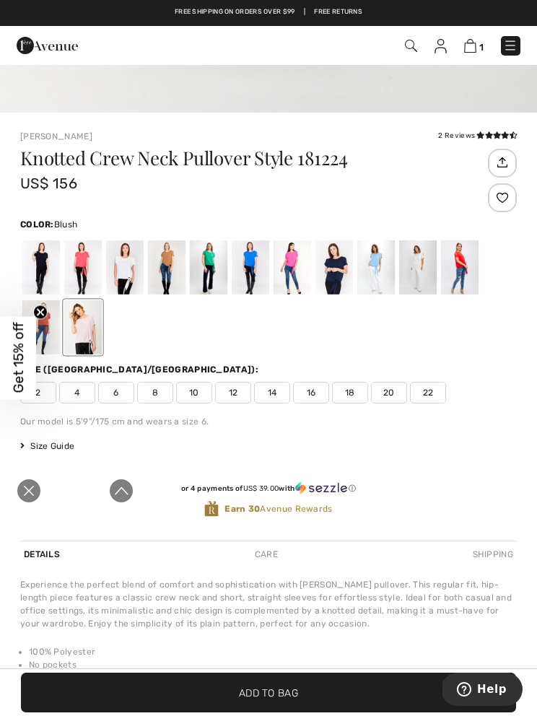
scroll to position [562, 0]
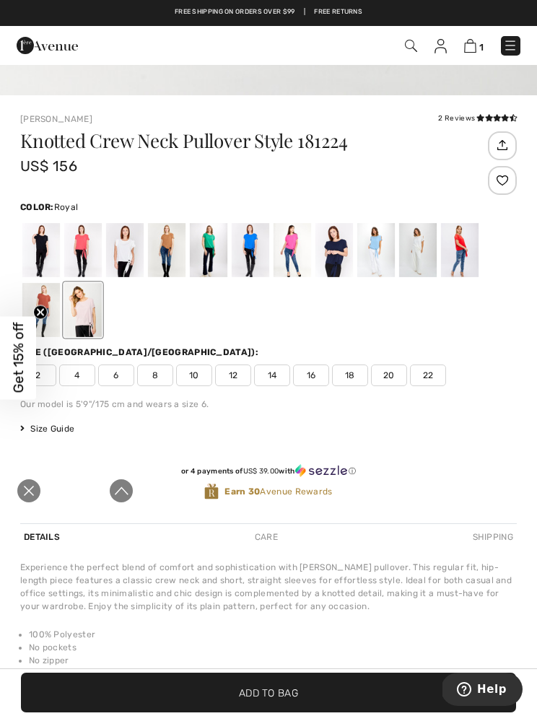
click at [250, 243] on div at bounding box center [251, 250] width 38 height 54
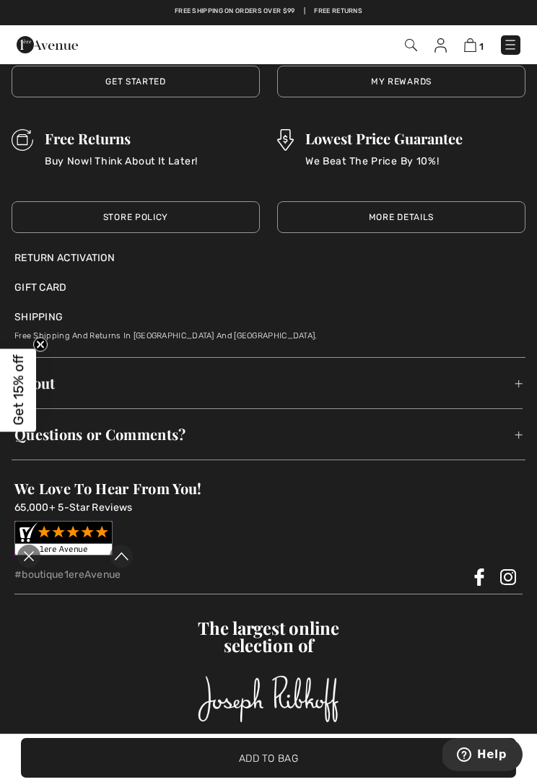
scroll to position [0, 0]
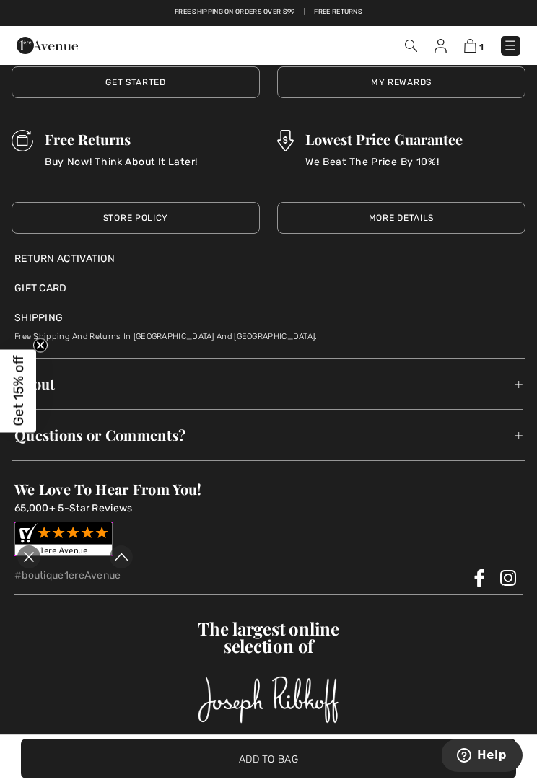
click at [63, 715] on span "✔ Added to Bag Add to Bag" at bounding box center [268, 759] width 495 height 40
click at [277, 678] on img at bounding box center [268, 700] width 141 height 48
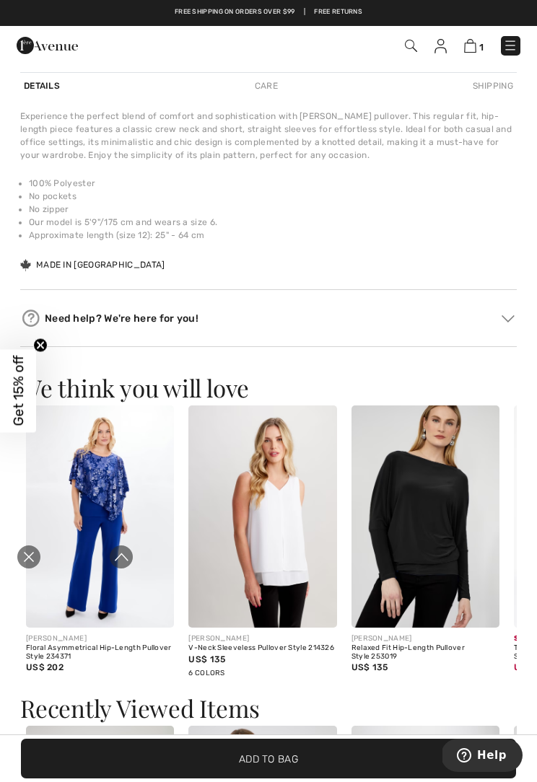
scroll to position [1023, 0]
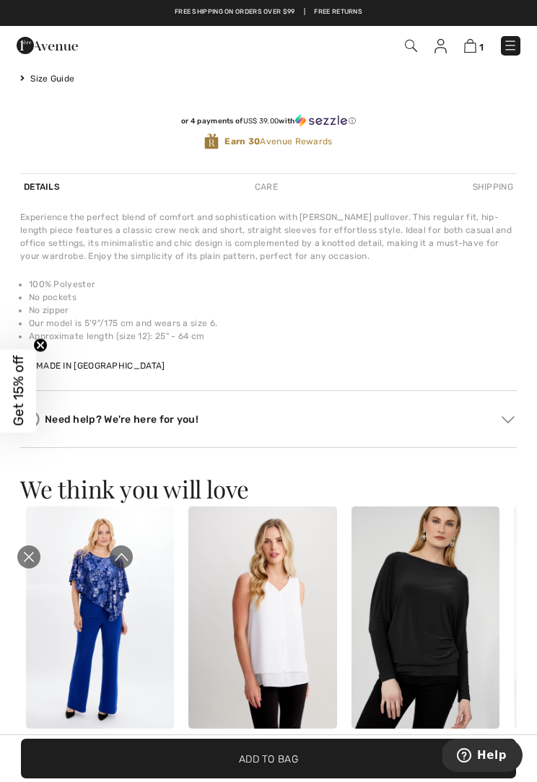
click at [90, 457] on div "Frank Lyman 2 Reviews 2 Reviews Knotted Crew Neck Pullover Style 181224 US$ 156…" at bounding box center [268, 103] width 537 height 717
click at [286, 607] on img at bounding box center [262, 618] width 148 height 222
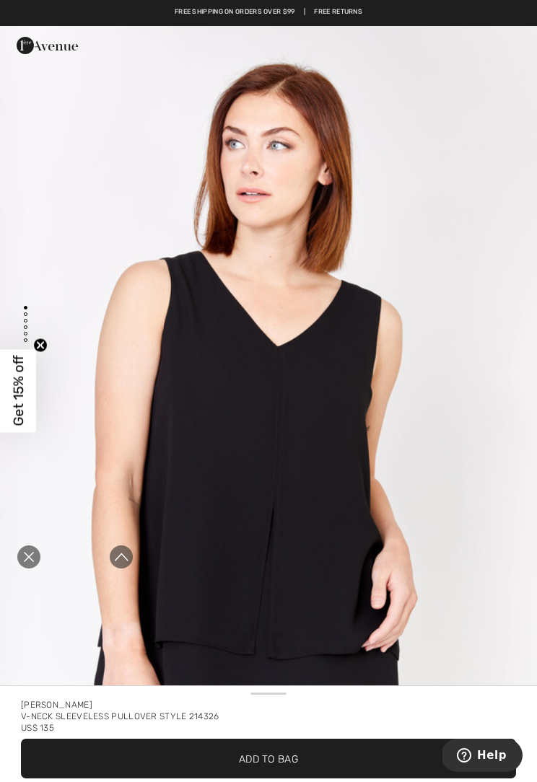
click at [292, 715] on div "US$ 135" at bounding box center [268, 728] width 495 height 12
click at [320, 715] on span "✔ Added to Bag Add to Bag" at bounding box center [268, 759] width 495 height 40
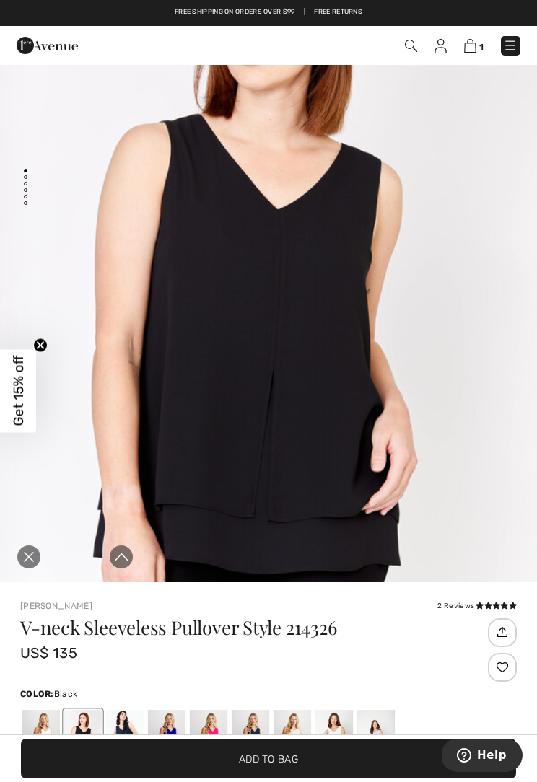
scroll to position [813, 0]
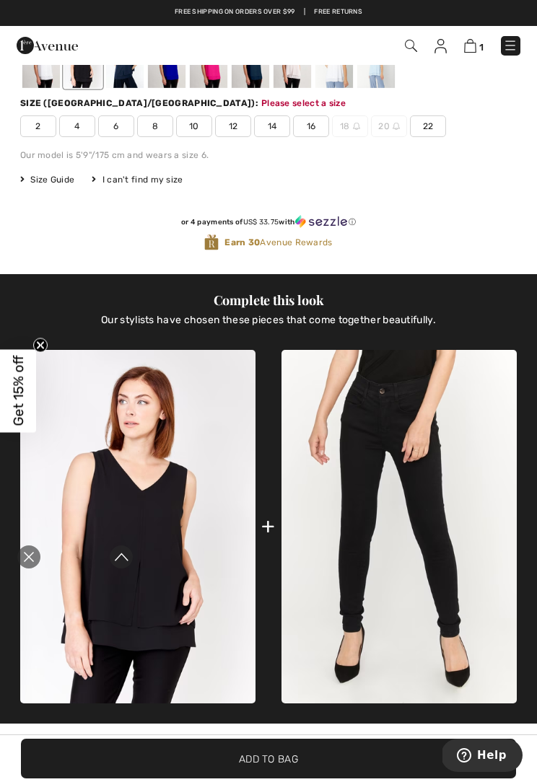
click at [75, 396] on img at bounding box center [137, 527] width 235 height 354
click at [180, 512] on img at bounding box center [137, 527] width 235 height 354
click at [267, 715] on span "✔ Added to Bag Add to Bag" at bounding box center [268, 759] width 495 height 40
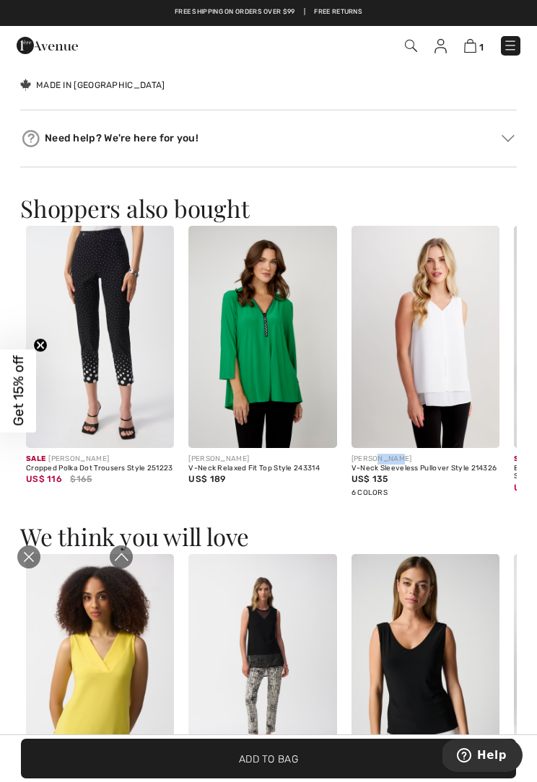
scroll to position [0, 0]
click at [127, 554] on icon "Expand to full player view" at bounding box center [121, 557] width 14 height 14
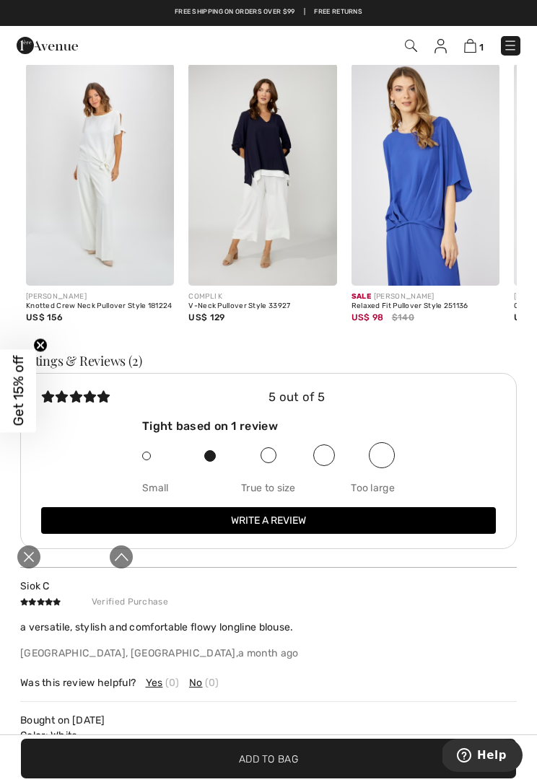
scroll to position [2493, 0]
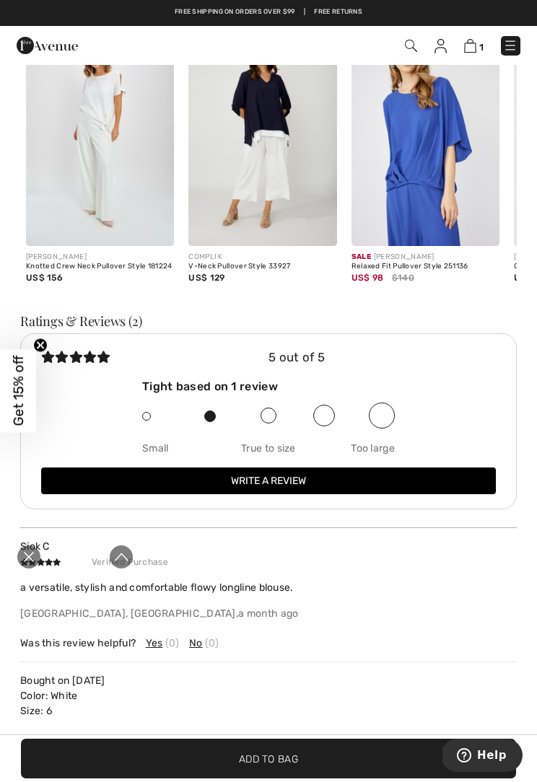
click at [281, 176] on img at bounding box center [262, 135] width 148 height 222
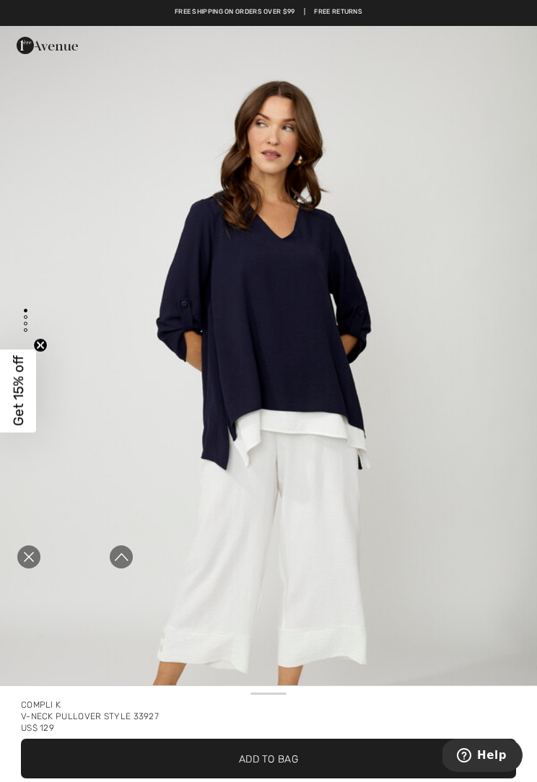
click at [266, 715] on span "Add to Bag" at bounding box center [268, 758] width 59 height 15
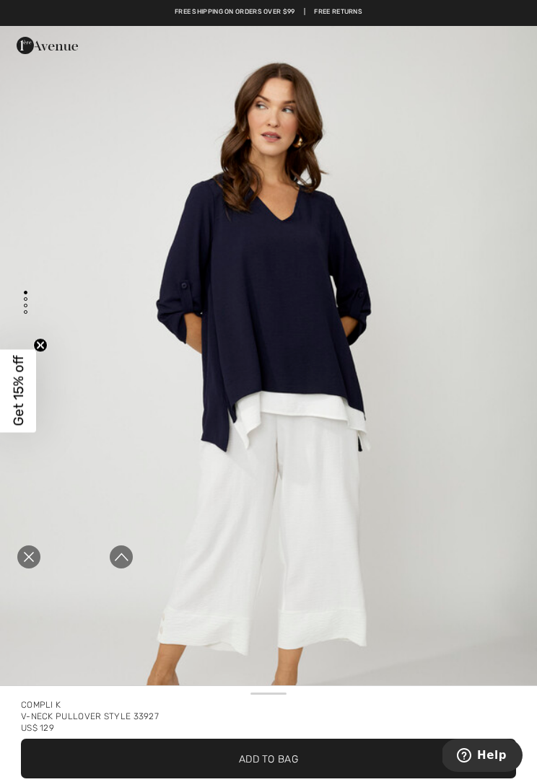
click at [274, 655] on img "1 / 4" at bounding box center [268, 410] width 537 height 805
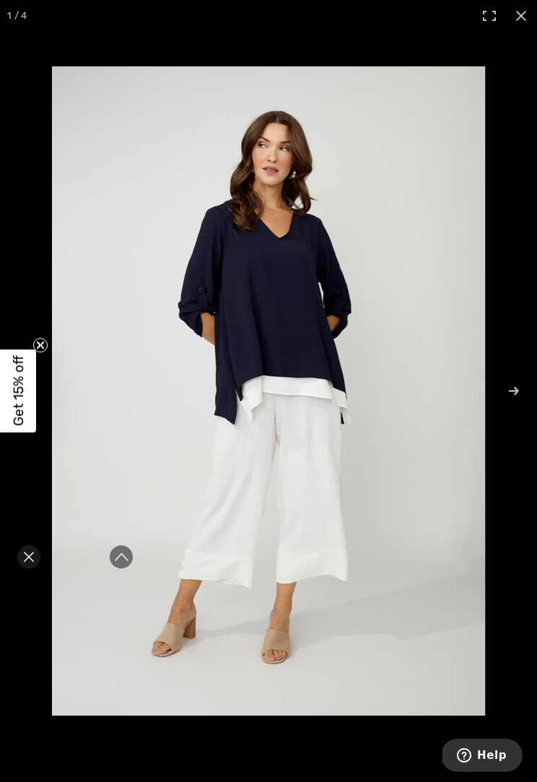
scroll to position [819, 0]
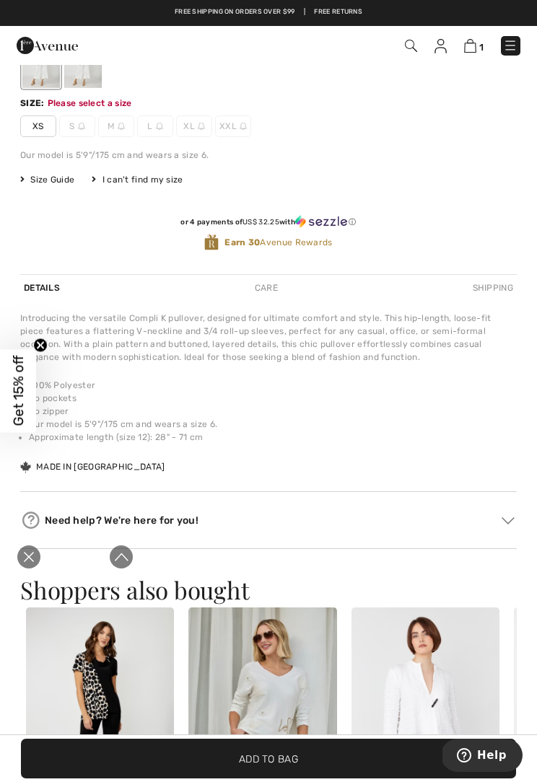
click at [36, 555] on icon "Close live curation" at bounding box center [28, 557] width 17 height 17
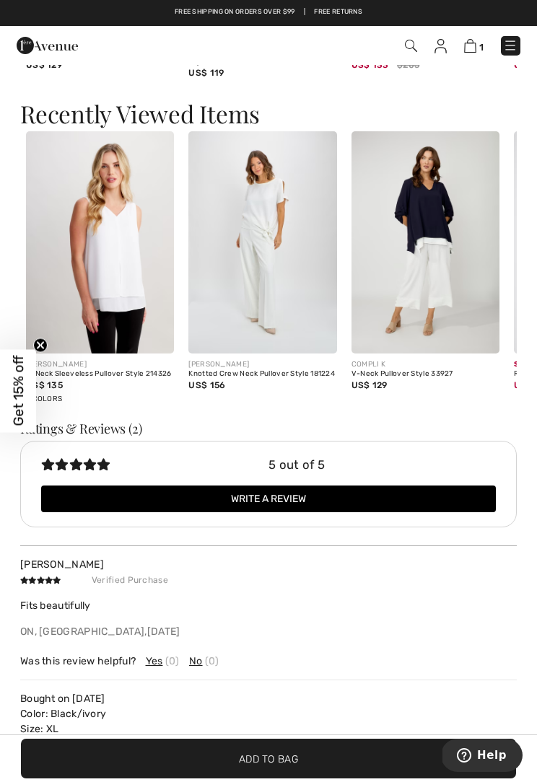
scroll to position [1871, 0]
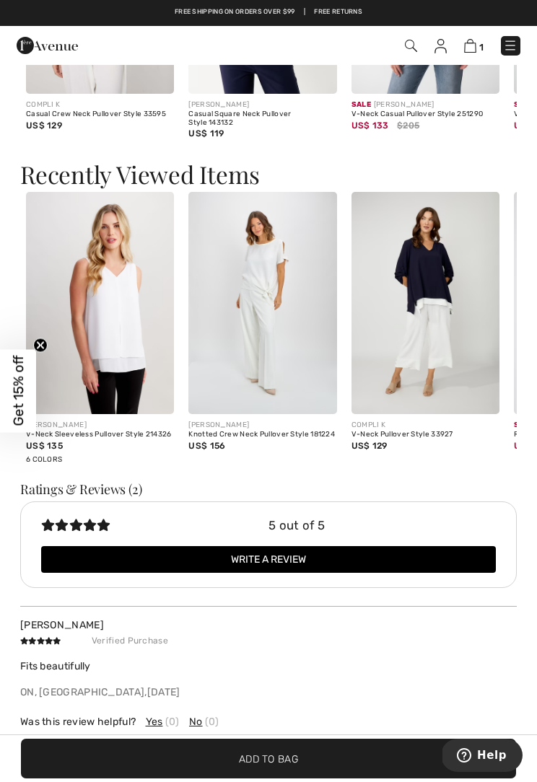
click at [427, 362] on img at bounding box center [425, 303] width 148 height 222
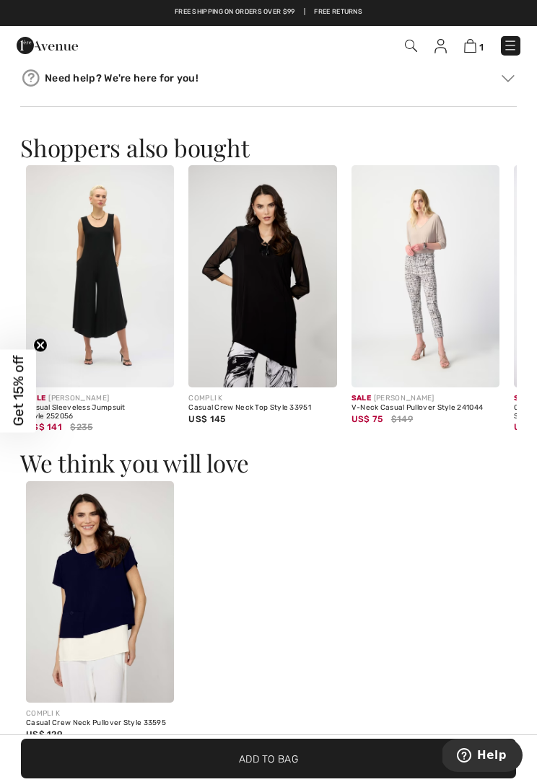
scroll to position [1237, 0]
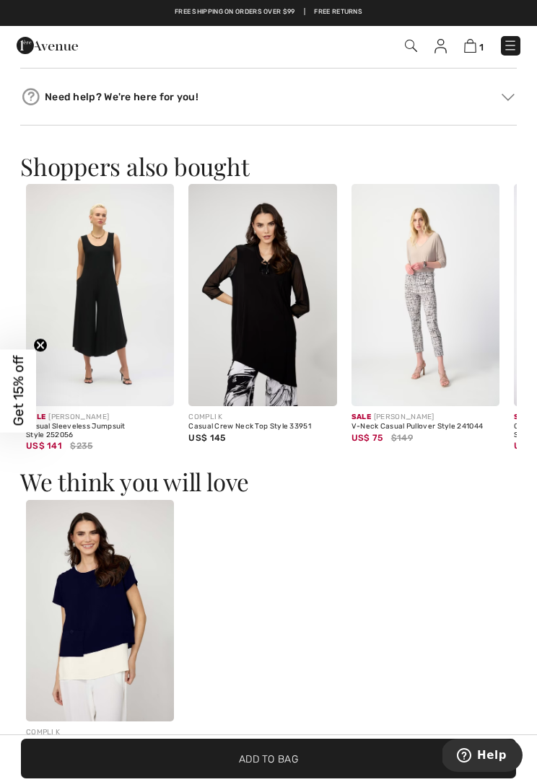
click at [430, 355] on img at bounding box center [425, 295] width 148 height 222
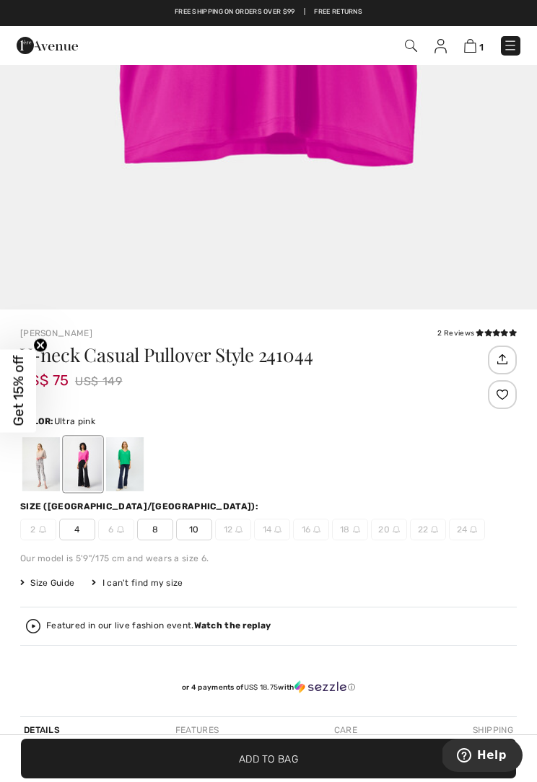
scroll to position [409, 0]
click at [39, 473] on div at bounding box center [41, 465] width 38 height 54
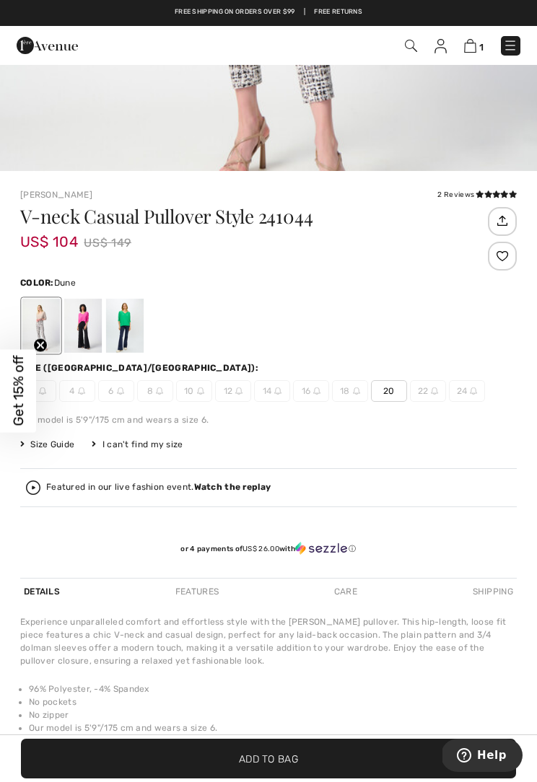
scroll to position [545, 0]
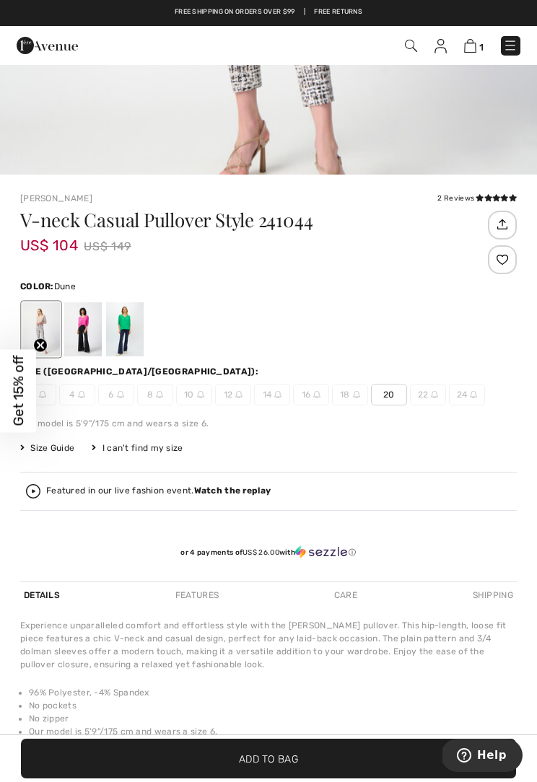
click at [78, 336] on div at bounding box center [83, 329] width 38 height 54
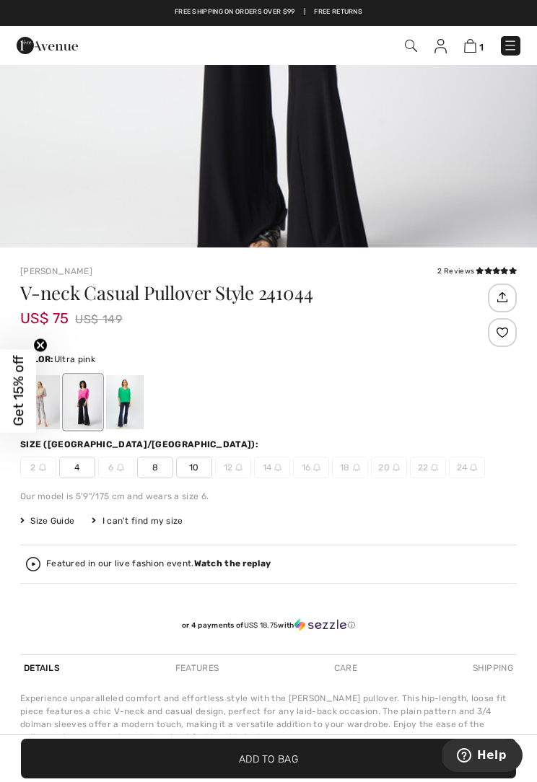
scroll to position [554, 0]
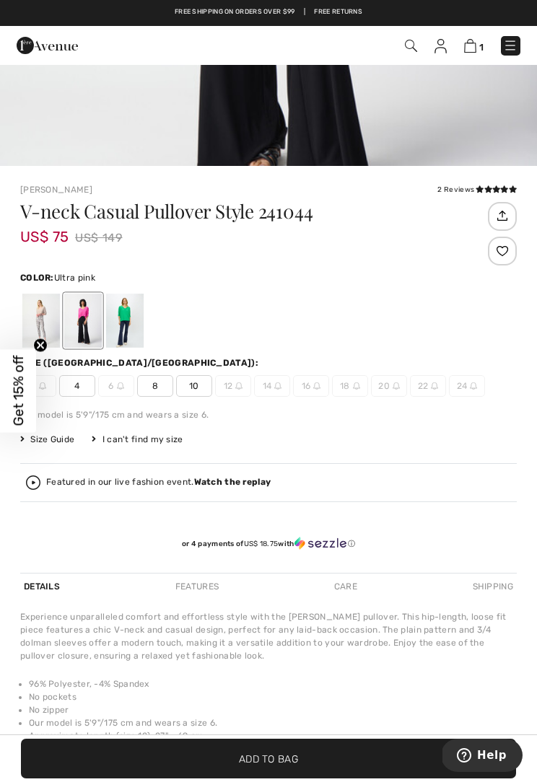
click at [129, 333] on div at bounding box center [125, 321] width 38 height 54
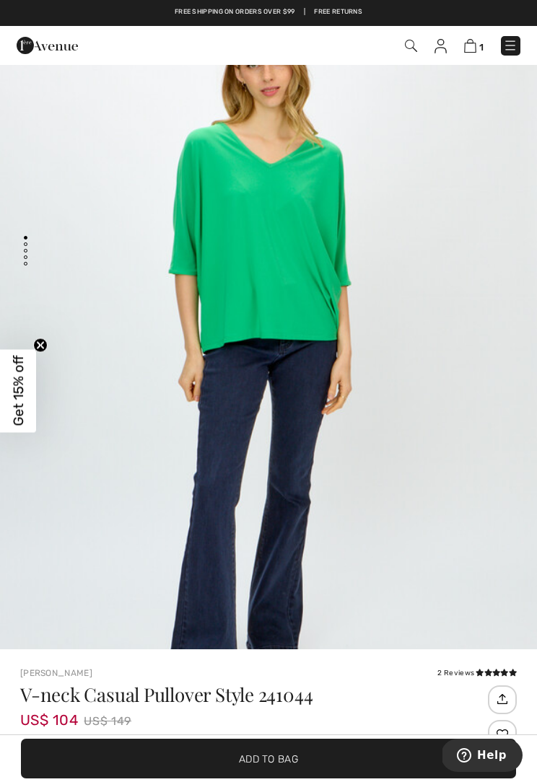
scroll to position [0, 0]
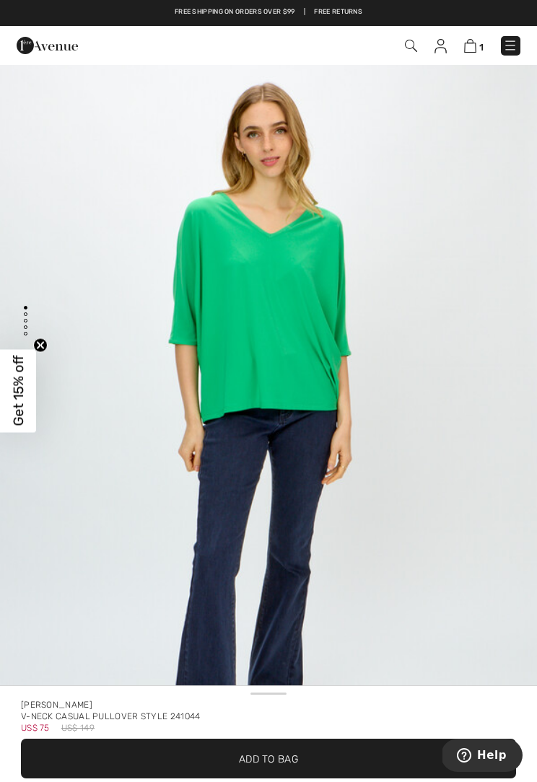
click at [305, 538] on img "1 / 5" at bounding box center [268, 429] width 537 height 806
click at [507, 42] on img at bounding box center [510, 45] width 14 height 14
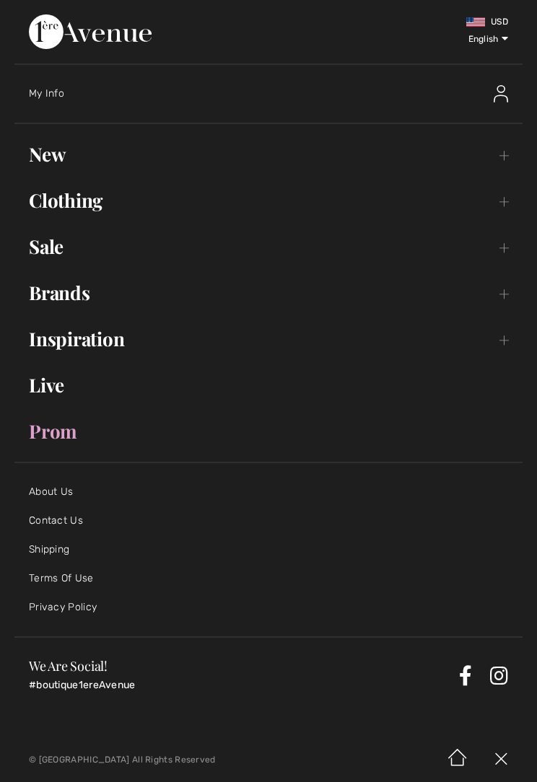
click at [502, 287] on link "Brands Open submenu" at bounding box center [268, 293] width 508 height 32
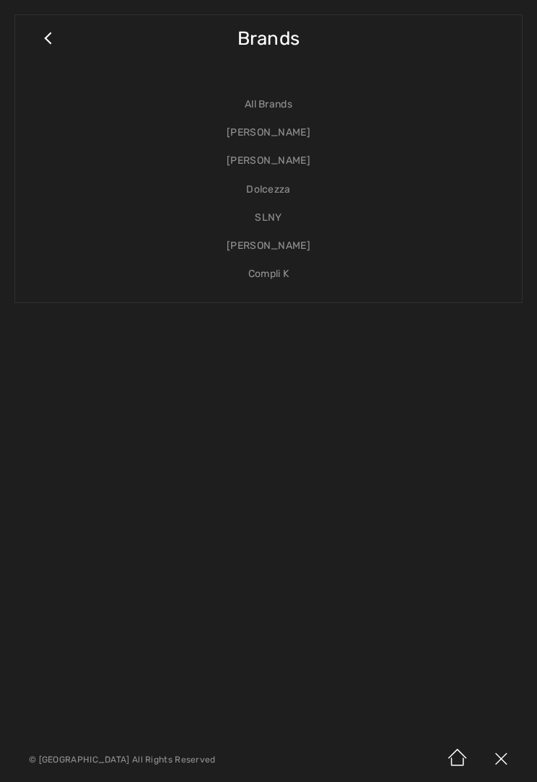
click at [40, 40] on link "Close submenu" at bounding box center [48, 46] width 36 height 32
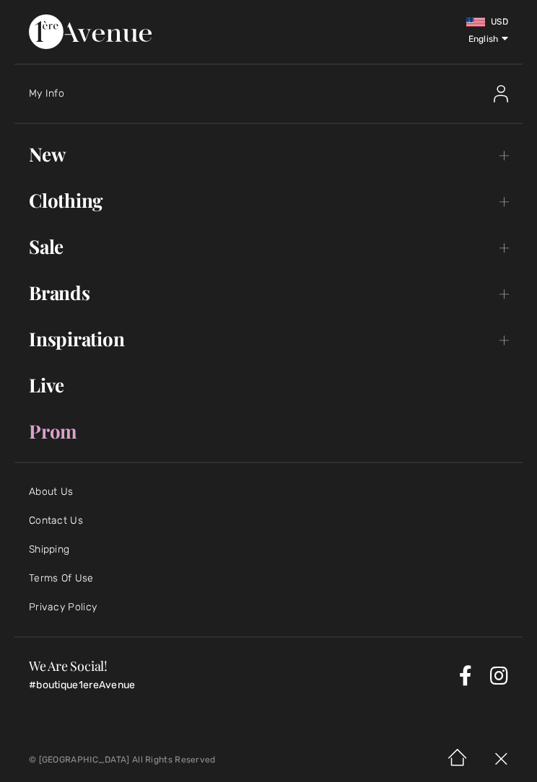
click at [505, 336] on link "Inspiration Toggle submenu" at bounding box center [268, 339] width 508 height 32
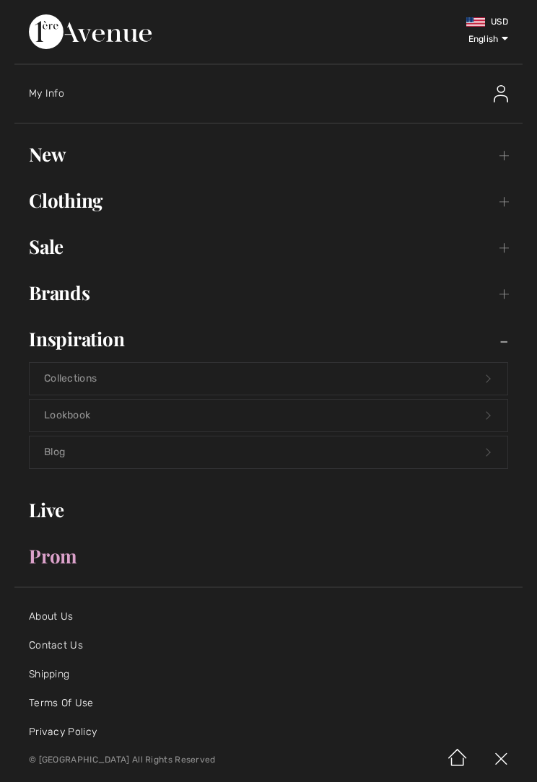
click at [497, 201] on link "Clothing Toggle submenu" at bounding box center [268, 201] width 508 height 32
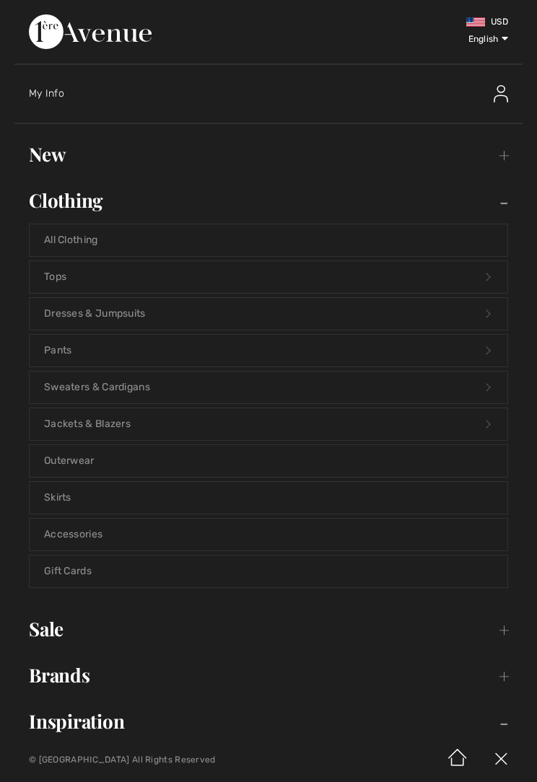
click at [481, 271] on link "Tops Open submenu" at bounding box center [269, 277] width 478 height 32
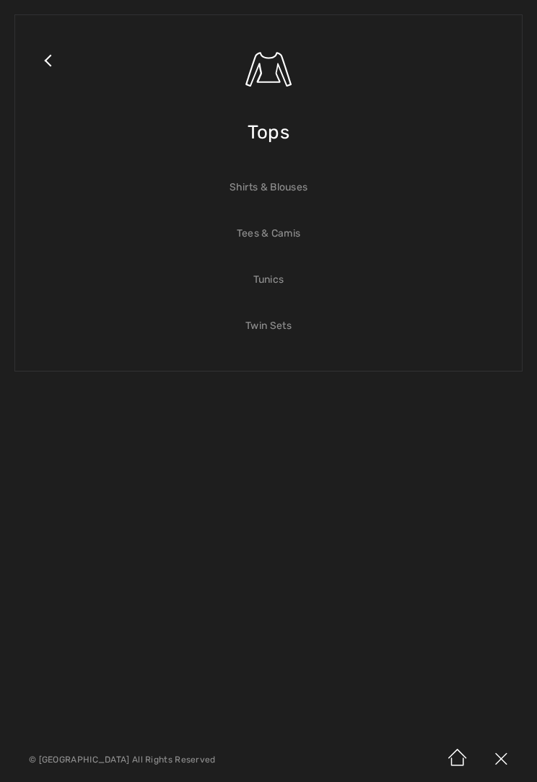
click at [288, 238] on link "Tees & Camis" at bounding box center [269, 234] width 478 height 32
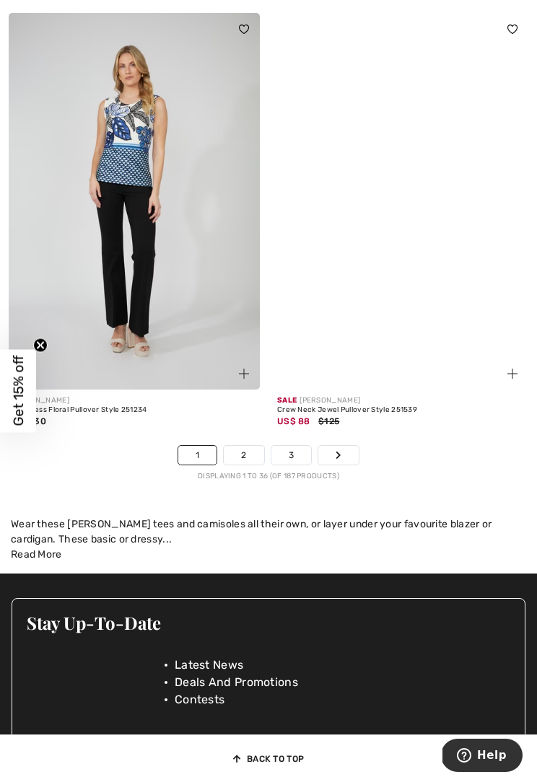
scroll to position [7972, 0]
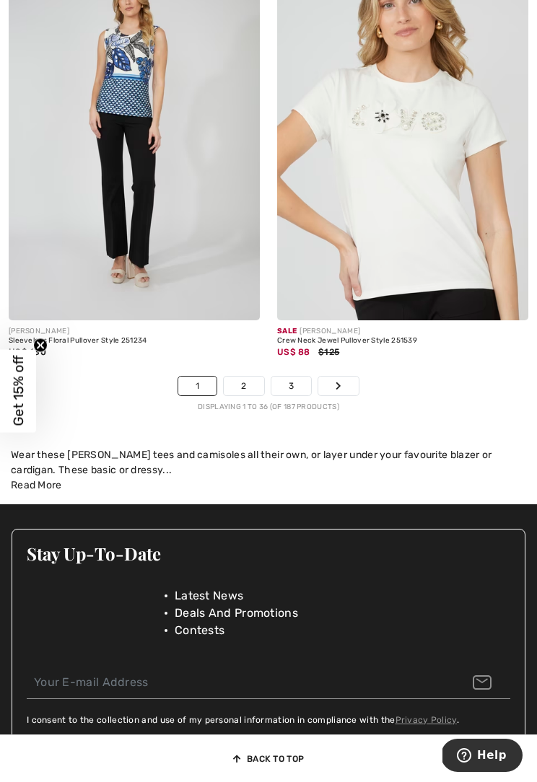
click at [250, 383] on link "2" at bounding box center [244, 386] width 40 height 19
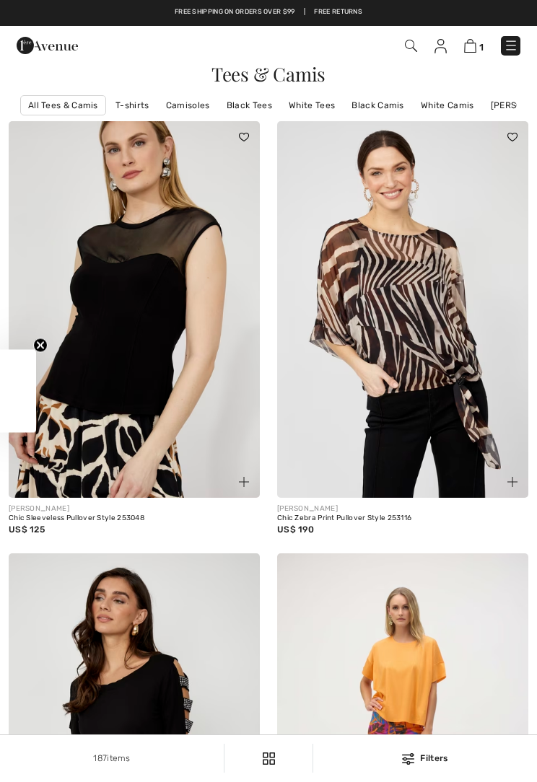
checkbox input "true"
click at [419, 350] on img at bounding box center [402, 309] width 251 height 377
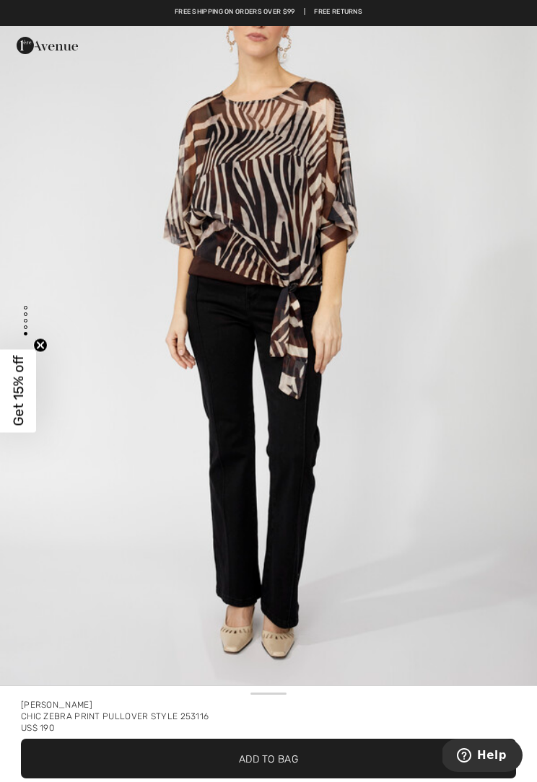
scroll to position [3468, 0]
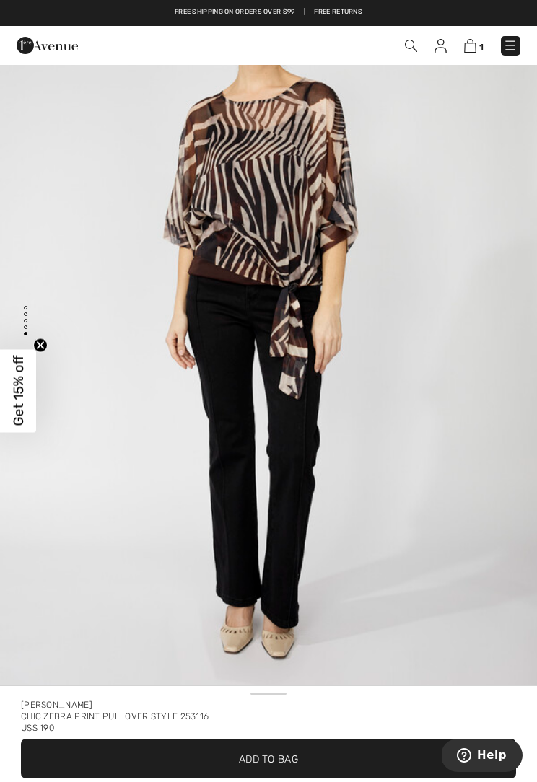
click at [253, 715] on span "Add to Bag" at bounding box center [268, 758] width 59 height 15
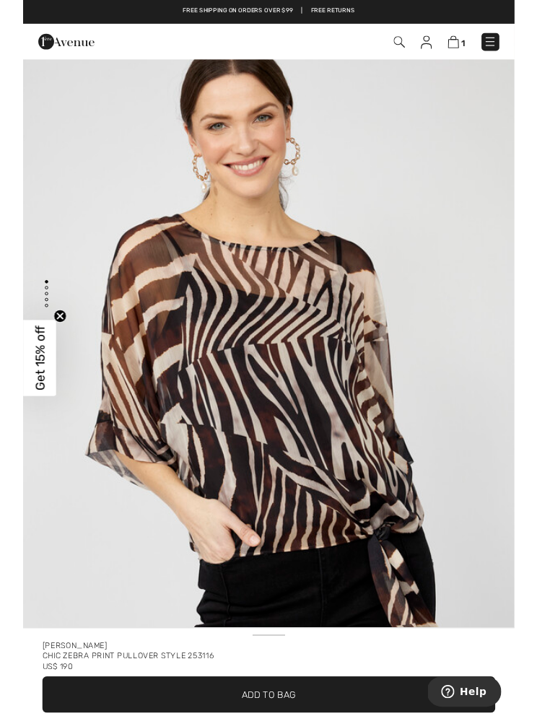
scroll to position [0, 0]
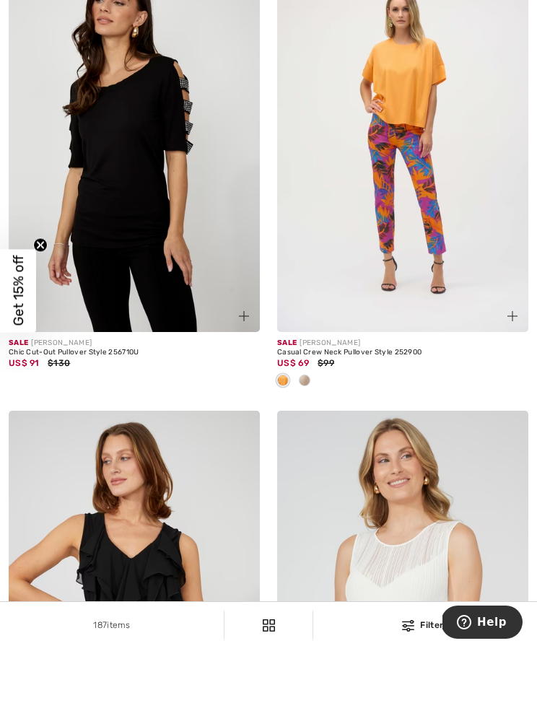
scroll to position [532, 0]
click at [108, 328] on img at bounding box center [134, 143] width 251 height 377
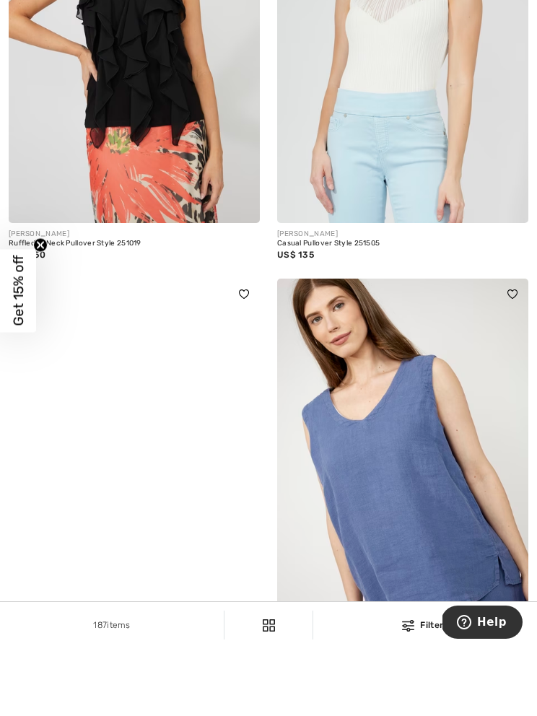
scroll to position [1187, 0]
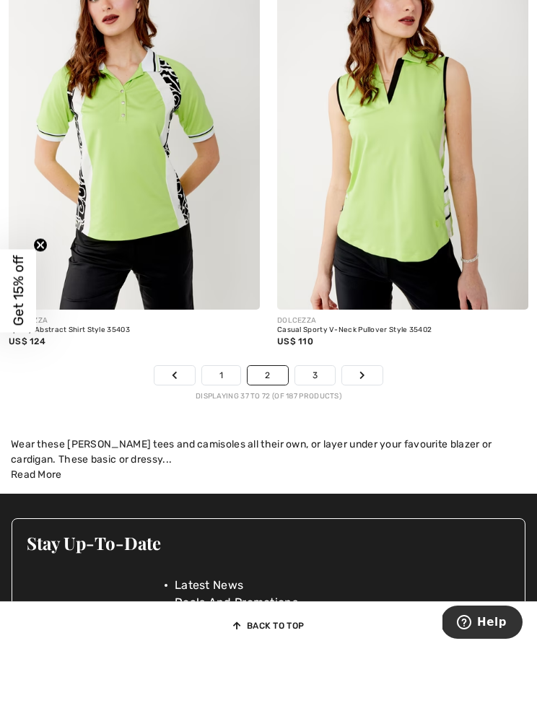
scroll to position [7844, 0]
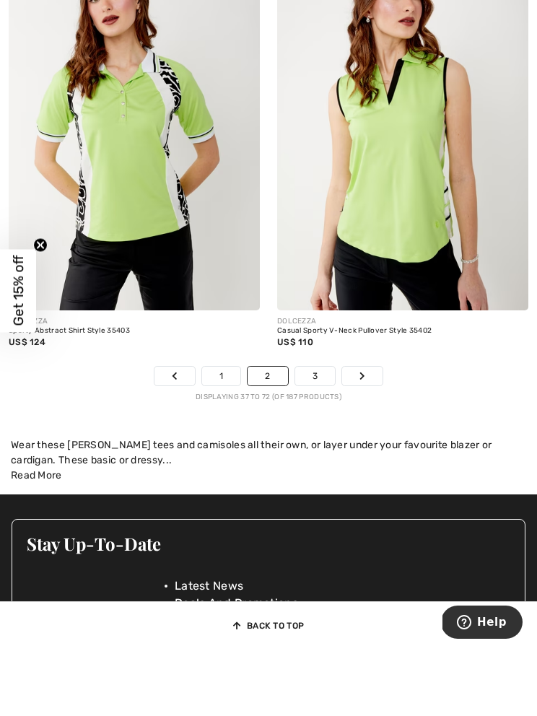
click at [358, 439] on div "Wear these Joseph Ribkoff tees and camisoles all their own, or layer under your…" at bounding box center [268, 452] width 515 height 30
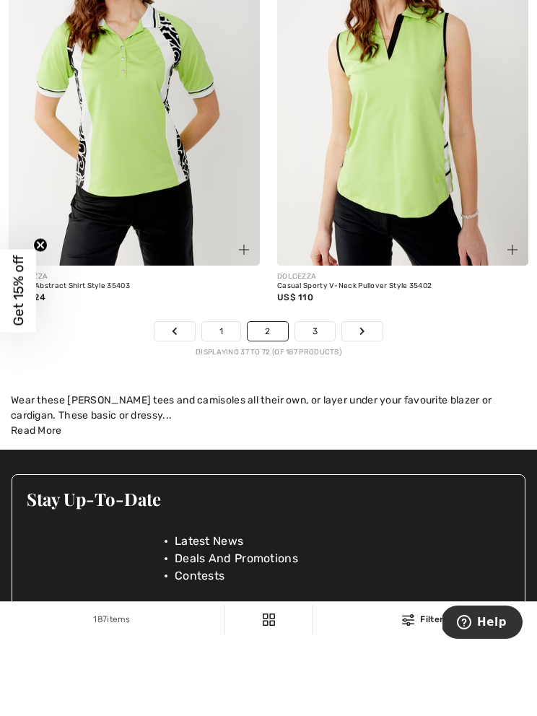
scroll to position [7919, 0]
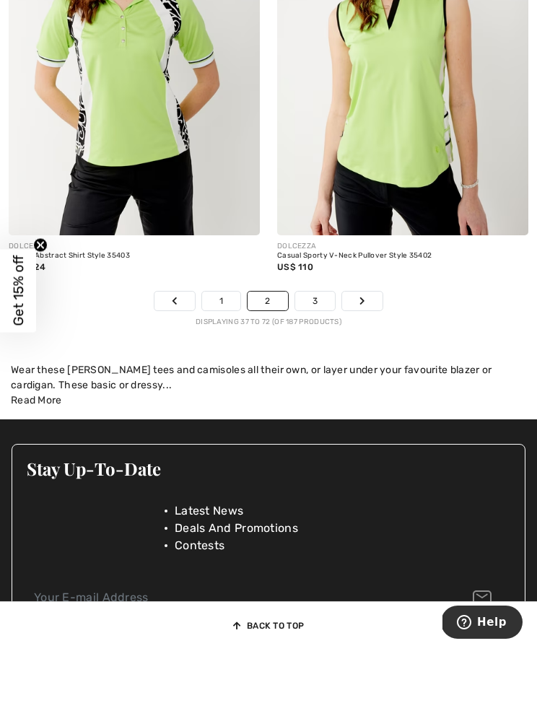
click at [320, 363] on div "Wear these Joseph Ribkoff tees and camisoles all their own, or layer under your…" at bounding box center [268, 377] width 515 height 30
click at [313, 366] on div "Wear these Joseph Ribkoff tees and camisoles all their own, or layer under your…" at bounding box center [268, 377] width 515 height 30
click at [363, 362] on div "Wear these Joseph Ribkoff tees and camisoles all their own, or layer under your…" at bounding box center [268, 377] width 515 height 30
click at [313, 362] on div "Wear these Joseph Ribkoff tees and camisoles all their own, or layer under your…" at bounding box center [268, 377] width 515 height 30
click at [357, 362] on div "Wear these Joseph Ribkoff tees and camisoles all their own, or layer under your…" at bounding box center [268, 377] width 515 height 30
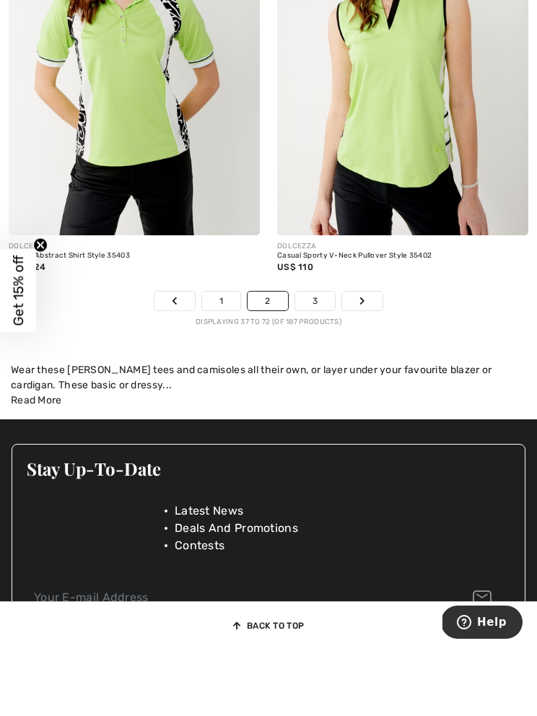
click at [356, 362] on div "Wear these Joseph Ribkoff tees and camisoles all their own, or layer under your…" at bounding box center [268, 377] width 515 height 30
click at [348, 362] on div "Wear these Joseph Ribkoff tees and camisoles all their own, or layer under your…" at bounding box center [268, 377] width 515 height 30
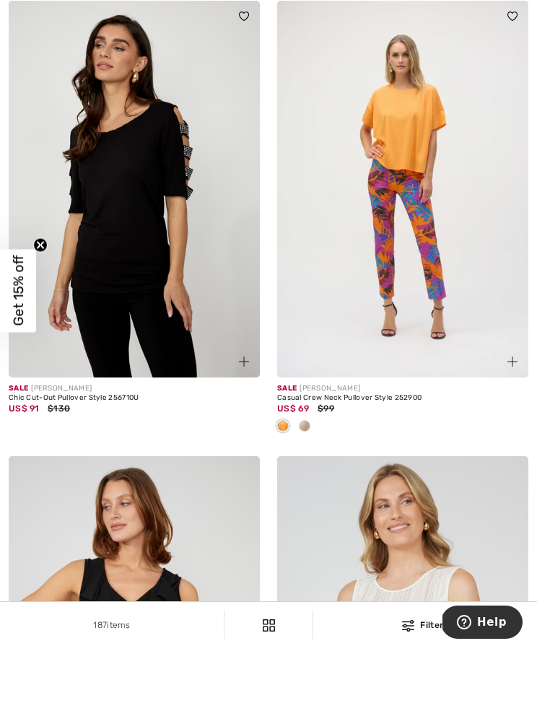
scroll to position [487, 0]
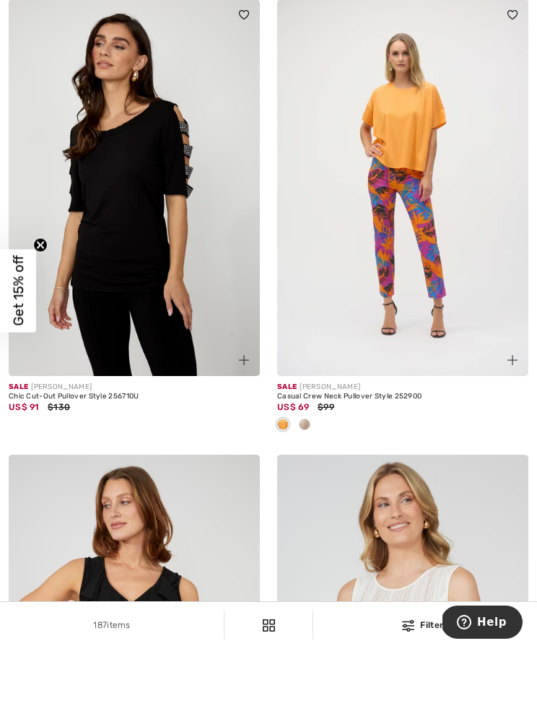
click at [410, 206] on img at bounding box center [402, 187] width 251 height 377
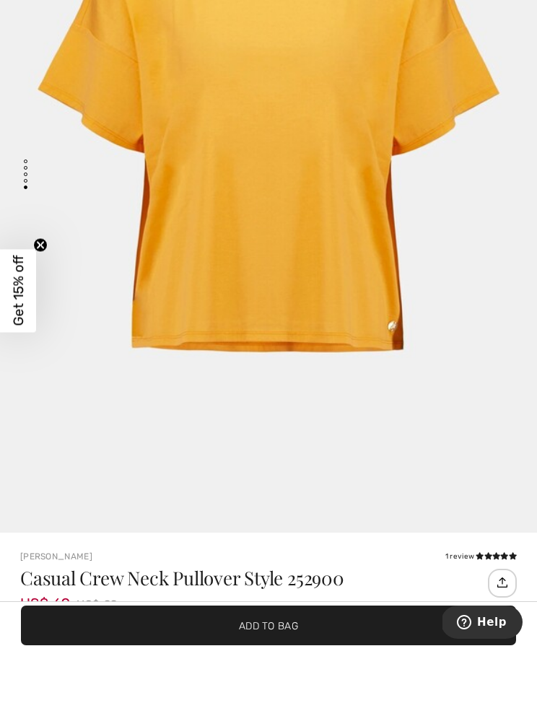
scroll to position [52, 0]
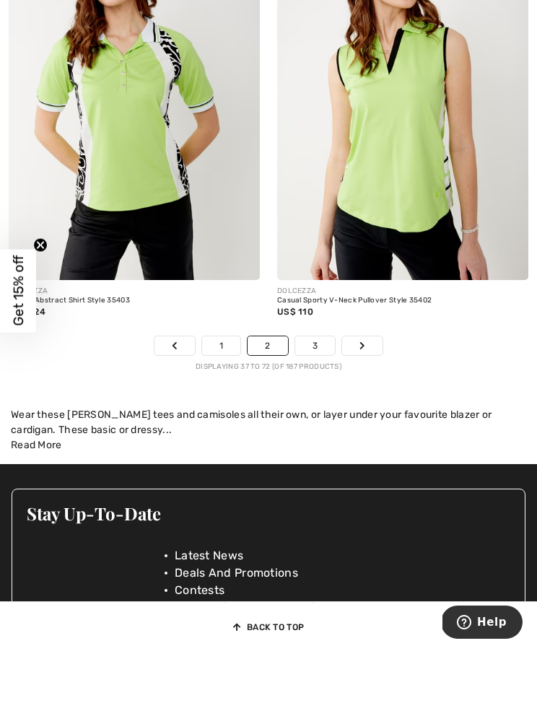
scroll to position [7902, 0]
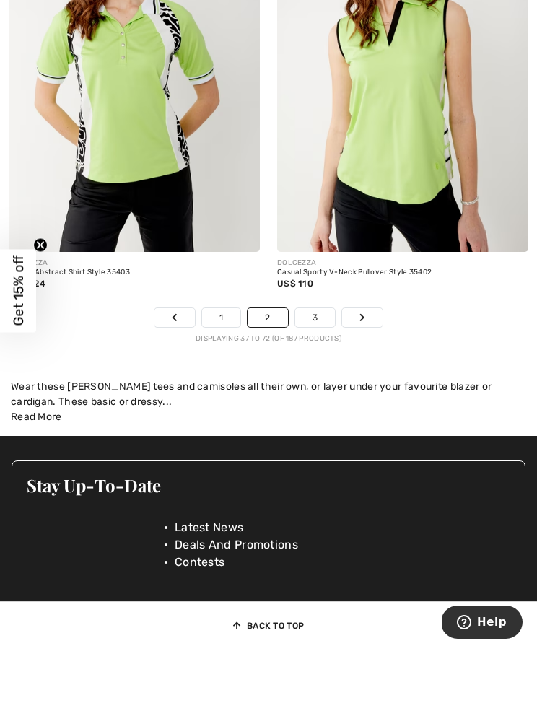
click at [356, 379] on div "Wear these Joseph Ribkoff tees and camisoles all their own, or layer under your…" at bounding box center [268, 394] width 515 height 30
click at [318, 385] on div "Wear these Joseph Ribkoff tees and camisoles all their own, or layer under your…" at bounding box center [268, 394] width 515 height 30
click at [323, 379] on div "Wear these Joseph Ribkoff tees and camisoles all their own, or layer under your…" at bounding box center [268, 394] width 515 height 30
click at [354, 379] on div "Wear these Joseph Ribkoff tees and camisoles all their own, or layer under your…" at bounding box center [268, 394] width 515 height 30
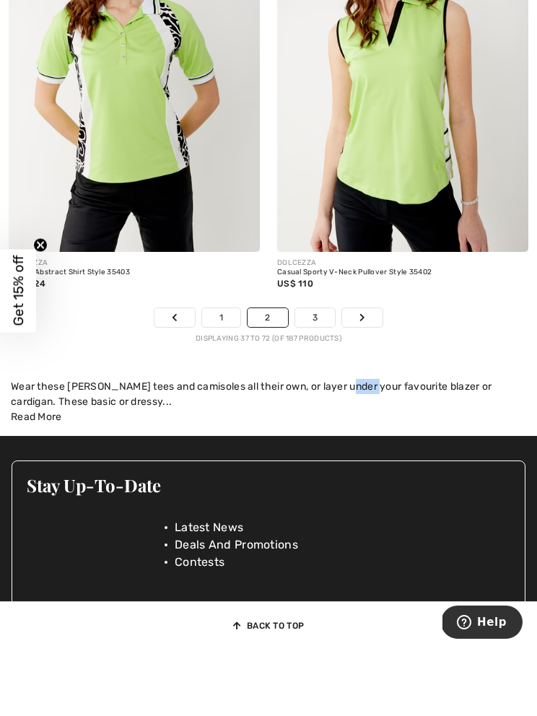
click at [318, 379] on div "Wear these Joseph Ribkoff tees and camisoles all their own, or layer under your…" at bounding box center [268, 394] width 515 height 30
click at [308, 379] on div "Wear these Joseph Ribkoff tees and camisoles all their own, or layer under your…" at bounding box center [268, 394] width 515 height 30
click at [315, 380] on div "Wear these Joseph Ribkoff tees and camisoles all their own, or layer under your…" at bounding box center [268, 394] width 515 height 30
click at [316, 387] on div "Wear these Joseph Ribkoff tees and camisoles all their own, or layer under your…" at bounding box center [268, 394] width 515 height 30
click at [298, 386] on div "Wear these Joseph Ribkoff tees and camisoles all their own, or layer under your…" at bounding box center [268, 394] width 515 height 30
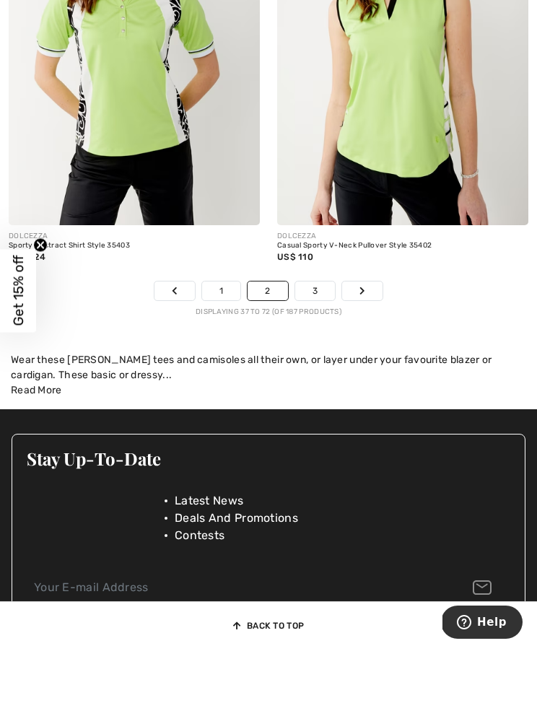
scroll to position [7936, 0]
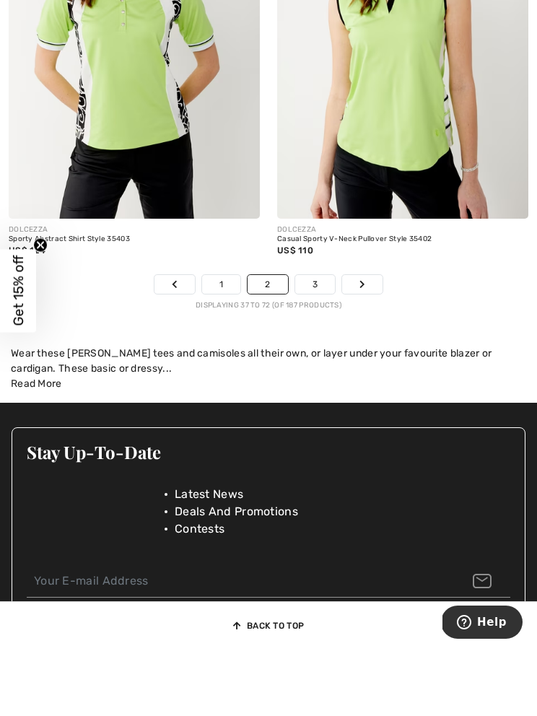
click at [317, 346] on div "Wear these Joseph Ribkoff tees and camisoles all their own, or layer under your…" at bounding box center [268, 361] width 515 height 30
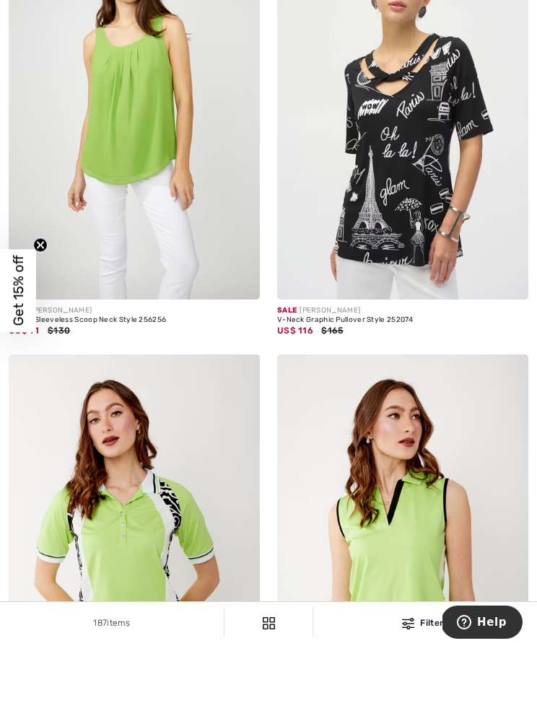
scroll to position [7427, 0]
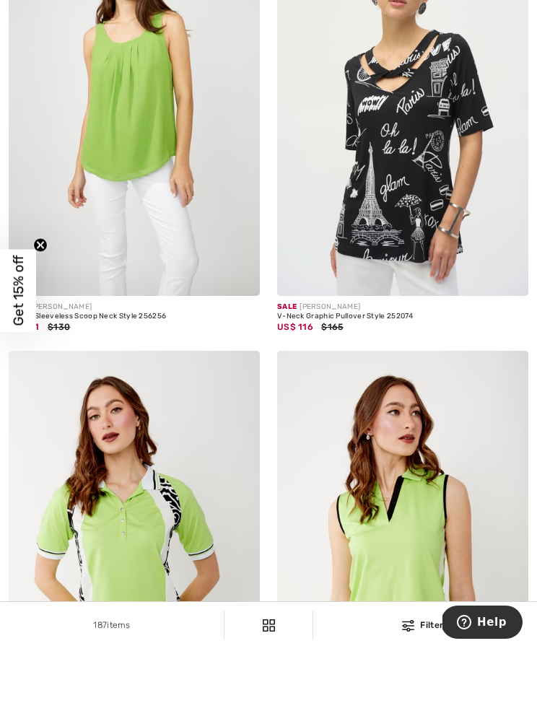
click at [405, 212] on img at bounding box center [402, 107] width 251 height 377
click at [419, 188] on img at bounding box center [402, 107] width 251 height 377
click at [427, 167] on img at bounding box center [402, 107] width 251 height 377
click at [427, 170] on img at bounding box center [402, 107] width 251 height 377
click at [423, 181] on img at bounding box center [402, 107] width 251 height 377
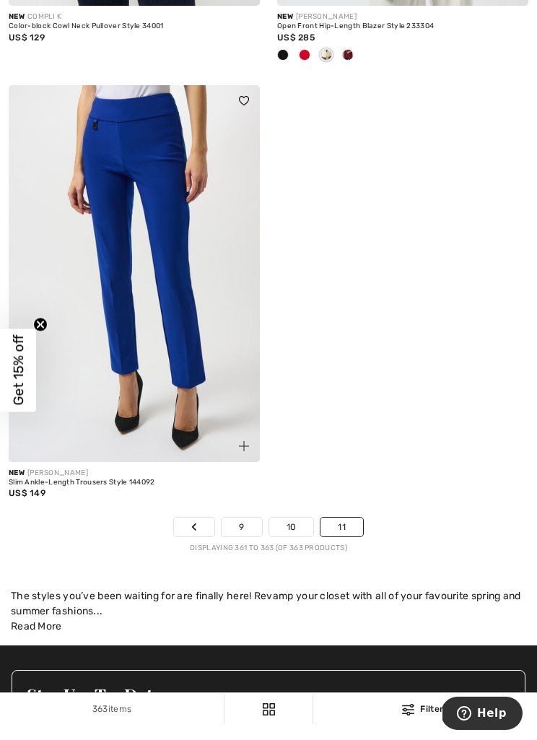
scroll to position [522, 0]
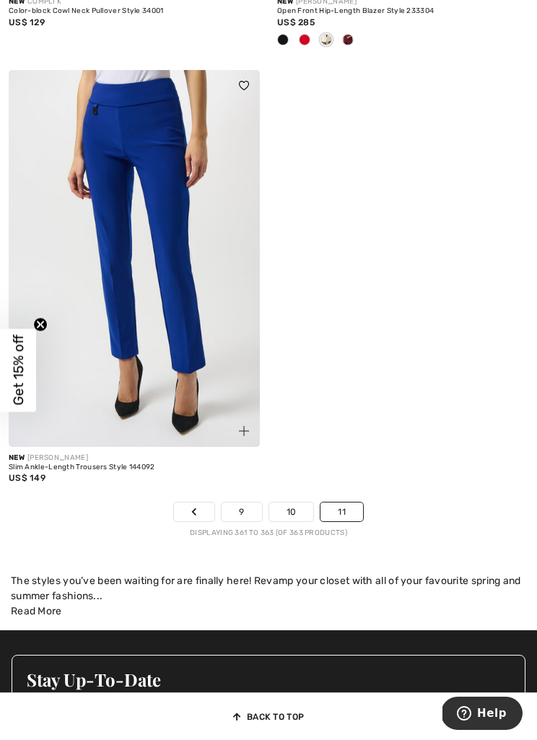
click at [178, 313] on img at bounding box center [134, 258] width 251 height 377
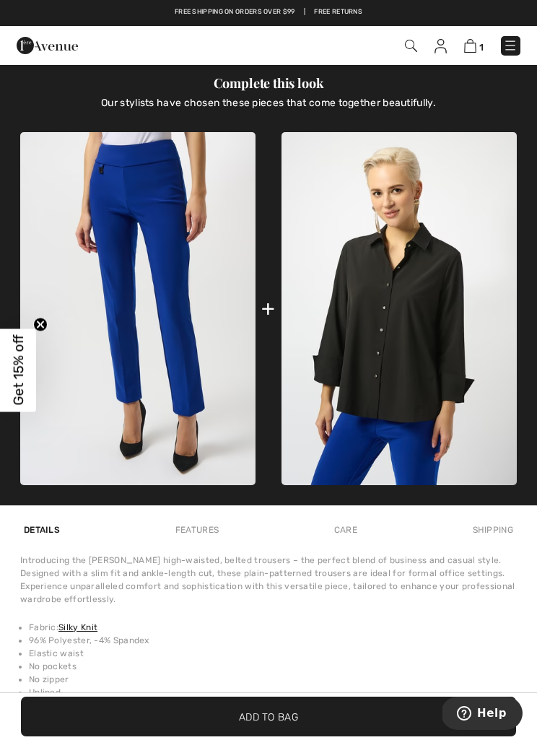
scroll to position [1123, 0]
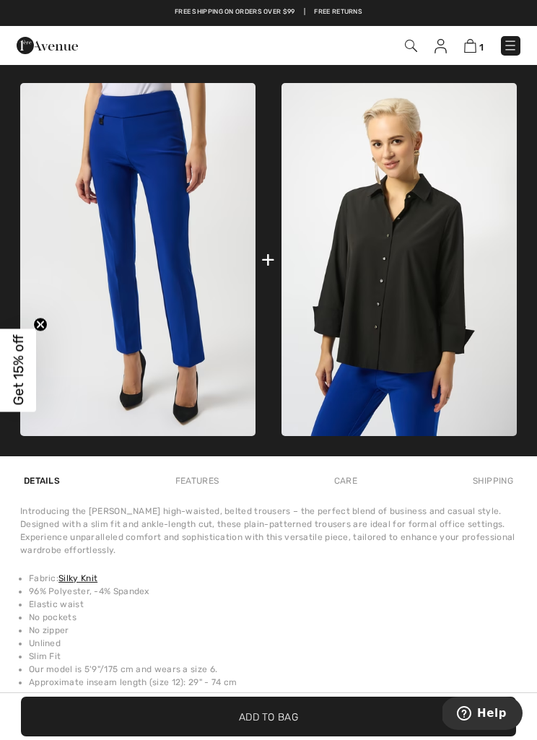
click at [410, 339] on img at bounding box center [398, 259] width 235 height 353
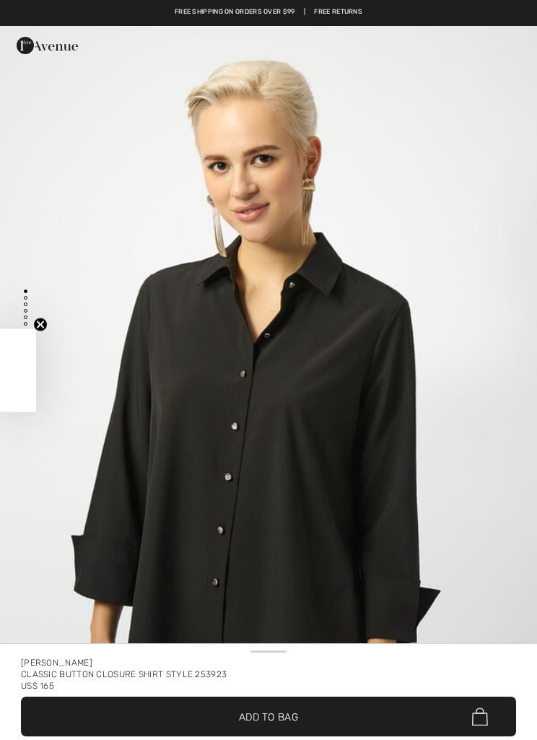
checkbox input "true"
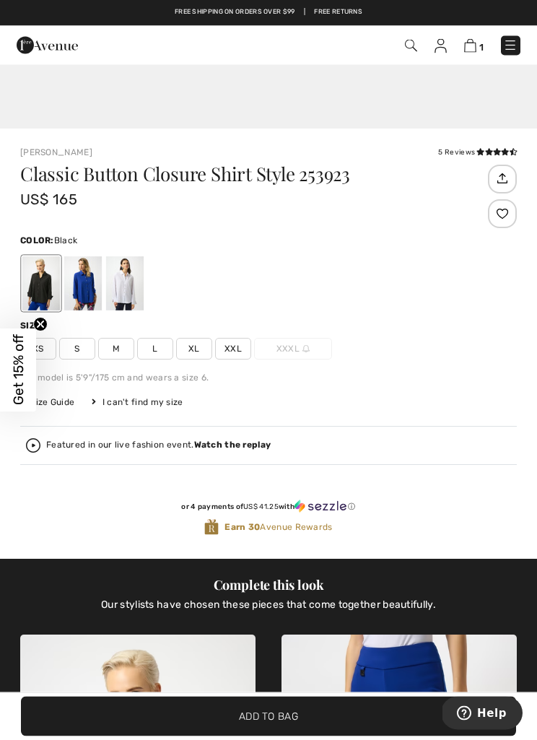
scroll to position [554, 0]
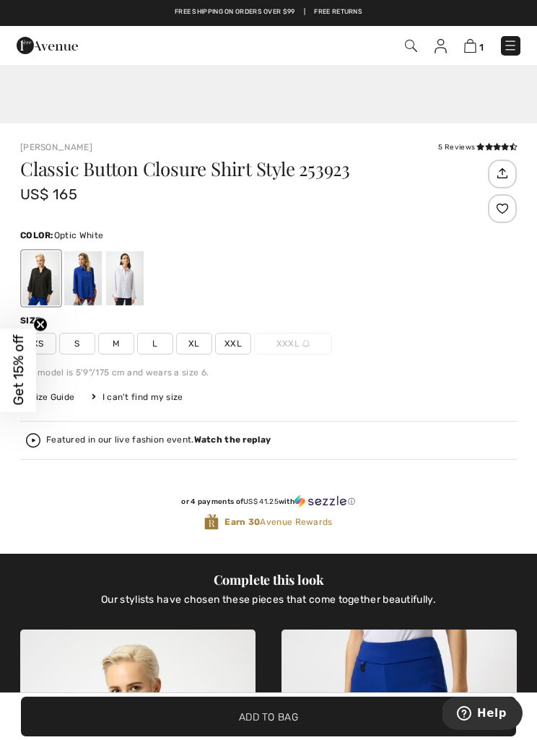
click at [120, 277] on div at bounding box center [125, 278] width 38 height 54
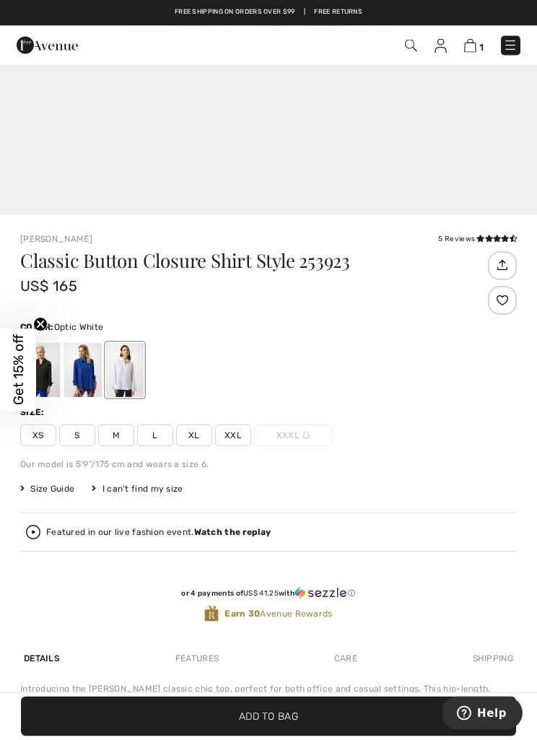
scroll to position [479, 0]
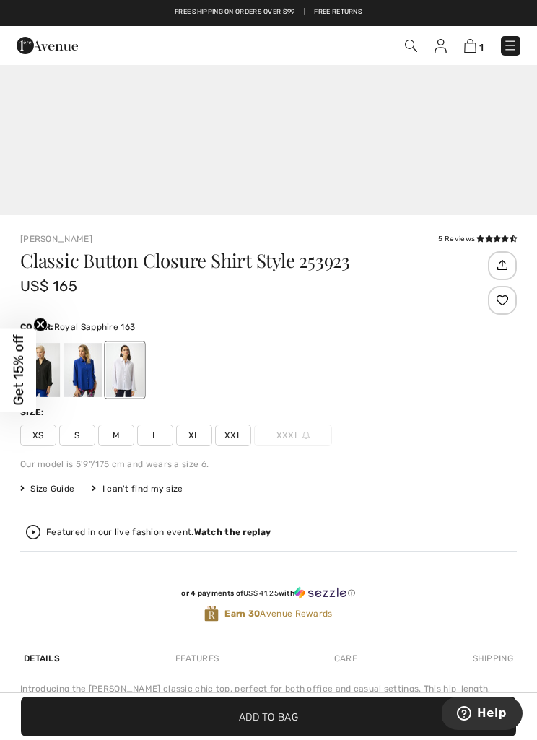
click at [79, 368] on div at bounding box center [83, 370] width 38 height 54
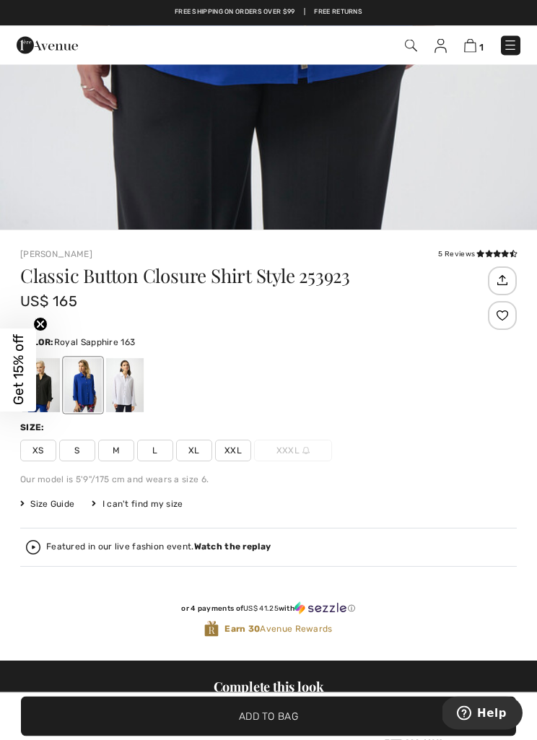
scroll to position [546, 0]
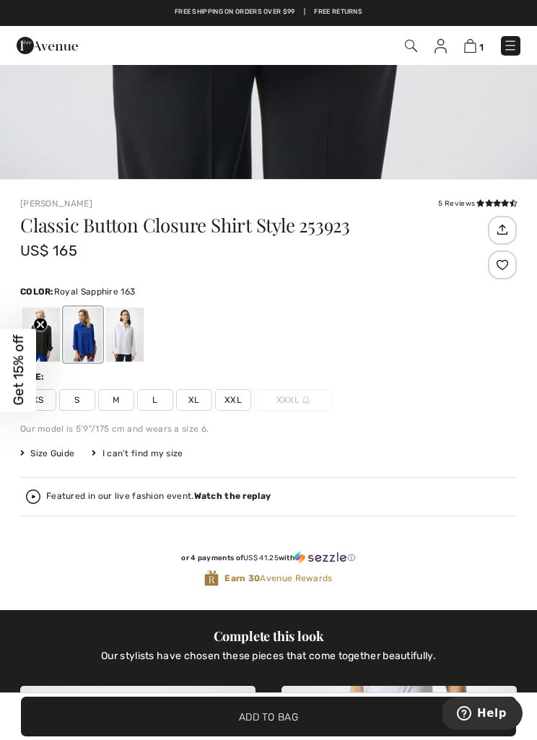
click at [45, 335] on div at bounding box center [41, 334] width 38 height 54
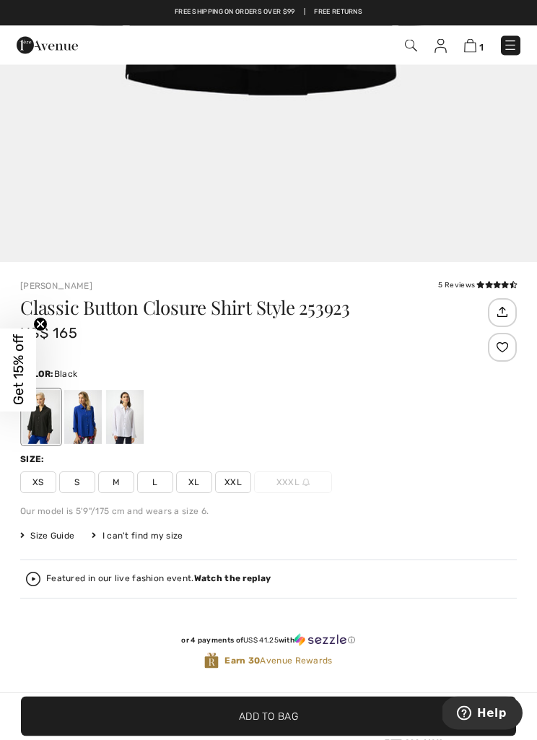
scroll to position [451, 0]
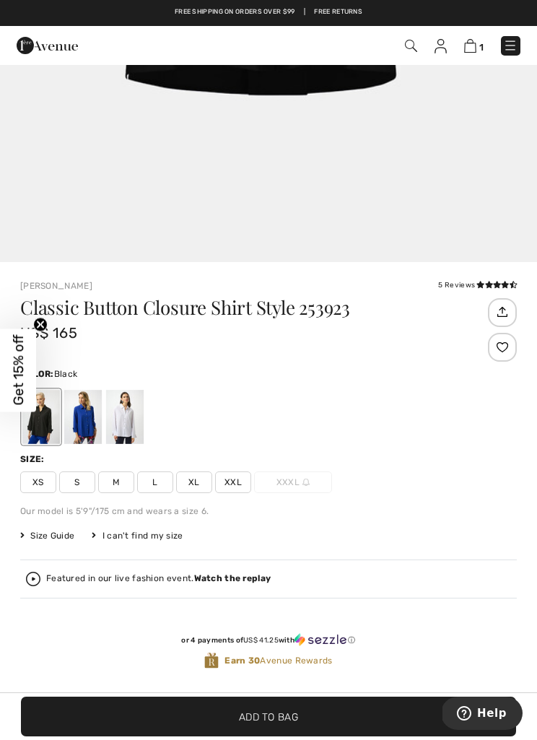
click at [152, 486] on span "L" at bounding box center [155, 482] width 36 height 22
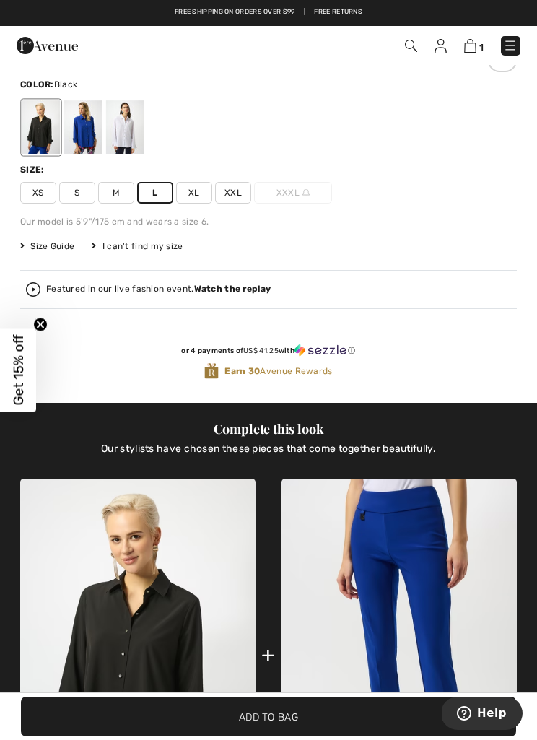
scroll to position [737, 0]
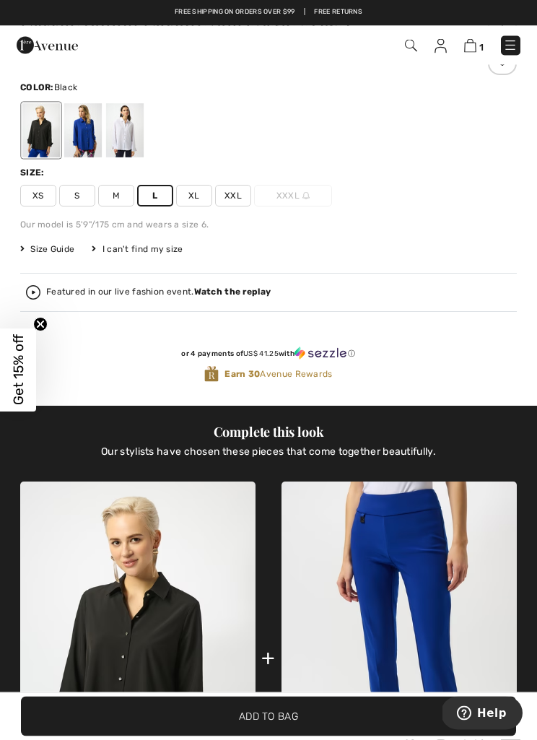
click at [300, 397] on div "or 4 payments of US$ 41.25 with ⓘ Earn 30 Avenue Rewards" at bounding box center [268, 368] width 497 height 77
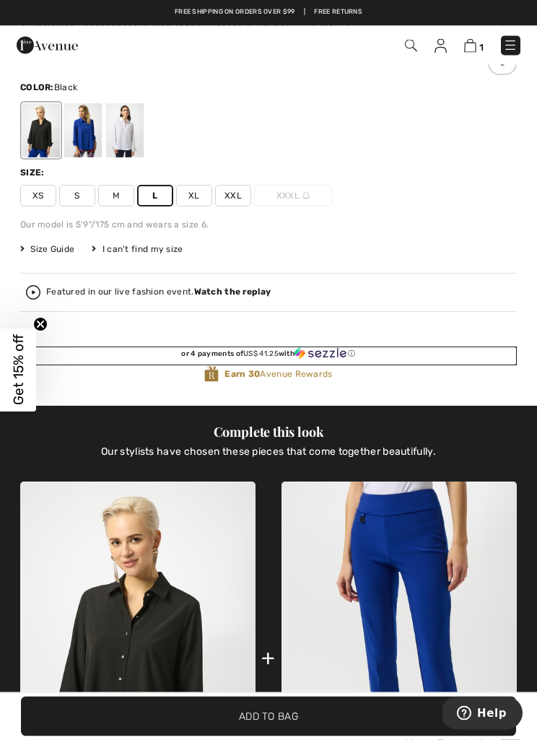
click at [361, 347] on div "or 4 payments of US$ 41.25 with ⓘ" at bounding box center [268, 354] width 497 height 14
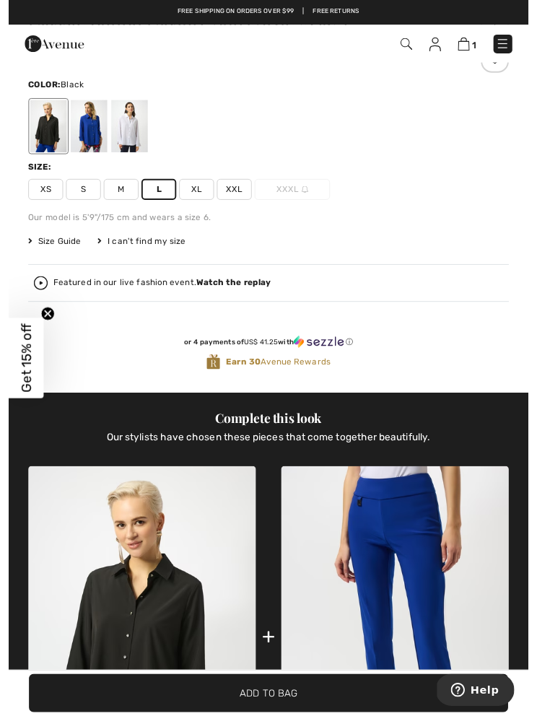
scroll to position [0, 0]
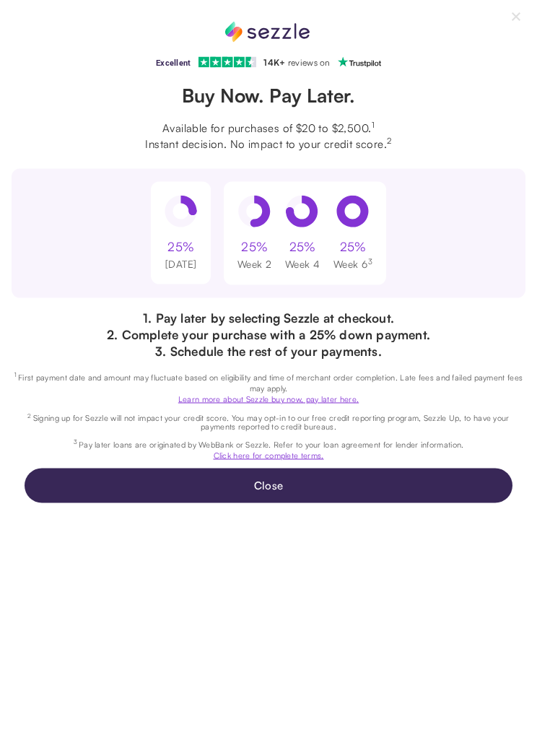
click at [297, 432] on p "2 Signing up for Sezzle will not impact your credit score. You may opt-in to ou…" at bounding box center [269, 421] width 514 height 19
click at [299, 432] on p "2 Signing up for Sezzle will not impact your credit score. You may opt-in to ou…" at bounding box center [269, 421] width 514 height 19
click at [363, 304] on div "Excellent 4.3 out of 5 star rating on Trustpilot 1" at bounding box center [268, 278] width 537 height 449
click at [368, 261] on sup "3" at bounding box center [370, 262] width 4 height 9
click at [302, 365] on div "Excellent 4.3 out of 5 star rating on Trustpilot 1" at bounding box center [268, 278] width 537 height 449
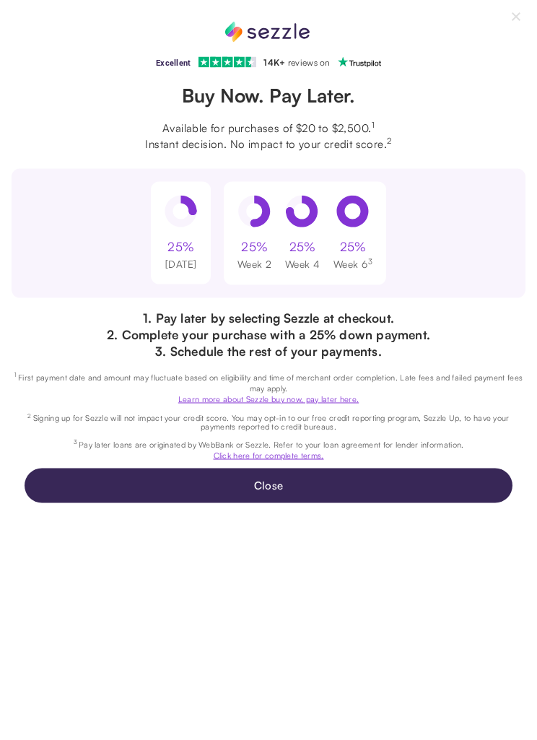
click at [300, 354] on p "3. Schedule the rest of your payments." at bounding box center [269, 351] width 514 height 17
click at [347, 224] on icon "Sezzle Modal" at bounding box center [353, 212] width 32 height 32
click at [262, 460] on link "Click here for complete terms." at bounding box center [269, 455] width 110 height 10
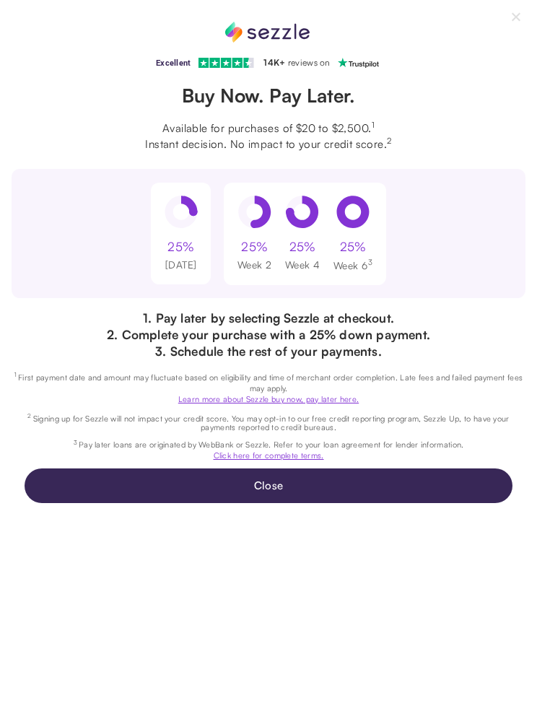
click at [180, 3] on div "Excellent 4.3 out of 5 star rating on Trustpilot 1" at bounding box center [268, 358] width 537 height 716
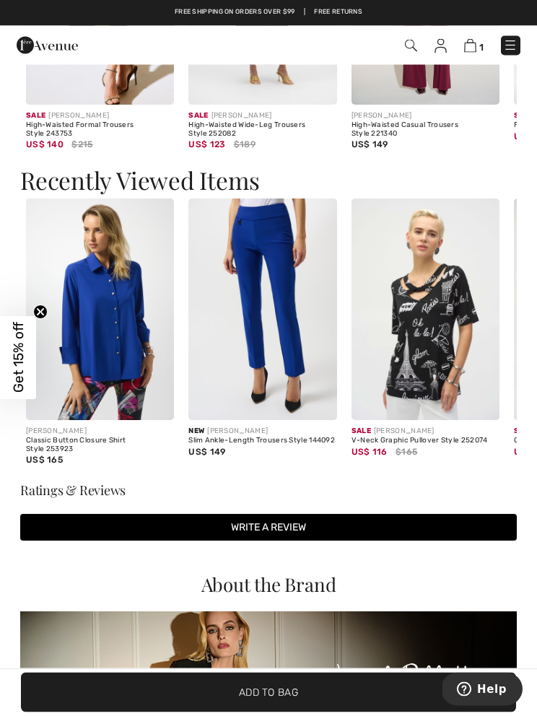
scroll to position [2400, 0]
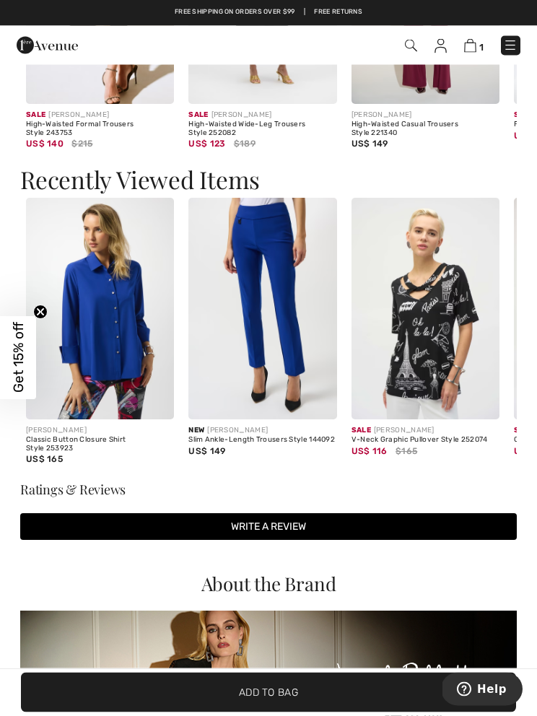
click at [110, 363] on img at bounding box center [100, 309] width 148 height 222
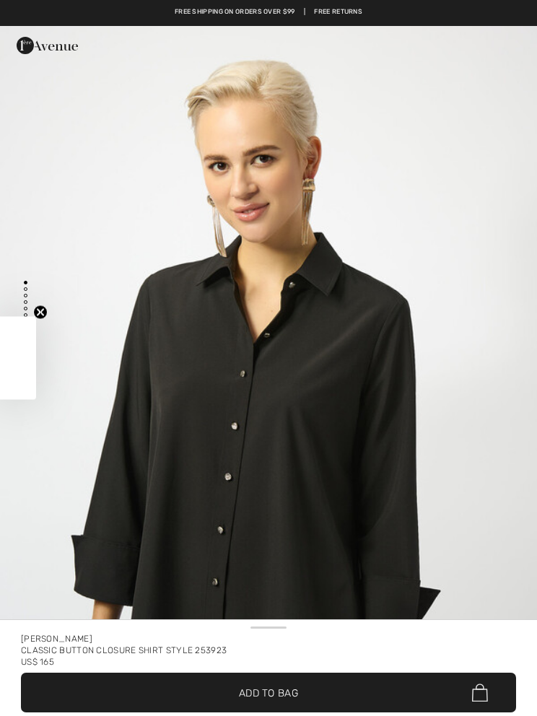
checkbox input "true"
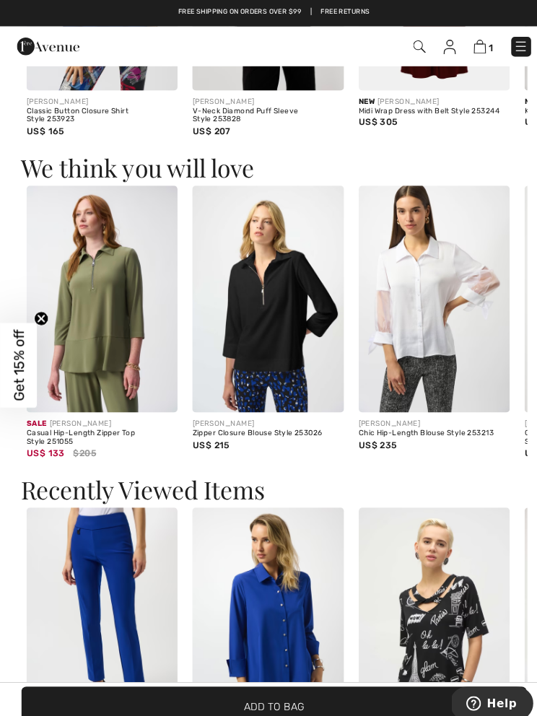
scroll to position [2105, 0]
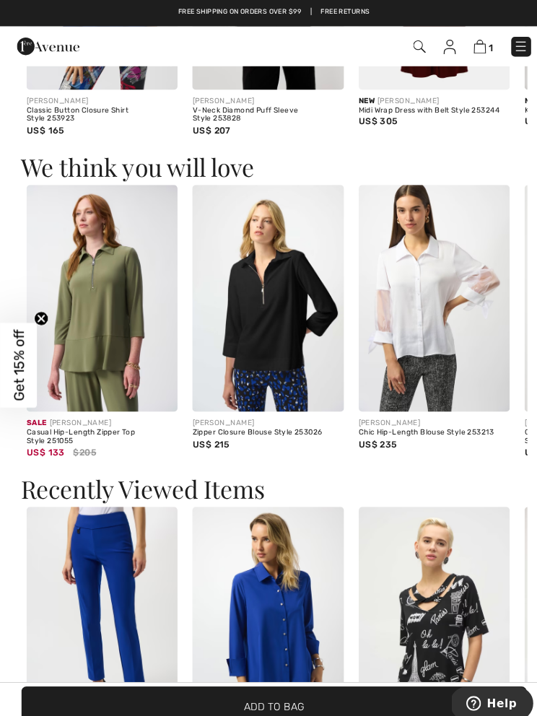
click at [427, 311] on img at bounding box center [425, 292] width 148 height 222
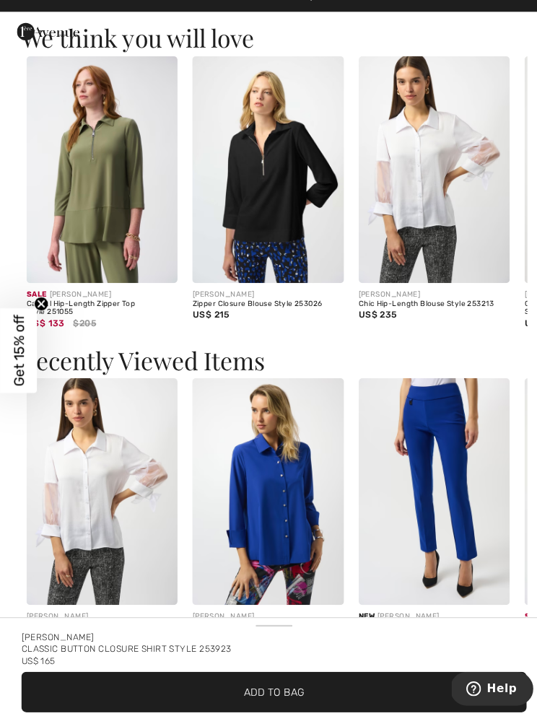
click at [288, 385] on img at bounding box center [262, 496] width 148 height 222
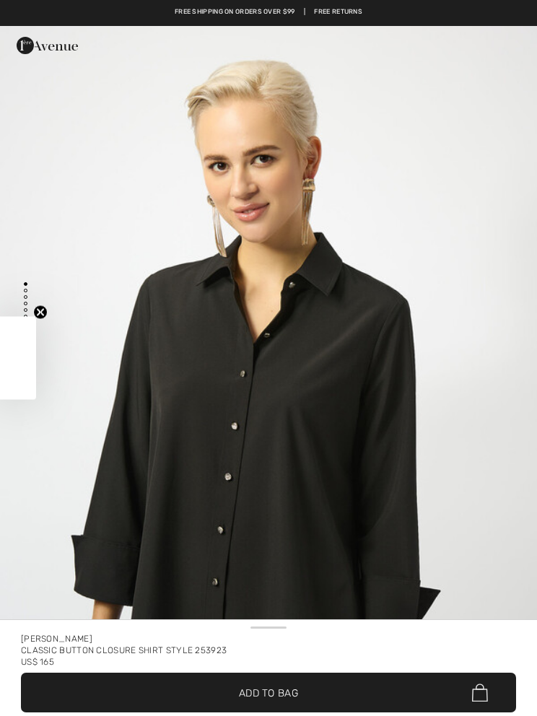
checkbox input "true"
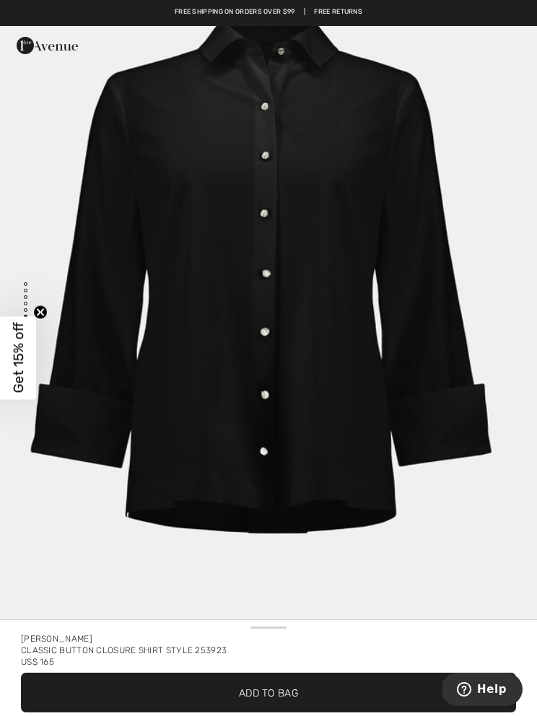
scroll to position [4156, 0]
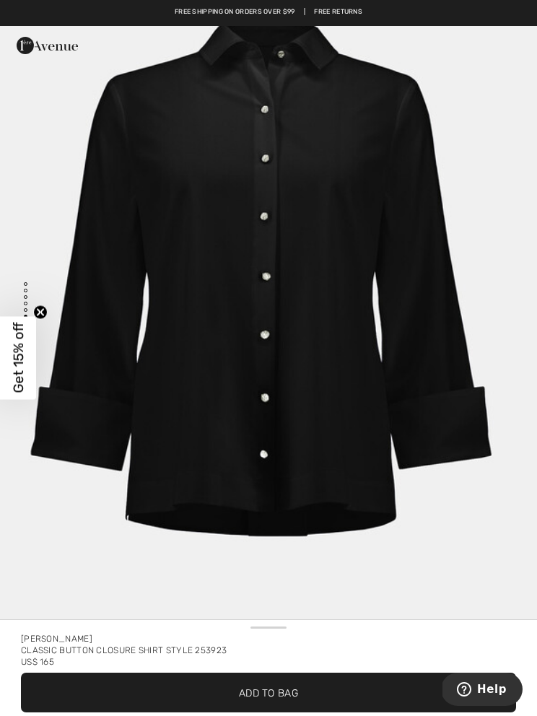
click at [250, 692] on span "Add to Bag" at bounding box center [268, 692] width 59 height 15
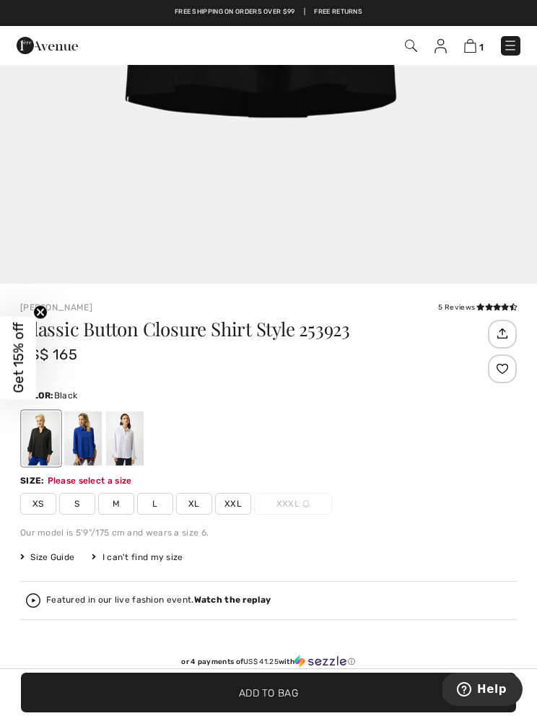
scroll to position [418, 0]
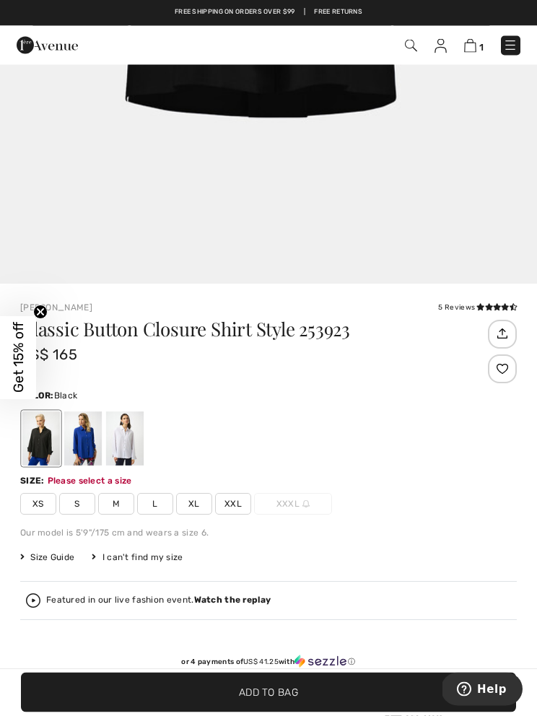
click at [488, 308] on icon at bounding box center [489, 307] width 8 height 7
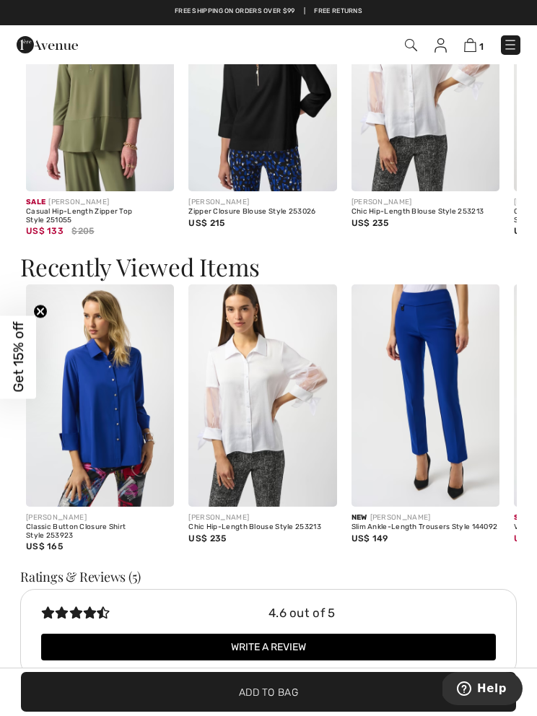
scroll to position [2823, 0]
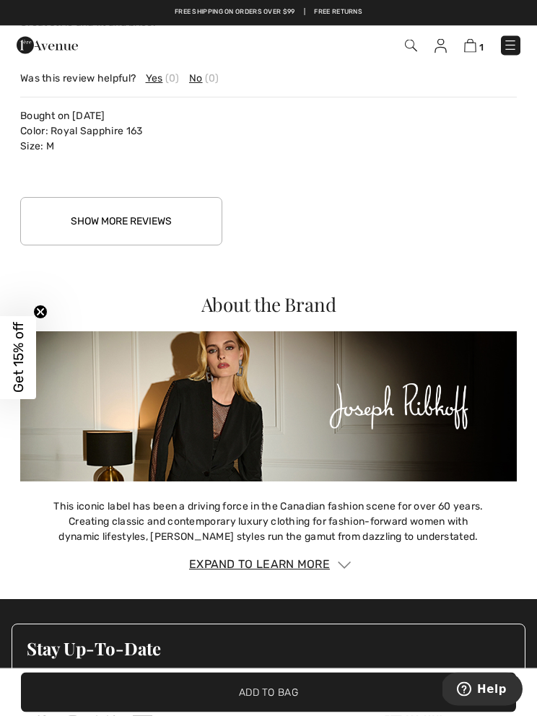
click at [172, 230] on button "Show More Reviews" at bounding box center [121, 222] width 202 height 48
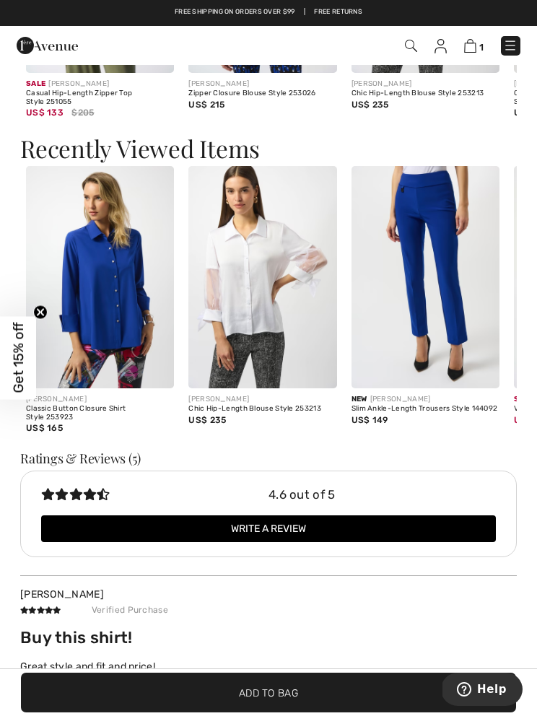
scroll to position [2416, 0]
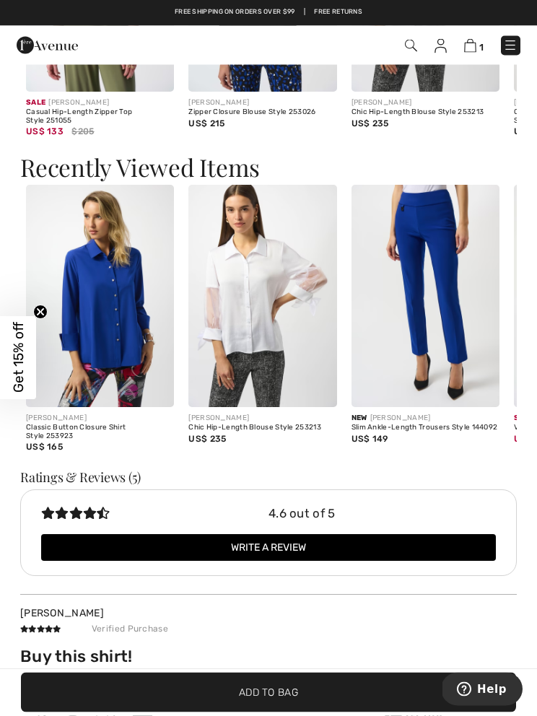
click at [446, 39] on img at bounding box center [440, 46] width 12 height 14
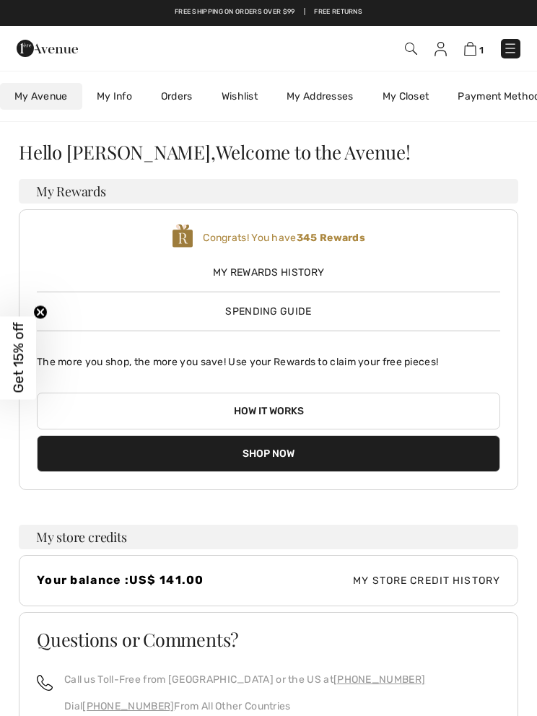
click at [396, 98] on link "My Closet" at bounding box center [406, 96] width 76 height 27
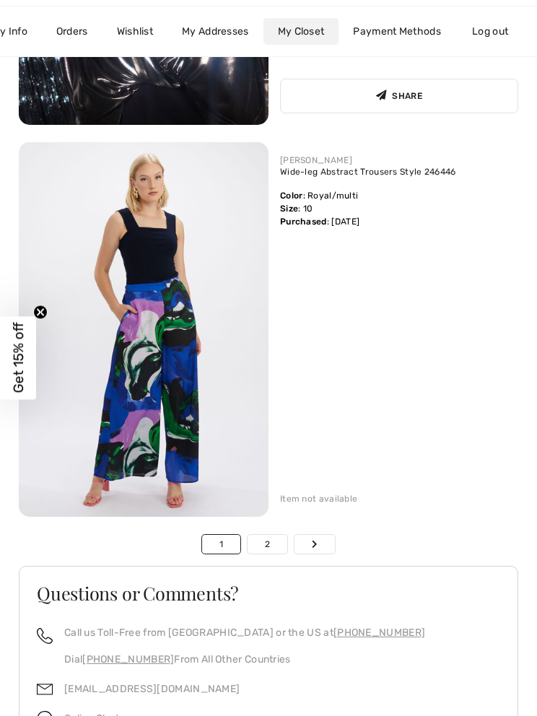
scroll to position [13887, 0]
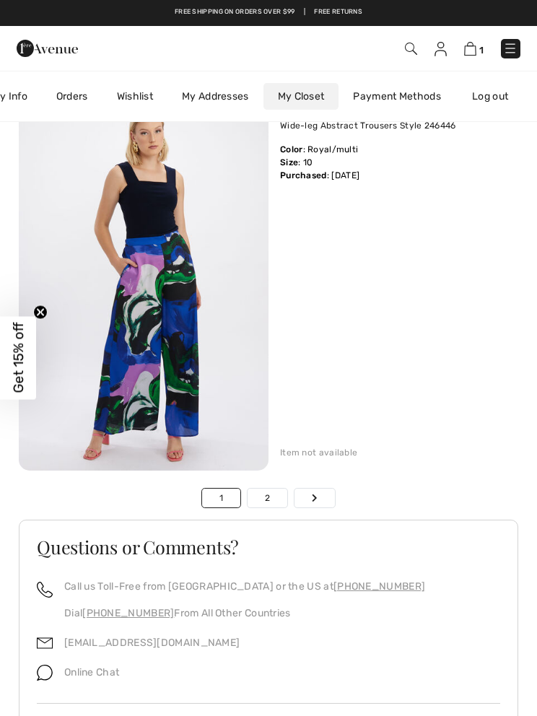
click at [320, 504] on link "Next" at bounding box center [314, 498] width 40 height 19
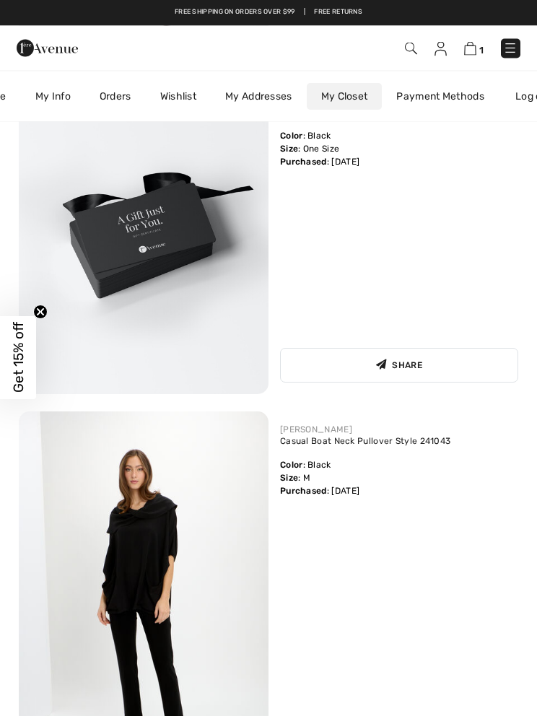
scroll to position [1737, 0]
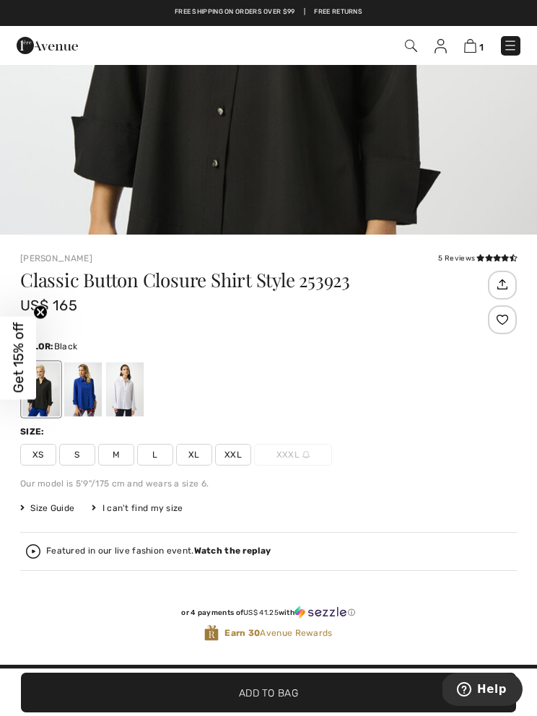
click at [161, 454] on span "L" at bounding box center [155, 455] width 36 height 22
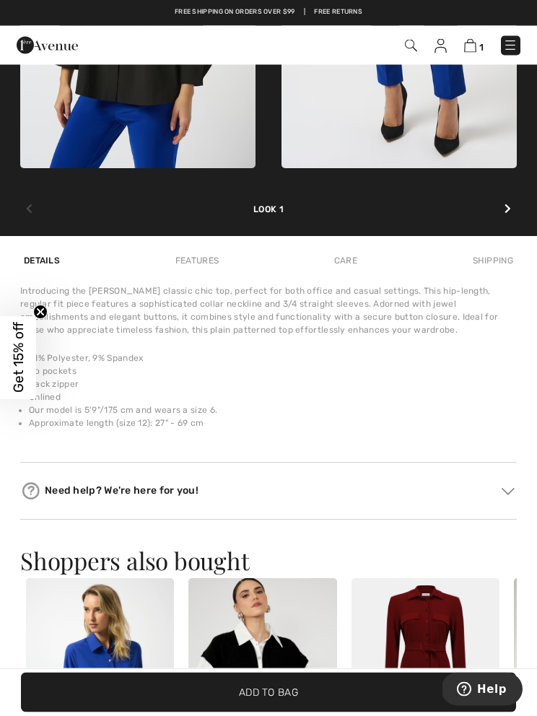
scroll to position [1393, 0]
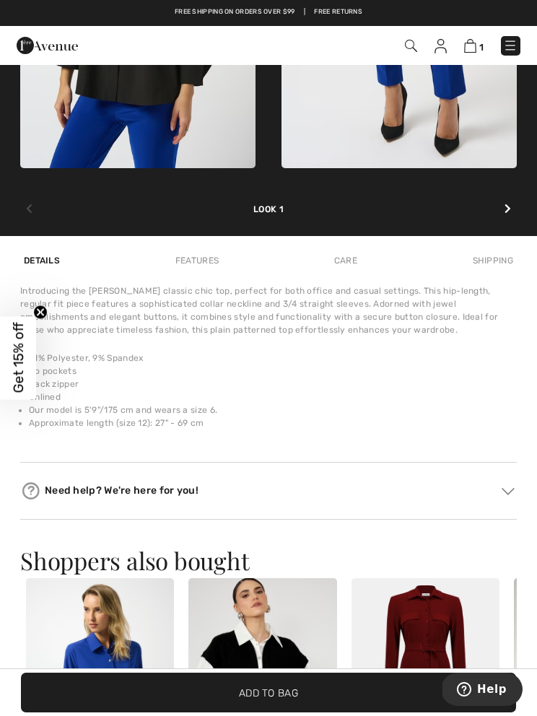
click at [36, 319] on circle "Close teaser" at bounding box center [41, 312] width 14 height 14
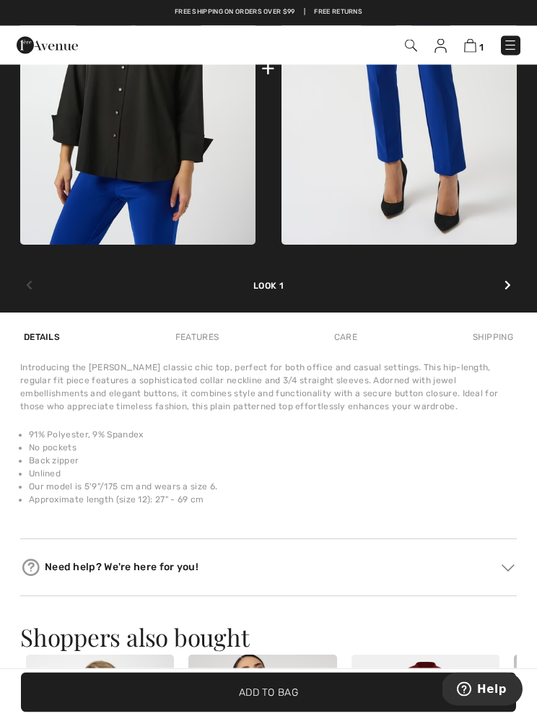
scroll to position [1314, 0]
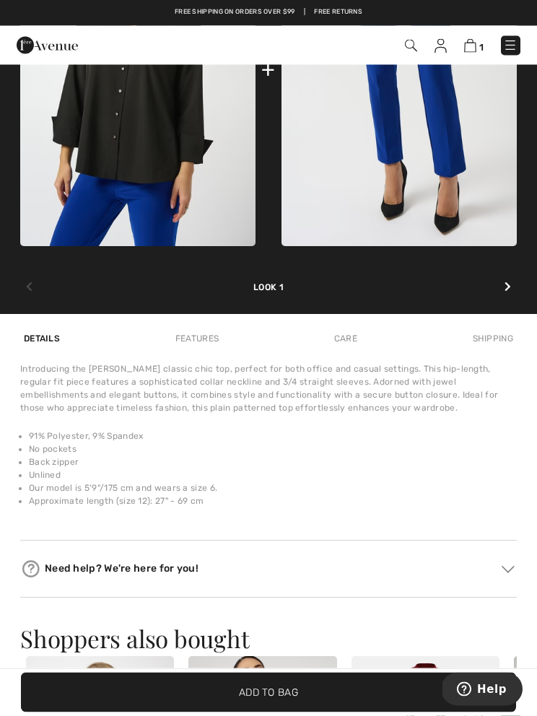
click at [502, 510] on div "Introducing the Joseph Ribkoff classic chic top, perfect for both office and ca…" at bounding box center [268, 443] width 497 height 160
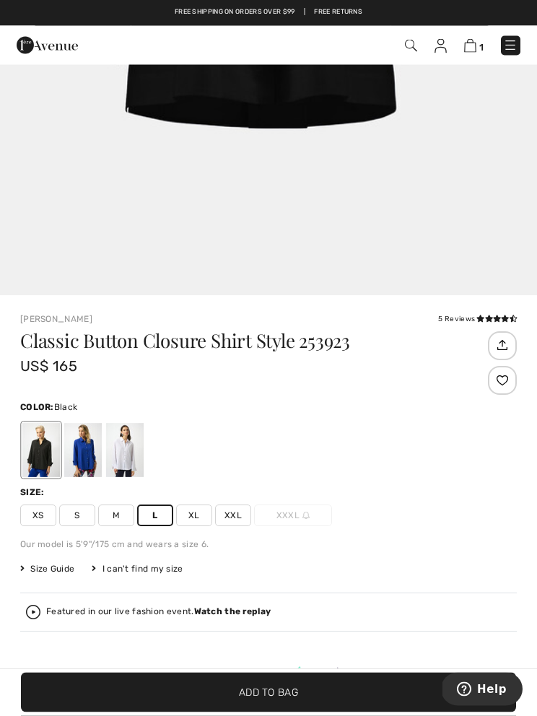
scroll to position [372, 0]
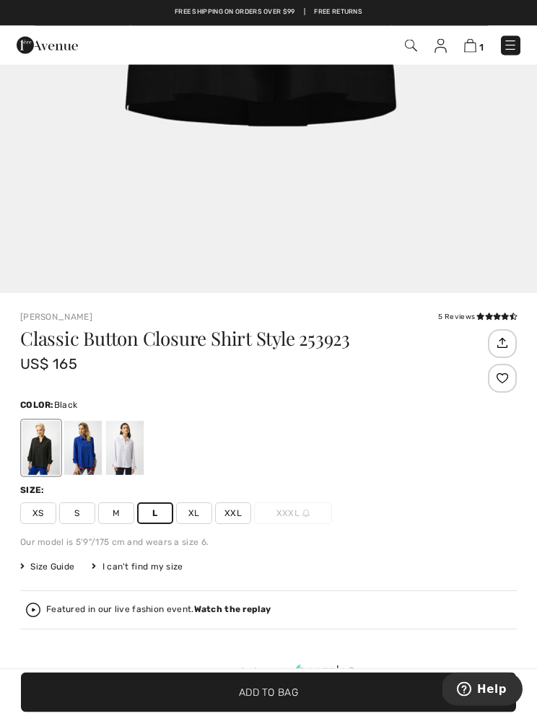
click at [48, 563] on span "Size Guide" at bounding box center [47, 567] width 54 height 13
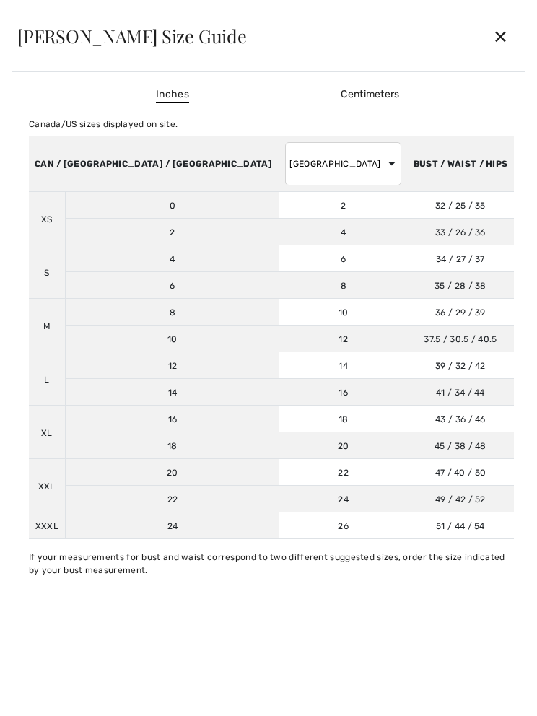
click at [504, 38] on div "✕" at bounding box center [500, 36] width 38 height 30
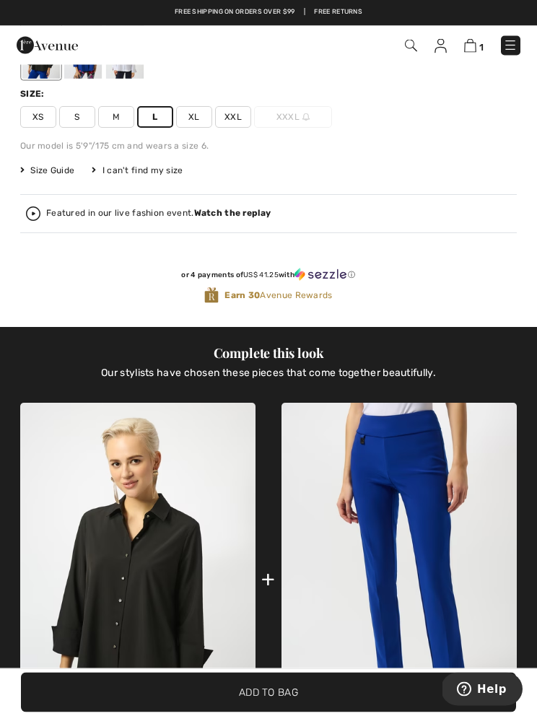
scroll to position [790, 0]
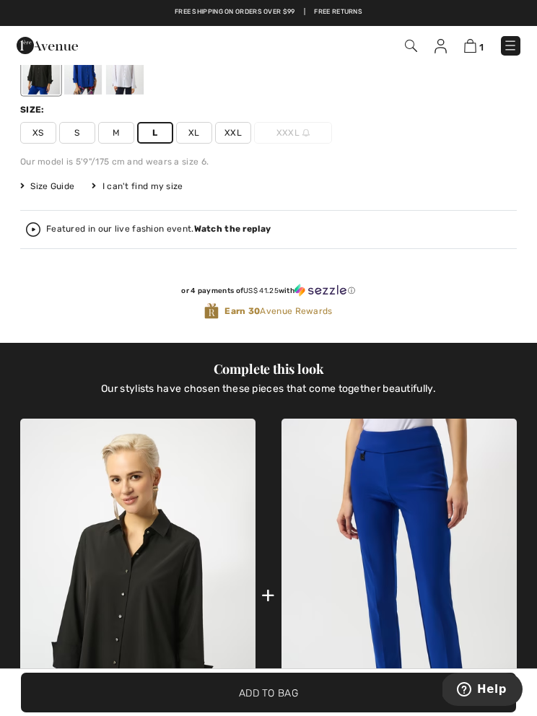
click at [261, 692] on span "Add to Bag" at bounding box center [268, 692] width 59 height 15
click at [473, 42] on img at bounding box center [469, 46] width 12 height 14
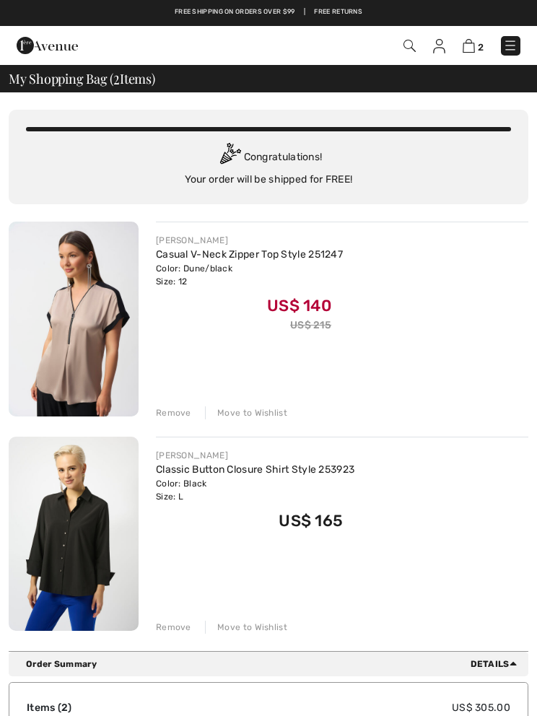
click at [167, 412] on div "Remove" at bounding box center [173, 412] width 35 height 13
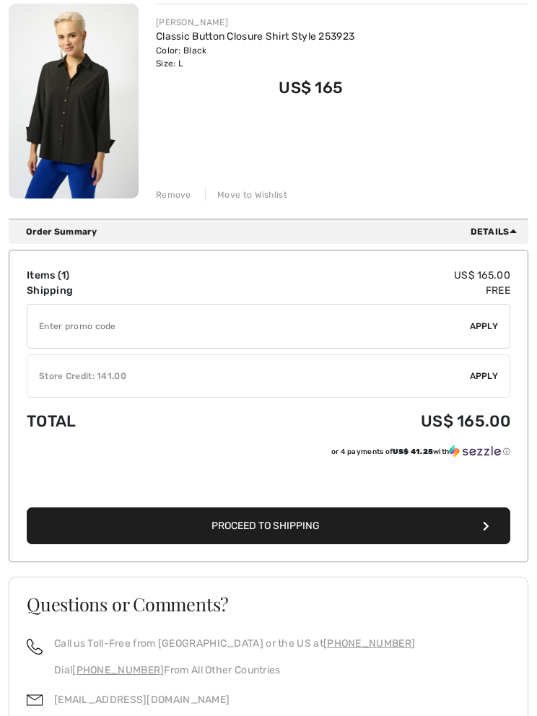
scroll to position [219, 0]
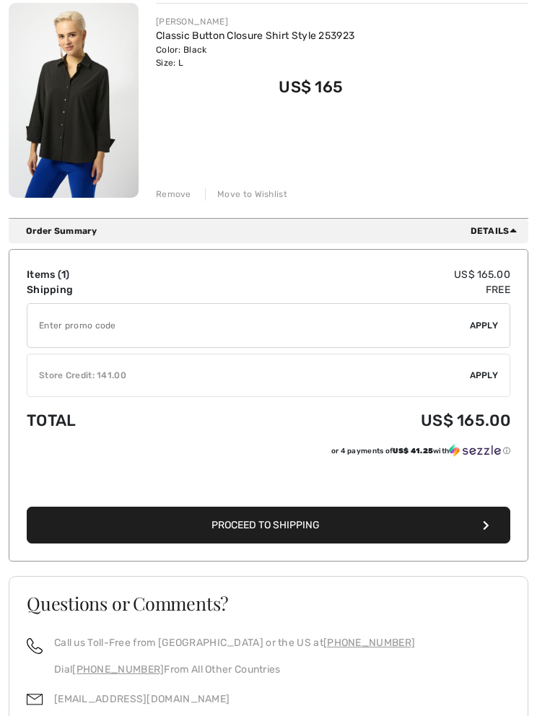
click at [253, 531] on button "Proceed to Shipping" at bounding box center [269, 525] width 484 height 37
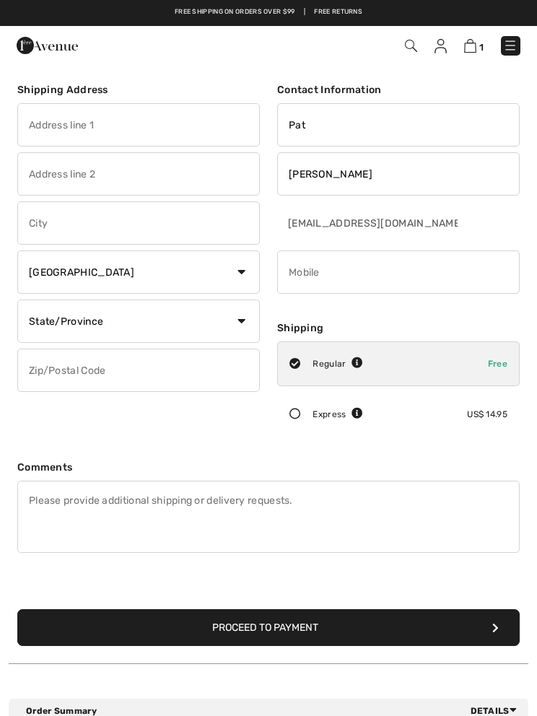
click at [238, 629] on button "Proceed to Payment" at bounding box center [268, 627] width 502 height 37
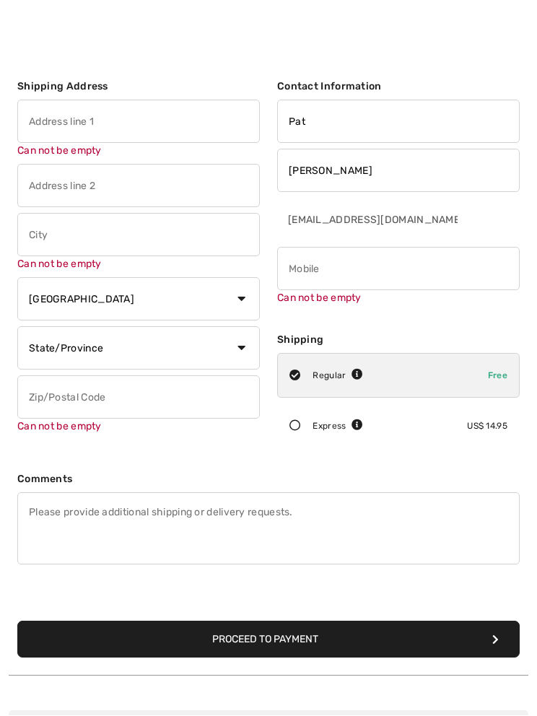
scroll to position [6, 0]
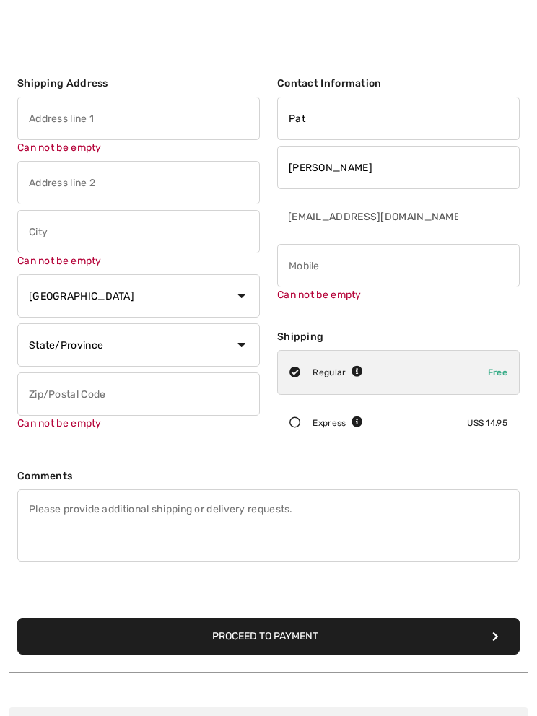
click at [474, 632] on button "Proceed to Payment" at bounding box center [268, 636] width 502 height 37
click at [443, 622] on button "Proceed to Payment" at bounding box center [268, 636] width 502 height 37
click at [339, 276] on input "phone" at bounding box center [398, 265] width 243 height 43
type input "6468317171"
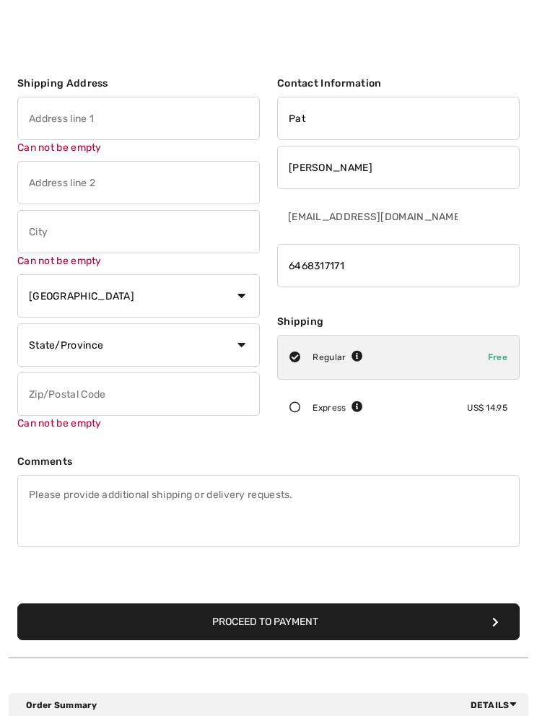
click at [255, 612] on button "Proceed to Payment" at bounding box center [268, 622] width 502 height 37
click at [94, 108] on input "text" at bounding box center [138, 118] width 243 height 43
type input "[STREET_ADDRESS]"
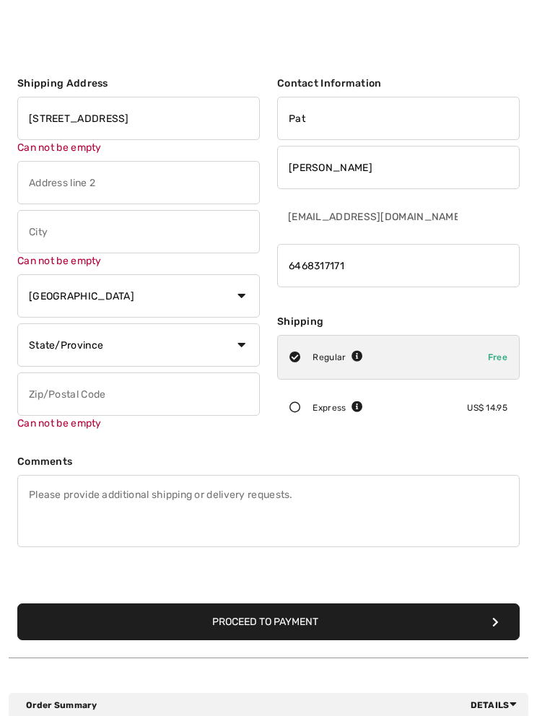
type input "Ph5-N"
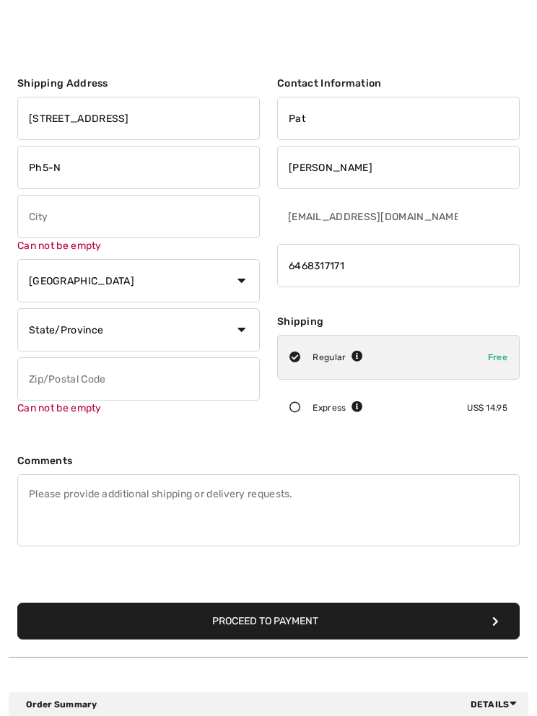
type input "[GEOGRAPHIC_DATA]"
select select "0"
type input "33483"
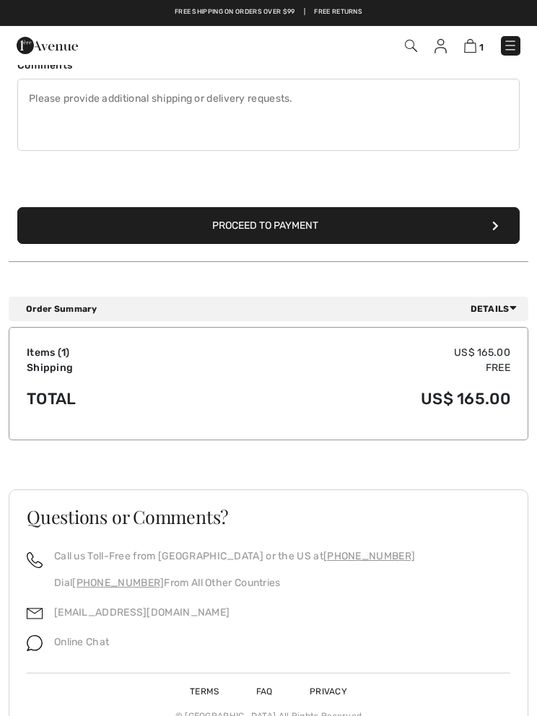
scroll to position [400, 0]
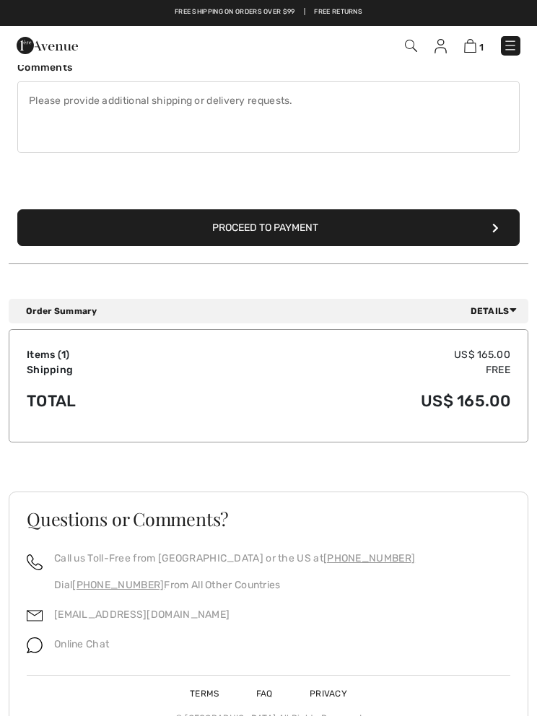
click at [258, 234] on button "Proceed to Payment" at bounding box center [268, 227] width 502 height 37
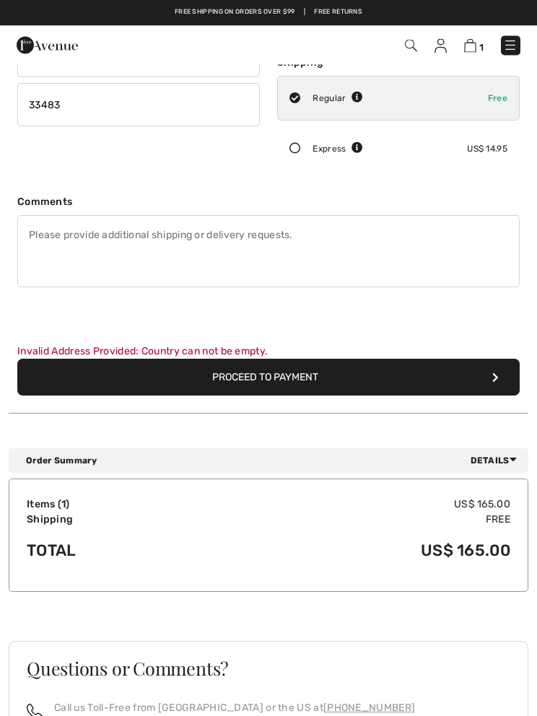
scroll to position [0, 0]
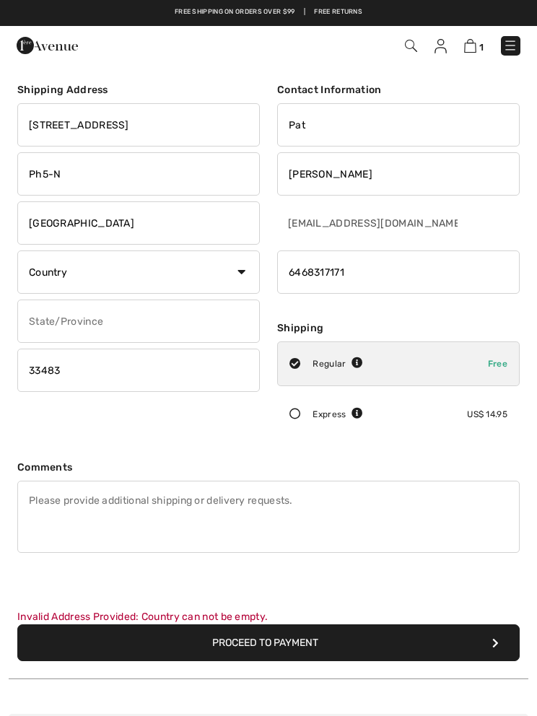
click at [236, 277] on select "Country Canada United States Afghanistan Aland Islands Albania Algeria American…" at bounding box center [138, 271] width 243 height 43
select select "US"
click at [255, 645] on button "Proceed to Payment" at bounding box center [268, 642] width 502 height 37
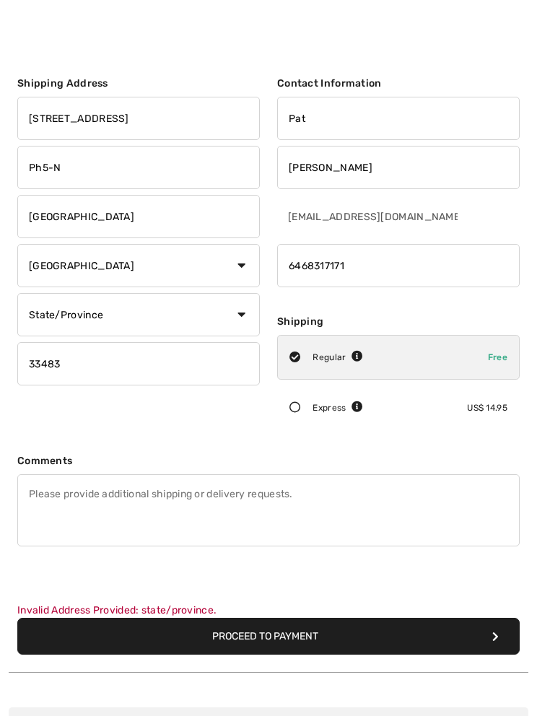
scroll to position [7, 0]
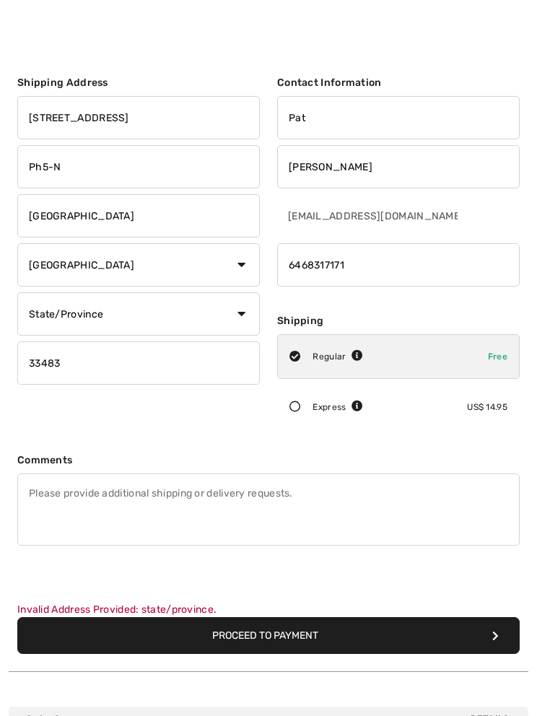
click at [245, 308] on select "State/Province Alabama Alaska American Samoa Arizona Arkansas California Colora…" at bounding box center [138, 313] width 243 height 43
select select "FL"
click at [258, 637] on button "Proceed to Payment" at bounding box center [268, 635] width 502 height 37
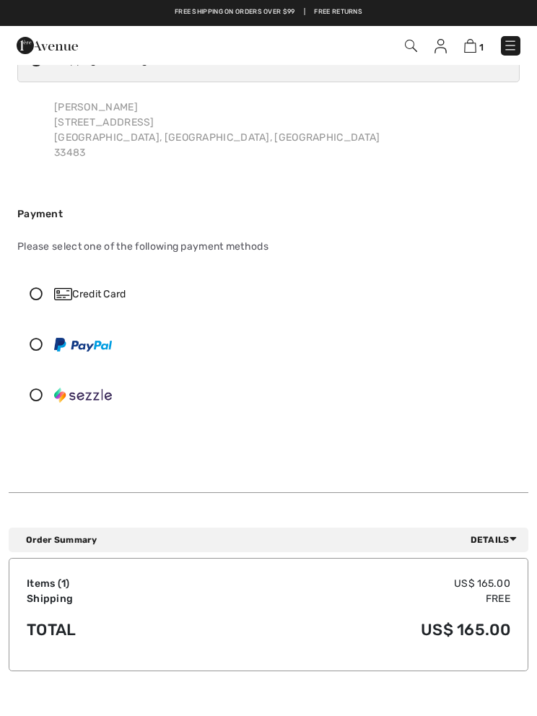
scroll to position [60, 0]
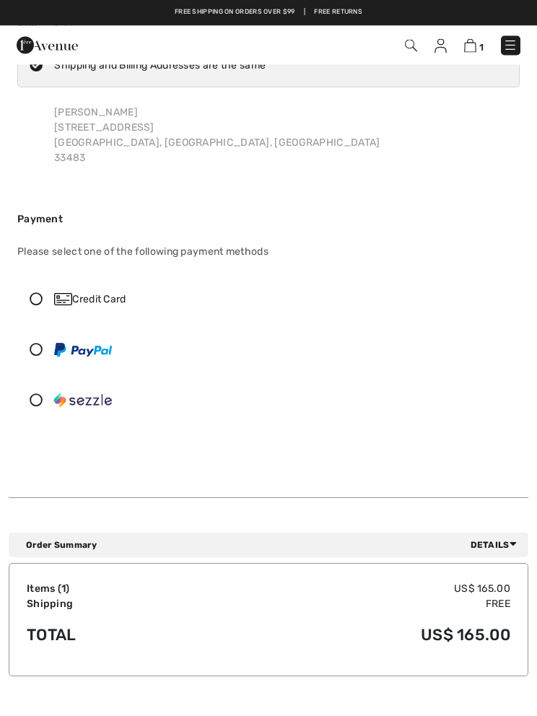
click at [510, 545] on icon at bounding box center [513, 545] width 7 height 12
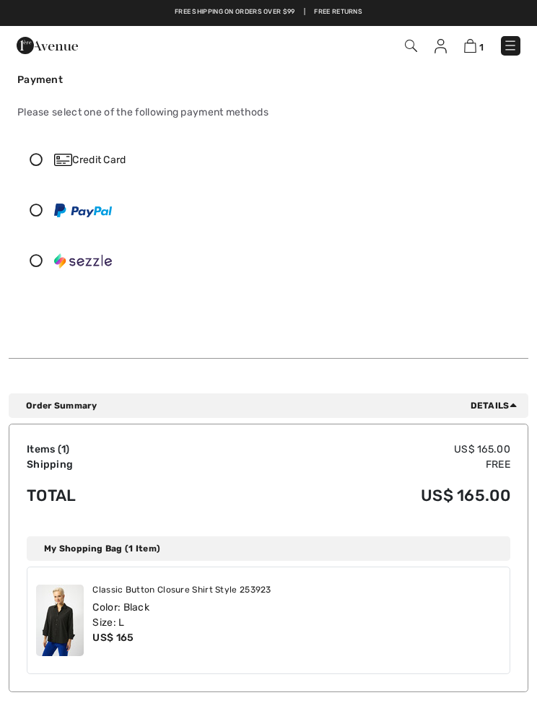
scroll to position [0, 0]
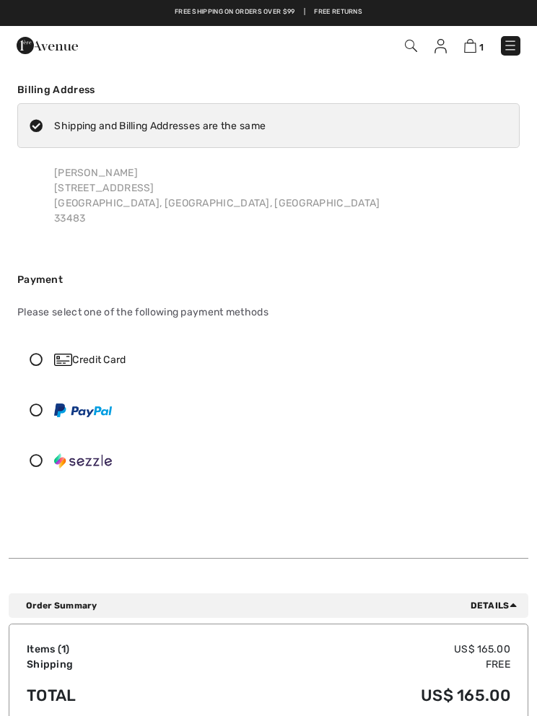
click at [428, 51] on span "1" at bounding box center [377, 45] width 285 height 19
click at [444, 43] on img at bounding box center [440, 46] width 12 height 14
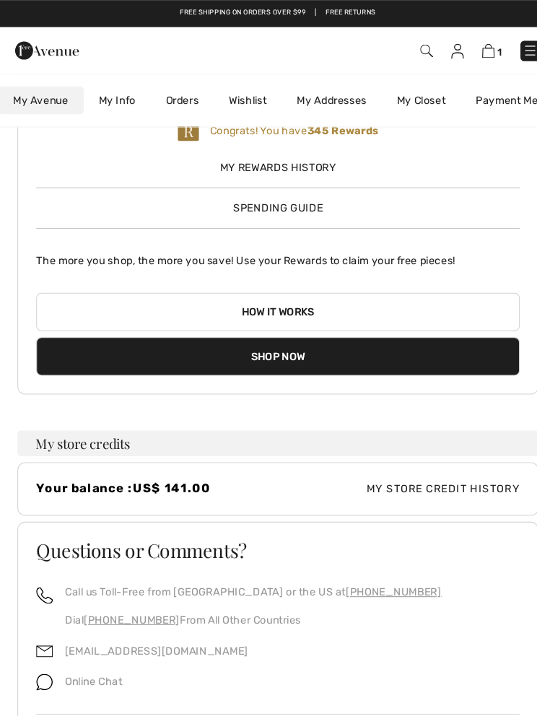
scroll to position [105, 0]
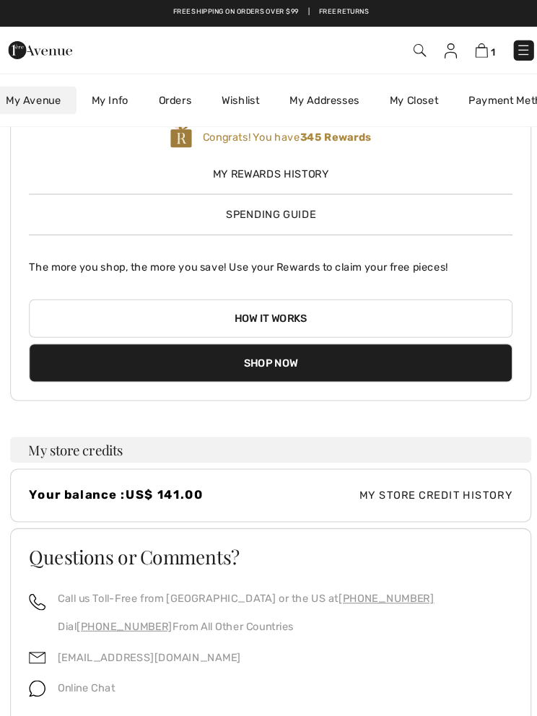
click at [464, 48] on img at bounding box center [470, 49] width 12 height 14
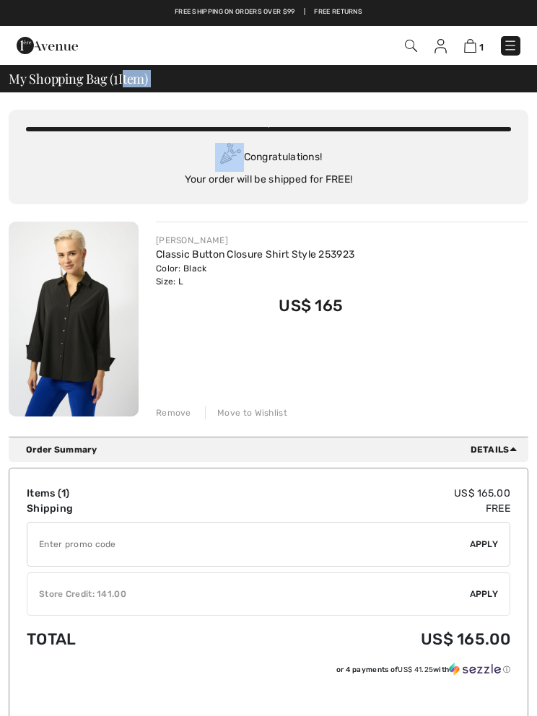
click at [484, 604] on div "✔ Store Credit: 141.00 Apply Remove" at bounding box center [269, 593] width 484 height 43
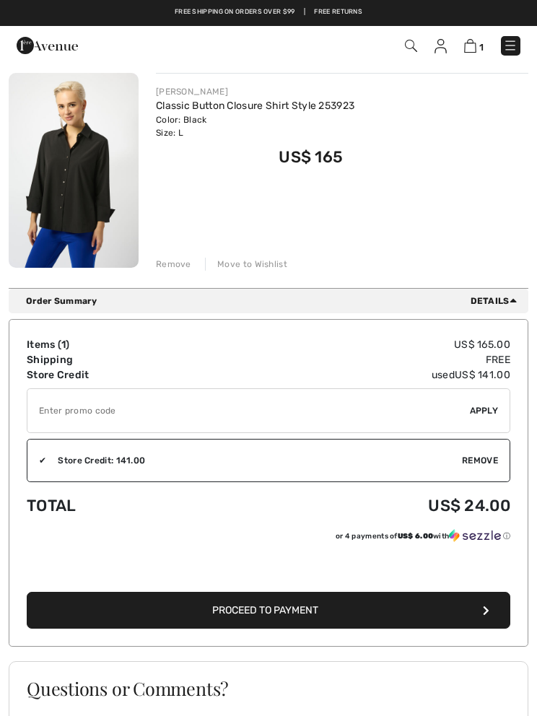
scroll to position [144, 0]
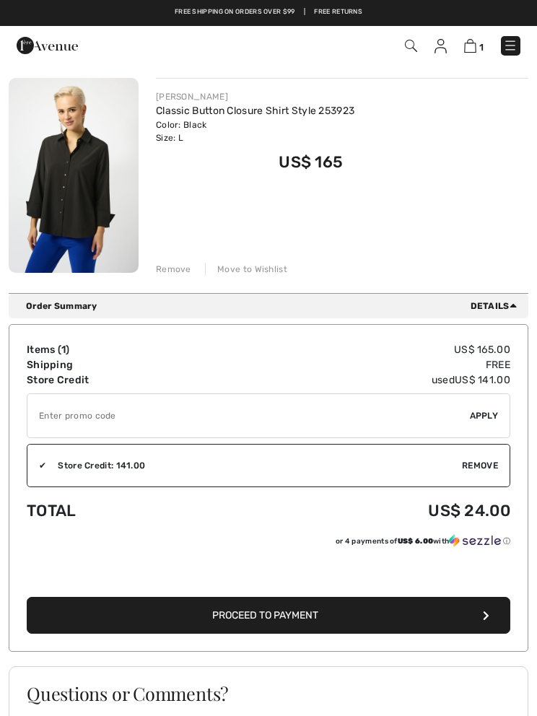
click at [291, 613] on span "Proceed to Payment" at bounding box center [265, 615] width 106 height 12
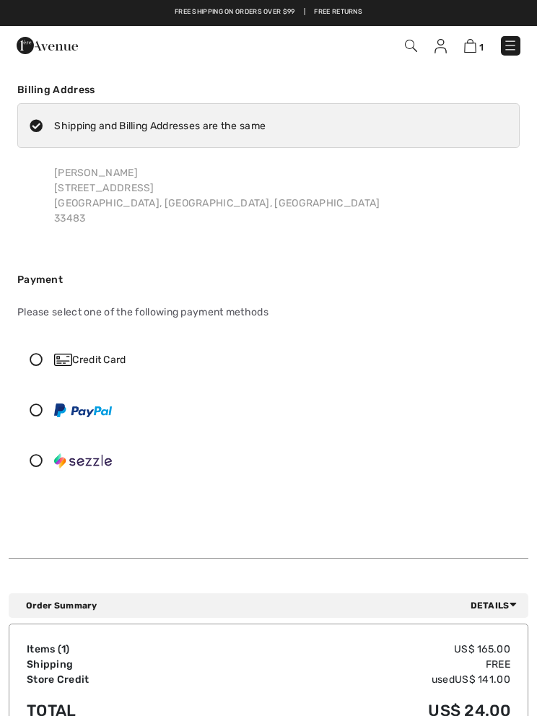
click at [41, 354] on icon at bounding box center [36, 359] width 36 height 13
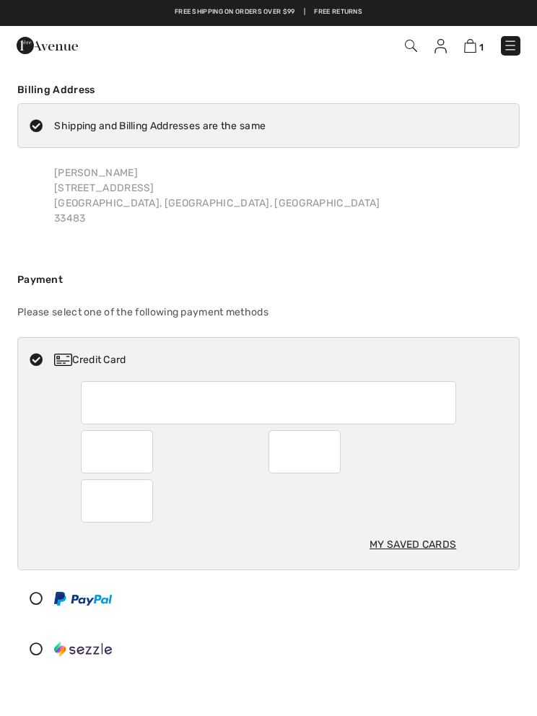
click at [411, 542] on div "My Saved Cards" at bounding box center [413, 544] width 87 height 27
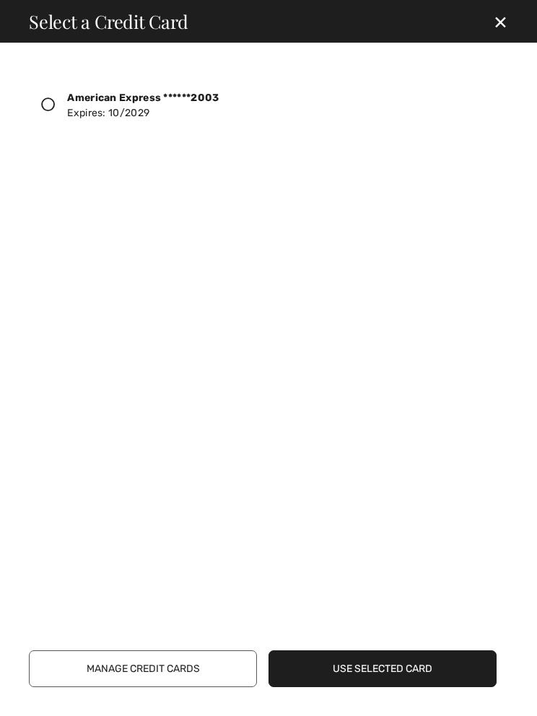
click at [45, 105] on icon at bounding box center [48, 104] width 14 height 14
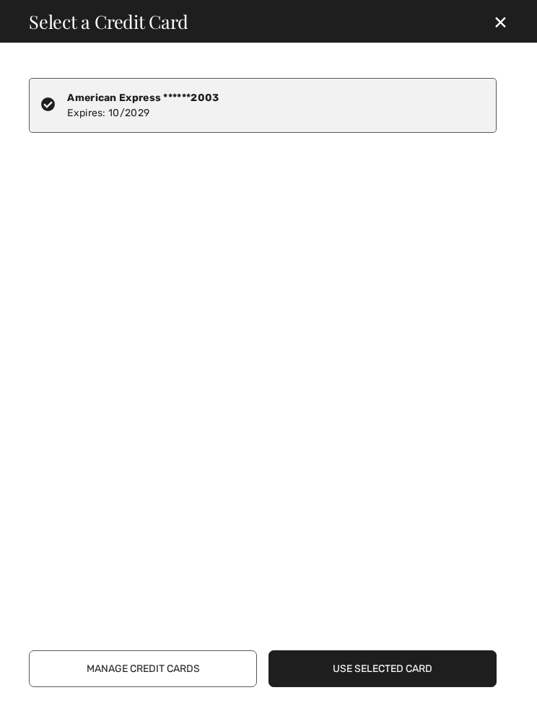
click at [379, 667] on button "Use Selected Card" at bounding box center [382, 668] width 228 height 37
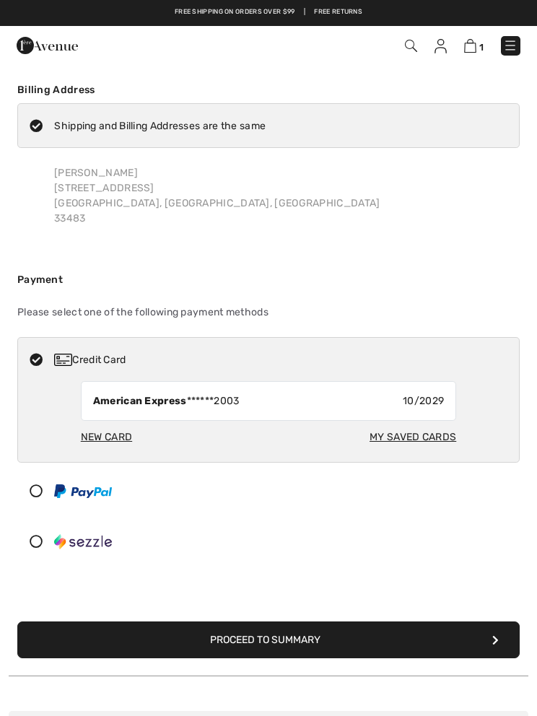
click at [357, 645] on button "Proceed to Summary" at bounding box center [268, 639] width 502 height 37
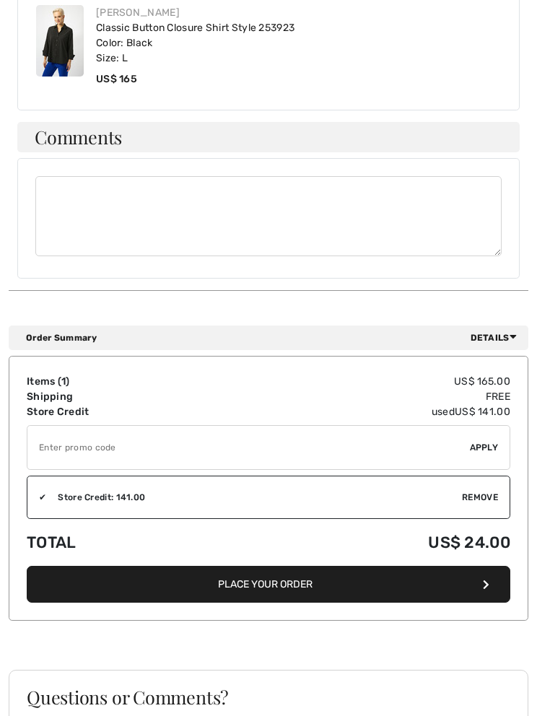
click at [318, 575] on button "Place Your Order" at bounding box center [269, 585] width 484 height 37
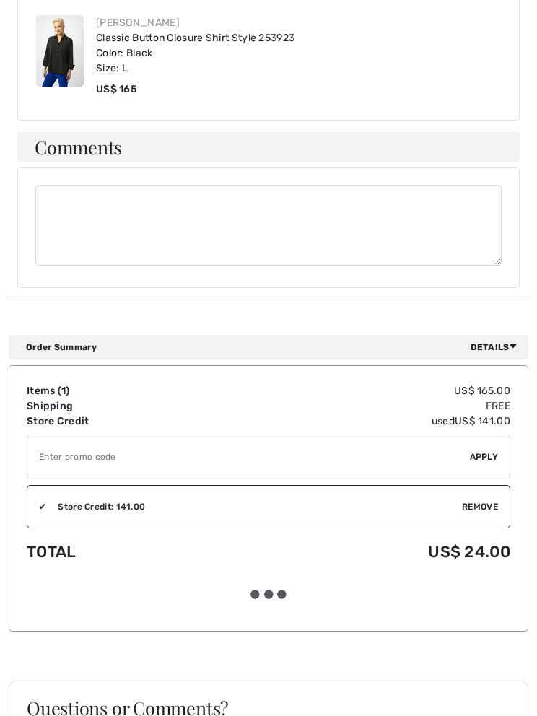
scroll to position [886, 0]
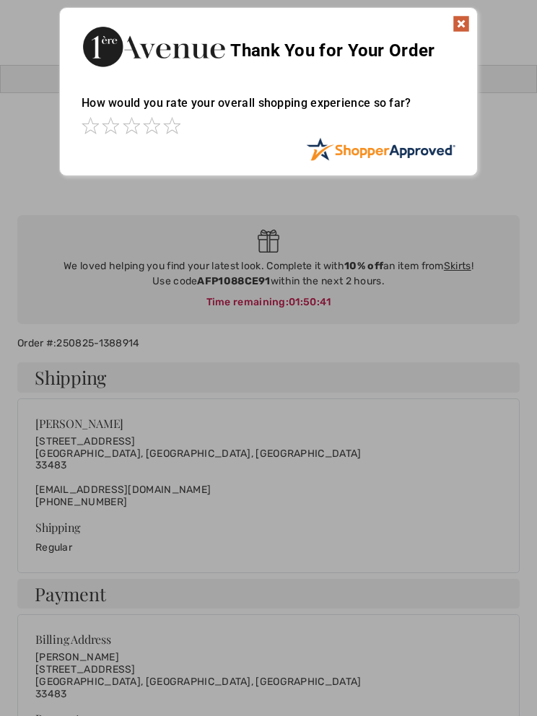
click at [254, 476] on div at bounding box center [268, 358] width 537 height 716
